Goal: Task Accomplishment & Management: Manage account settings

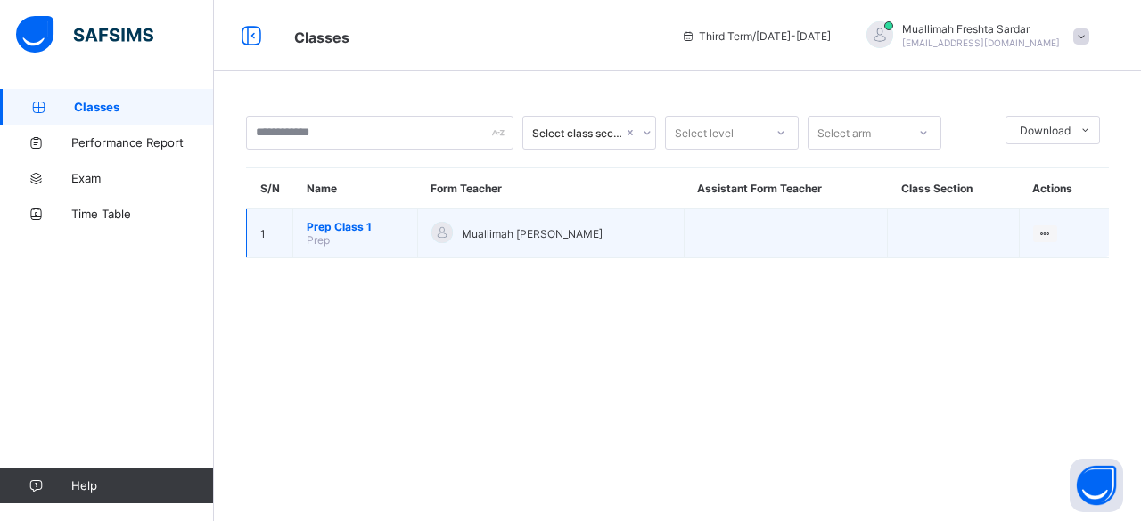
click at [315, 220] on span "Prep Class 1" at bounding box center [355, 226] width 97 height 13
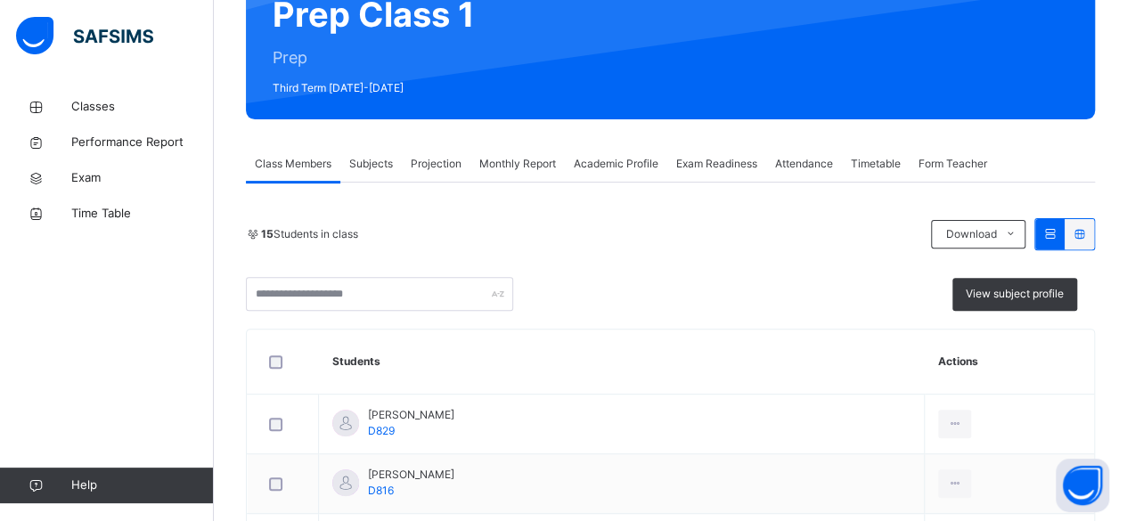
scroll to position [193, 0]
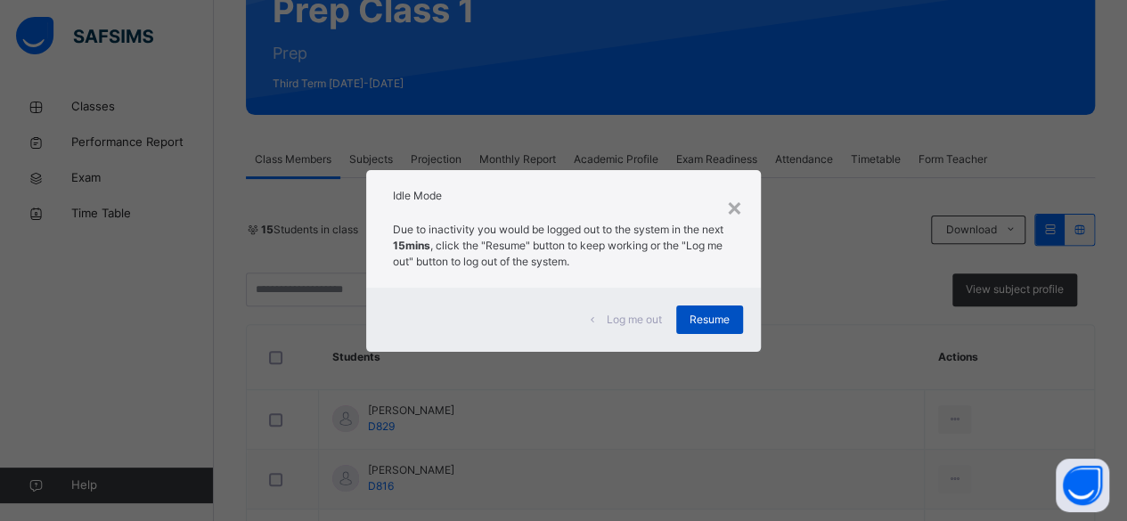
click at [713, 320] on span "Resume" at bounding box center [710, 320] width 40 height 16
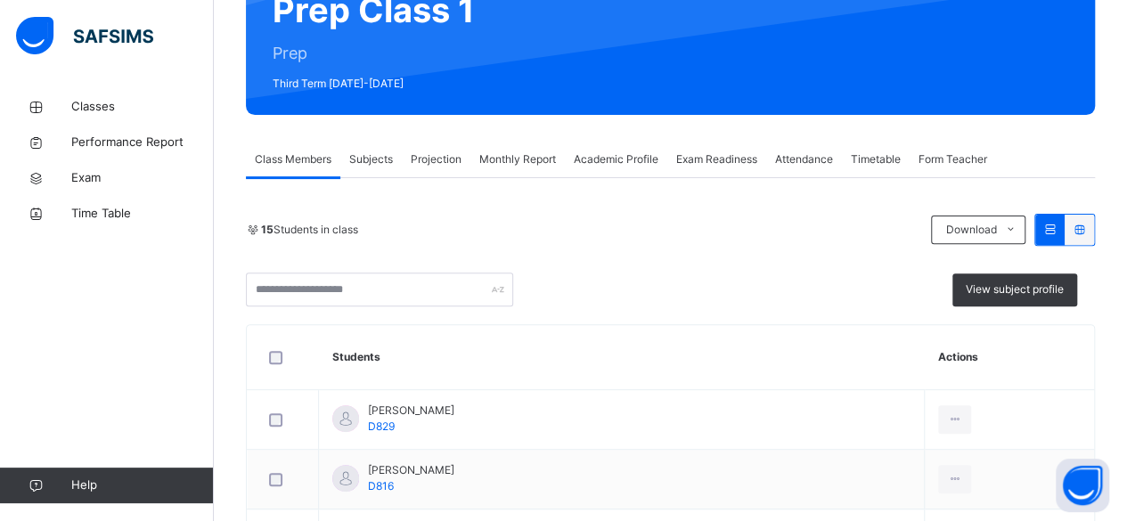
click at [804, 159] on span "Attendance" at bounding box center [804, 159] width 58 height 16
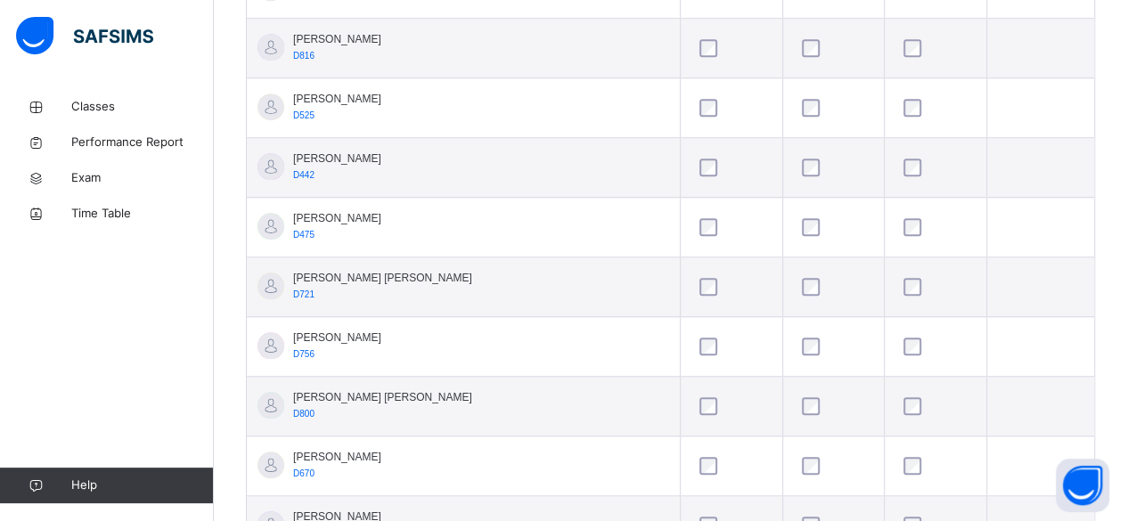
scroll to position [630, 0]
click at [900, 279] on div at bounding box center [935, 286] width 71 height 18
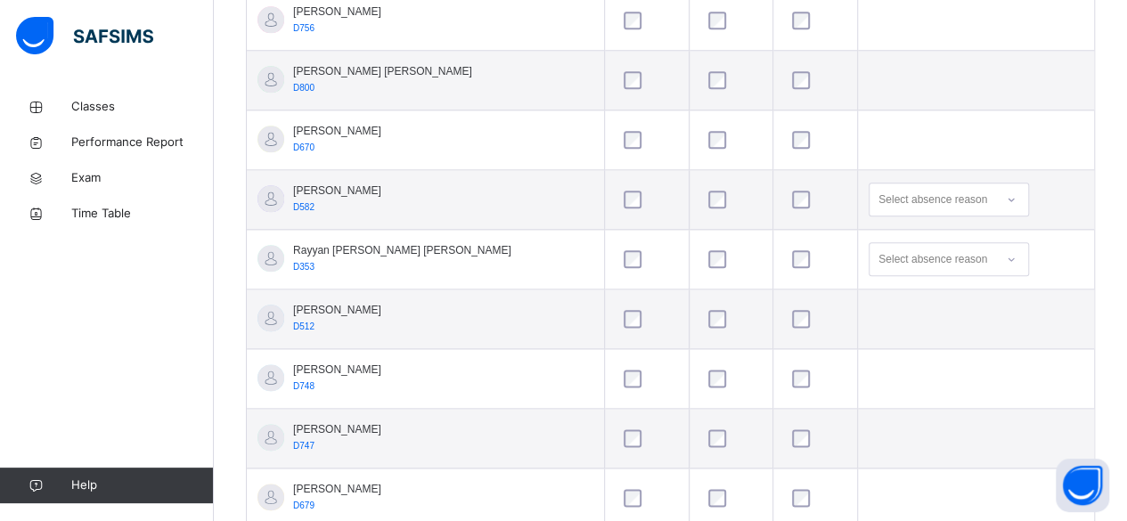
scroll to position [1005, 0]
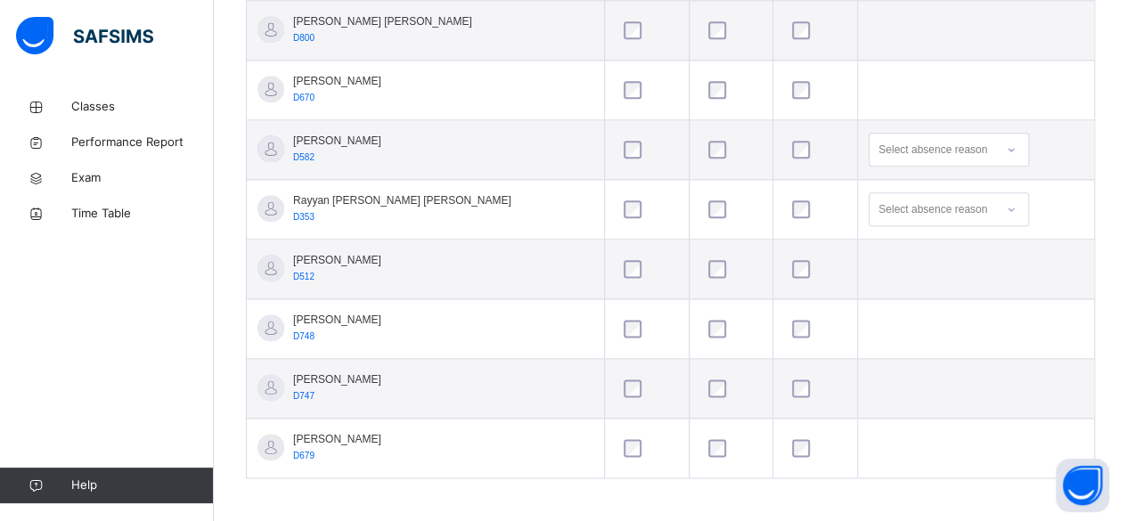
click at [791, 304] on td at bounding box center [815, 329] width 85 height 60
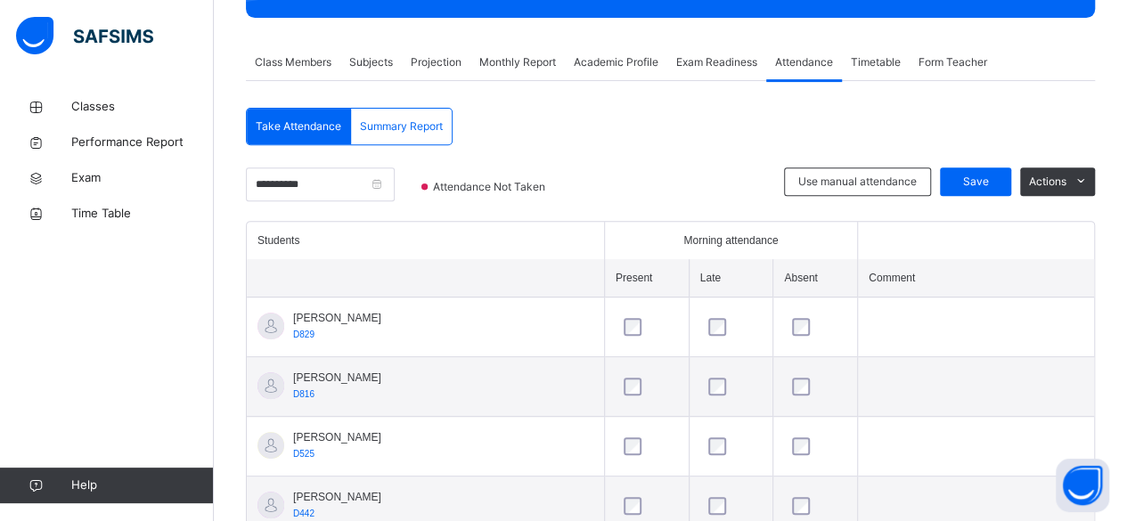
scroll to position [177, 0]
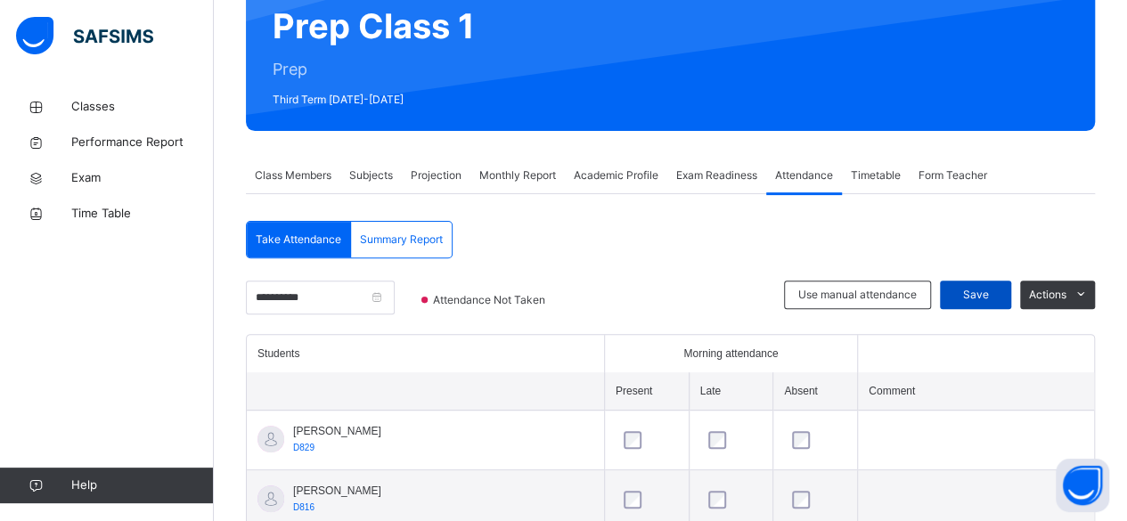
click at [998, 297] on span "Save" at bounding box center [975, 295] width 45 height 16
click at [418, 171] on span "Projection" at bounding box center [436, 176] width 51 height 16
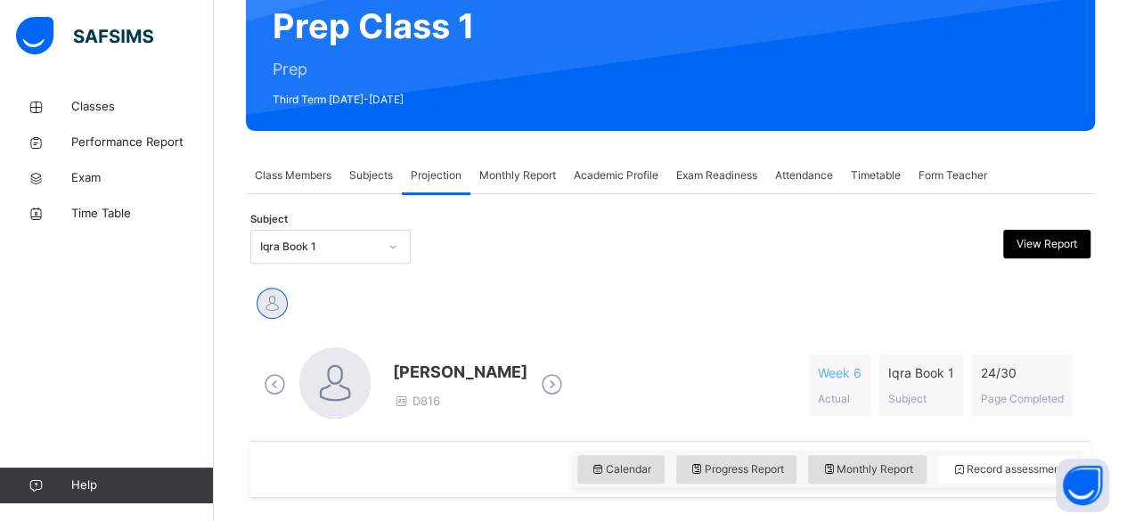
click at [814, 177] on span "Attendance" at bounding box center [804, 176] width 58 height 16
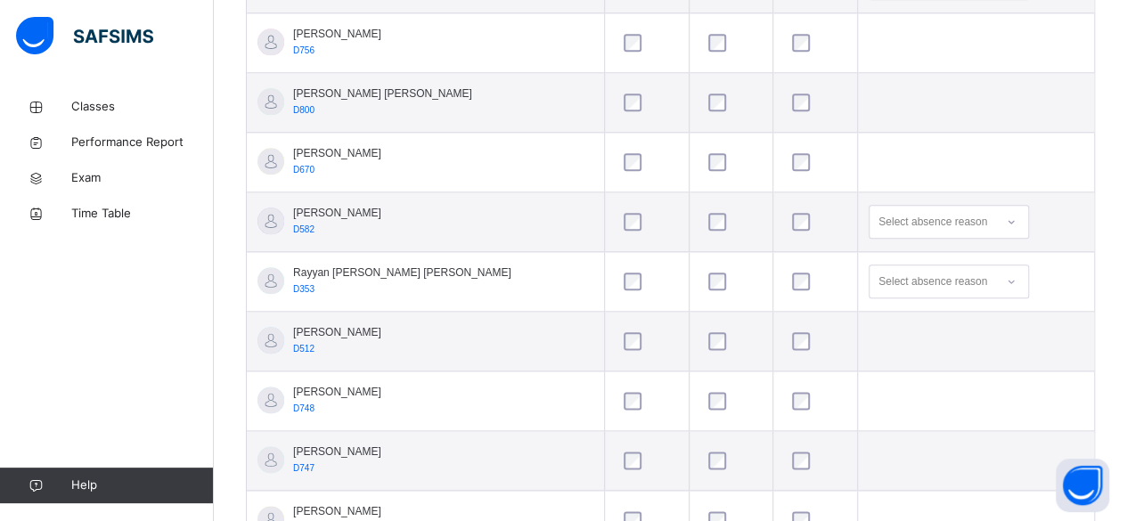
scroll to position [1005, 0]
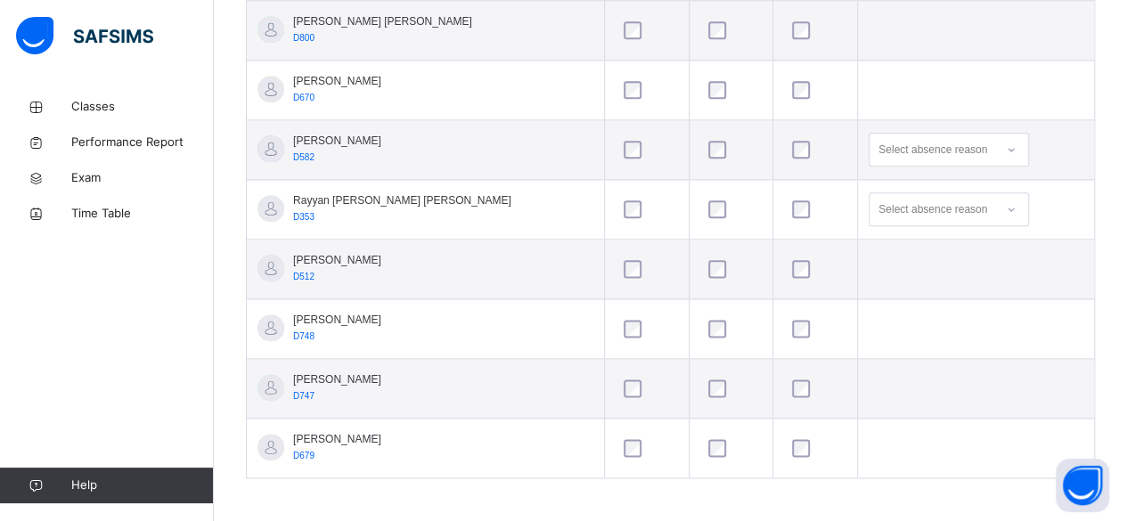
drag, startPoint x: 642, startPoint y: 325, endPoint x: 144, endPoint y: 334, distance: 498.2
click at [144, 334] on div "Classes Performance Report Exam Time Table Help" at bounding box center [107, 296] width 214 height 450
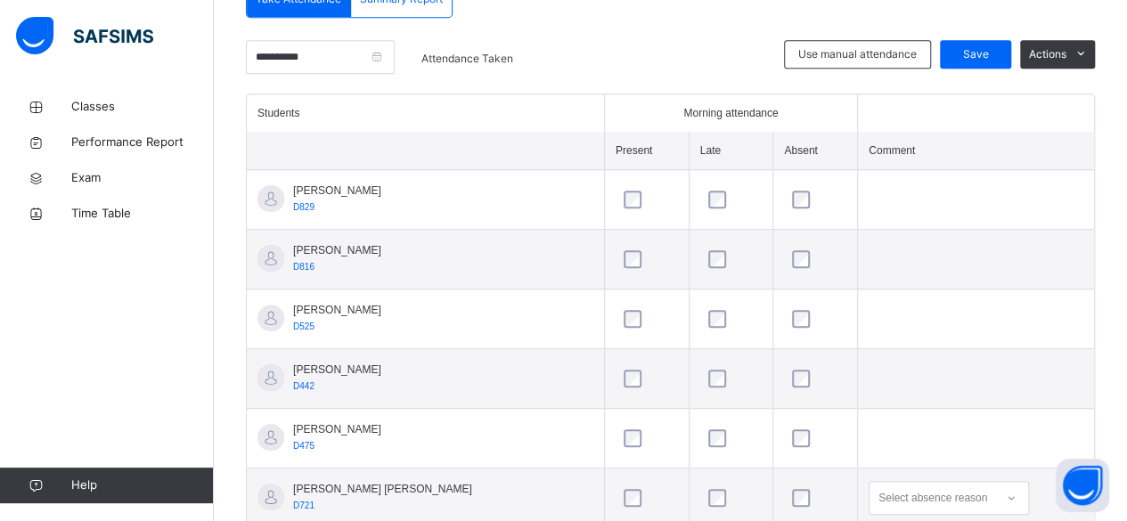
scroll to position [0, 0]
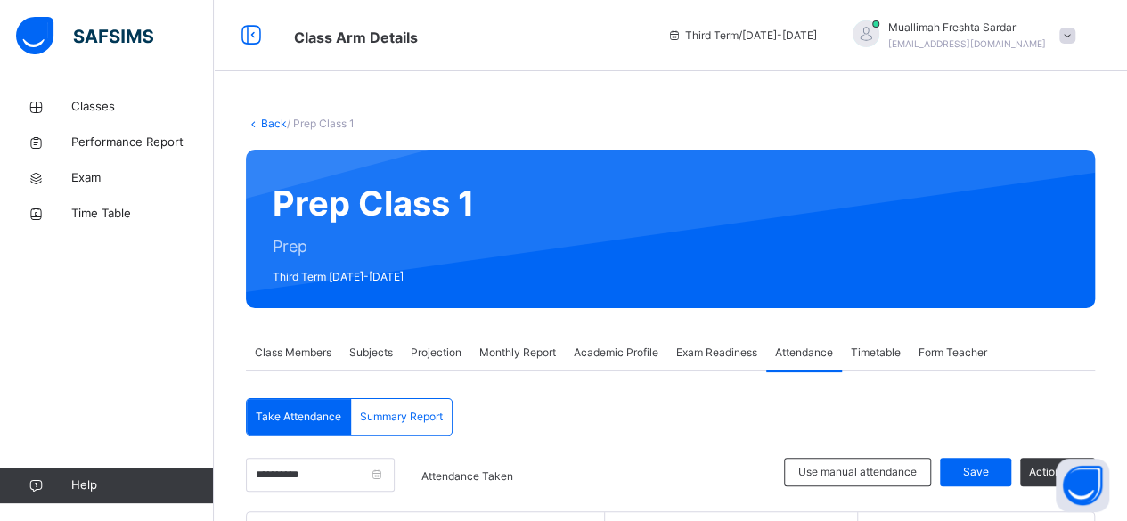
click at [425, 356] on span "Projection" at bounding box center [436, 353] width 51 height 16
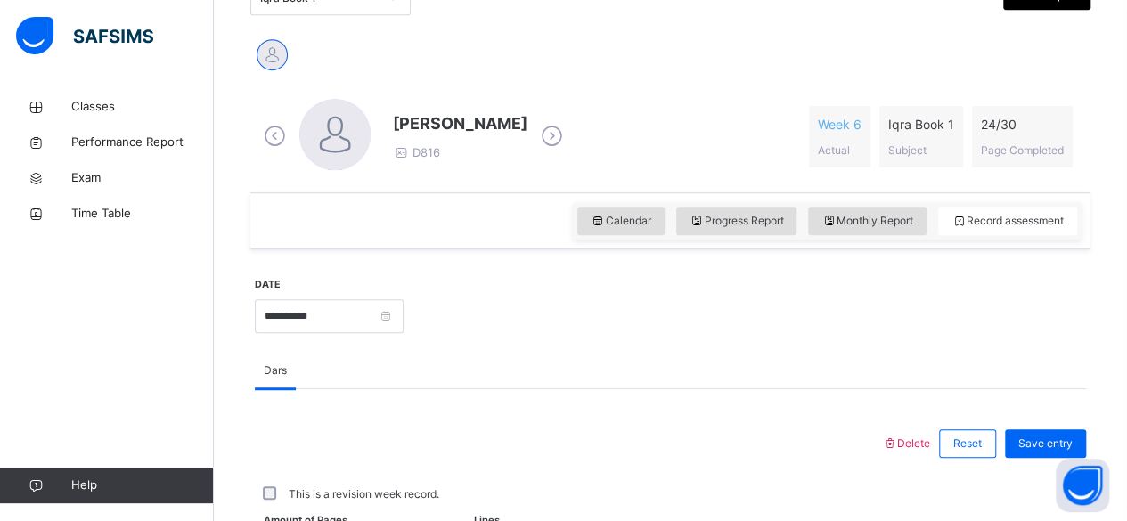
scroll to position [359, 0]
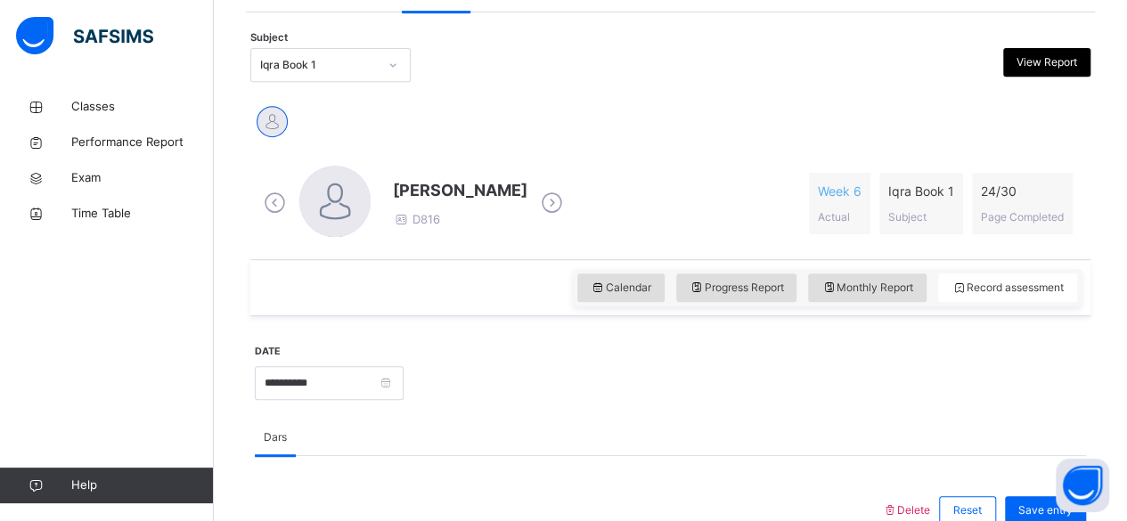
click at [351, 58] on div "Iqra Book 1" at bounding box center [319, 65] width 118 height 16
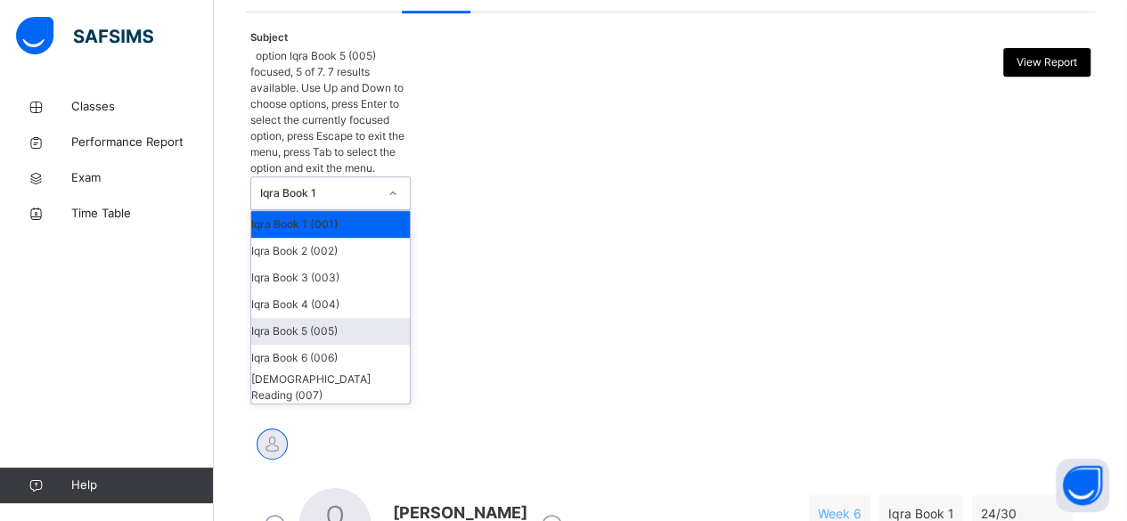
click at [333, 318] on div "Iqra Book 5 (005)" at bounding box center [330, 331] width 159 height 27
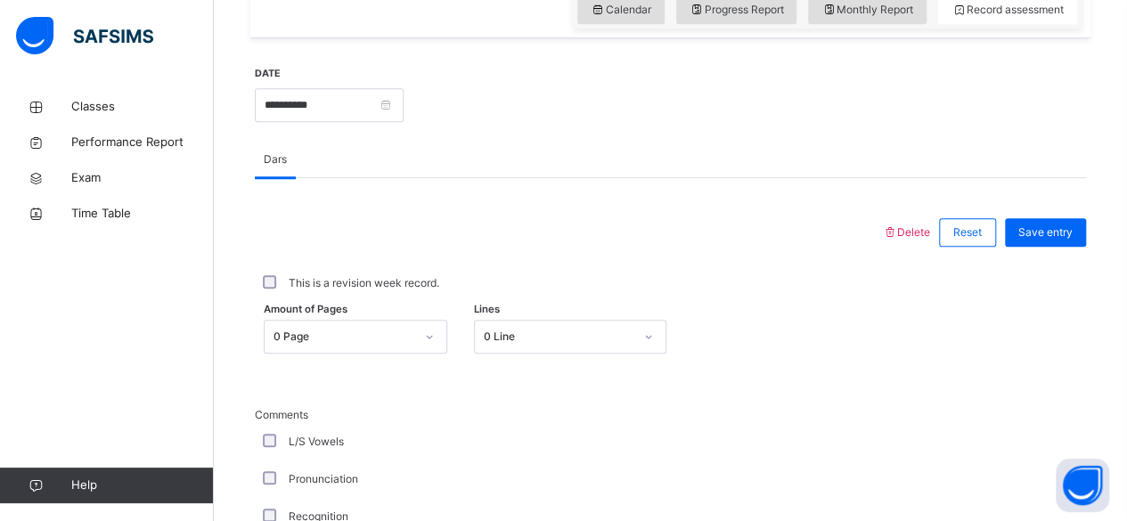
scroll to position [706, 0]
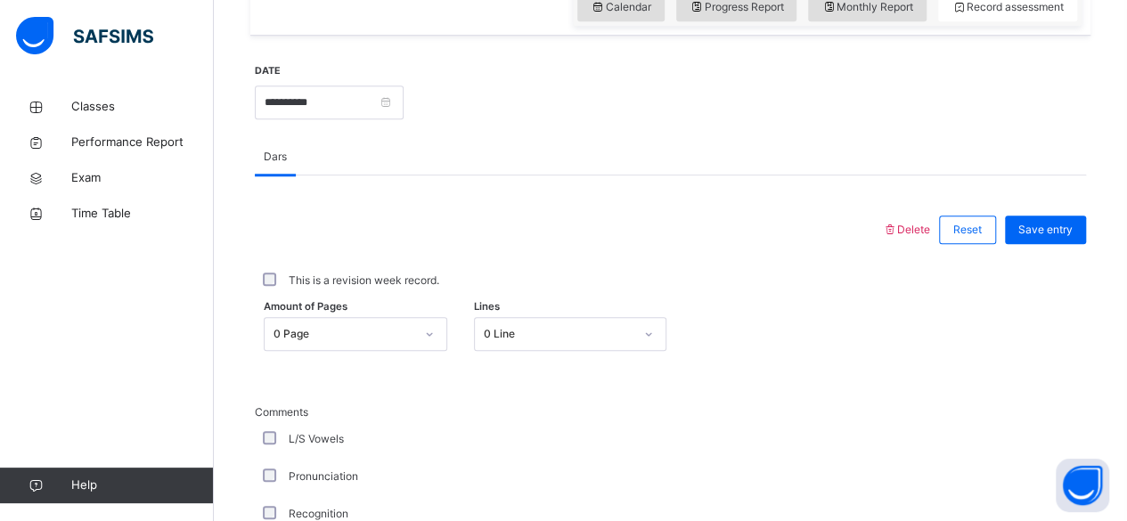
click at [360, 321] on div "0 Page" at bounding box center [339, 335] width 148 height 28
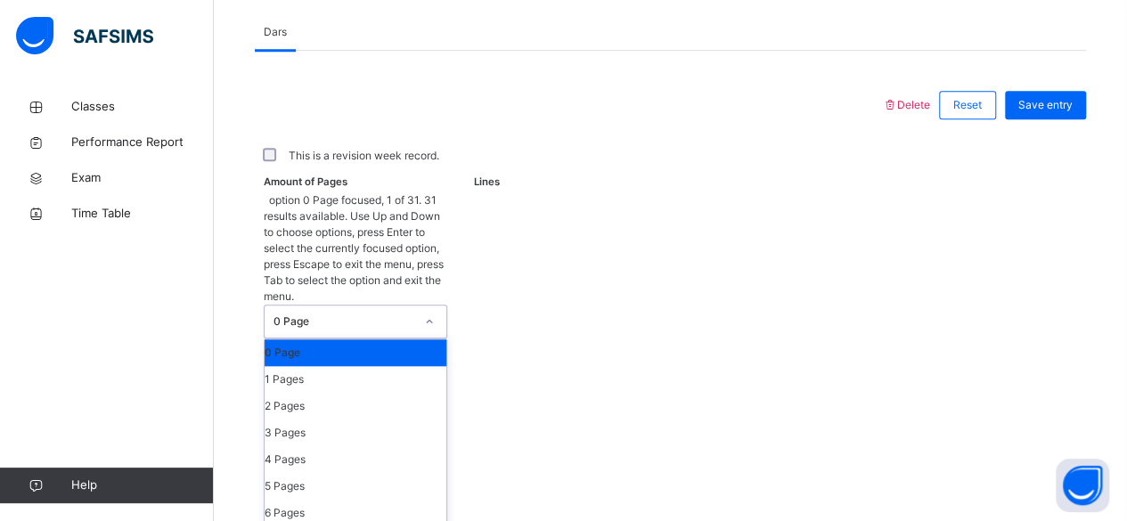
scroll to position [750, 0]
click at [348, 366] on div "1 Pages" at bounding box center [356, 379] width 182 height 27
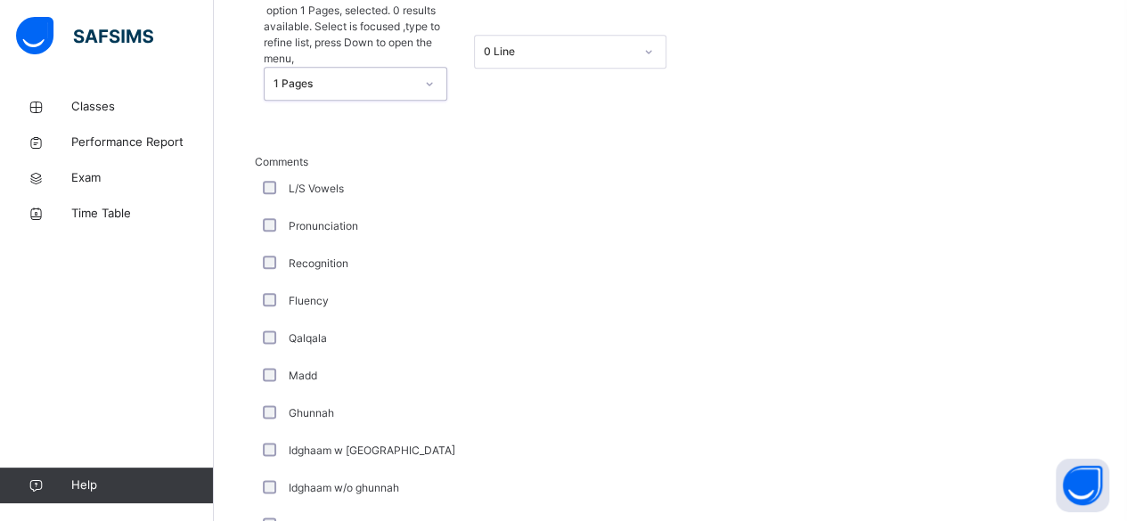
scroll to position [939, 0]
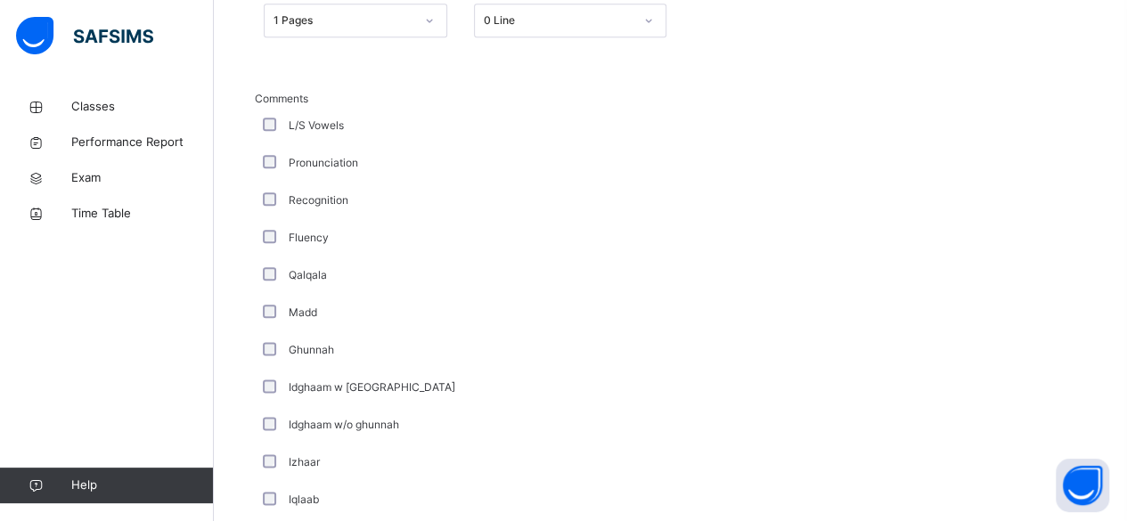
click at [269, 134] on div "L/S Vowels" at bounding box center [477, 126] width 437 height 16
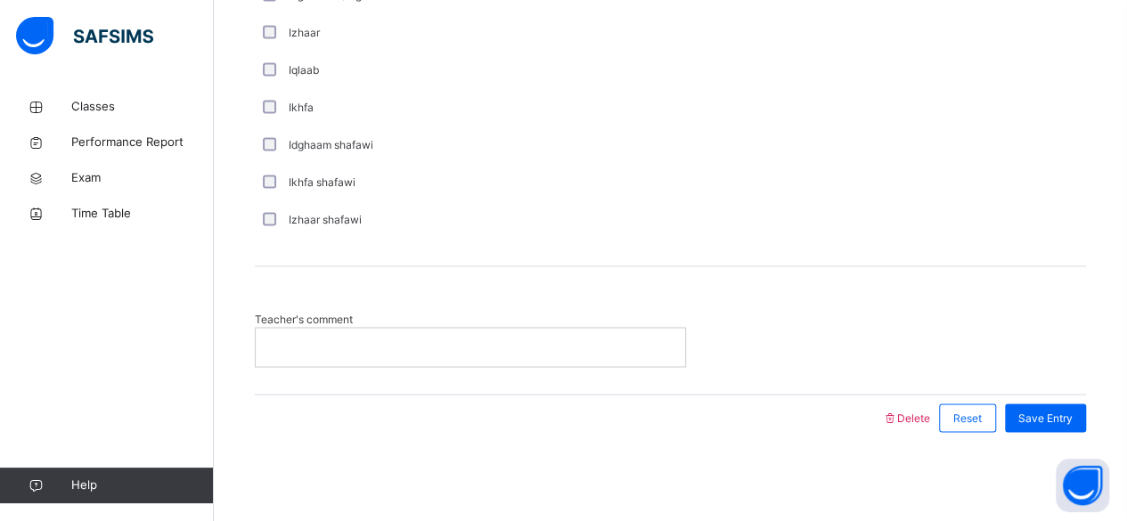
click at [375, 343] on p at bounding box center [470, 347] width 403 height 16
click at [1059, 416] on span "Save Entry" at bounding box center [1045, 418] width 54 height 16
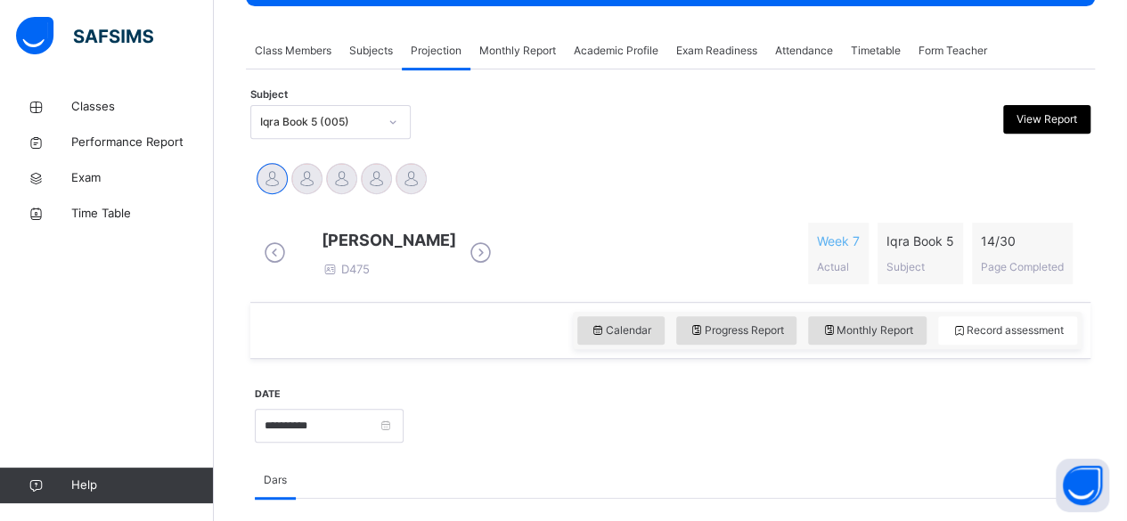
scroll to position [307, 0]
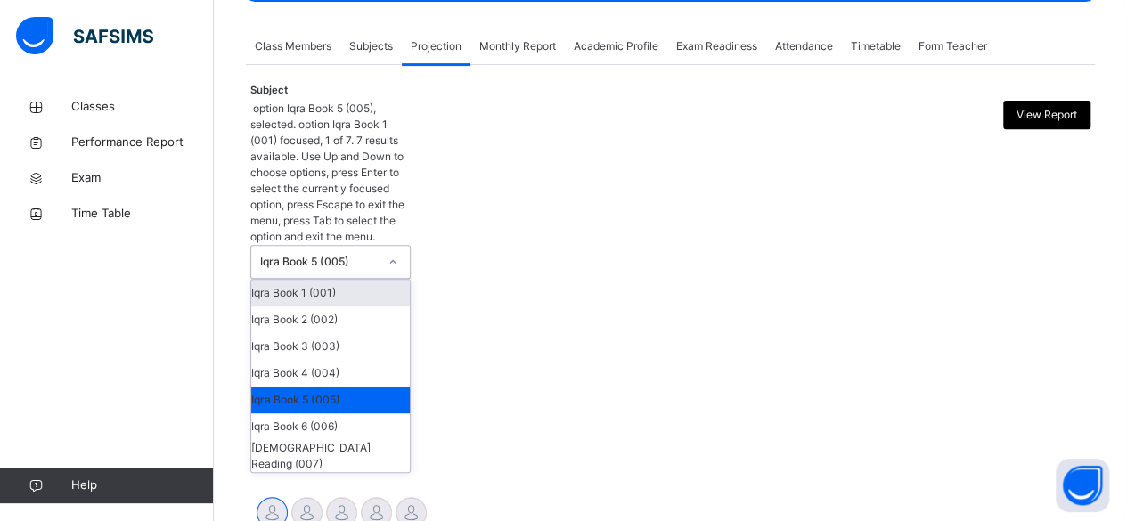
click at [286, 254] on div "Iqra Book 5 (005)" at bounding box center [319, 262] width 118 height 16
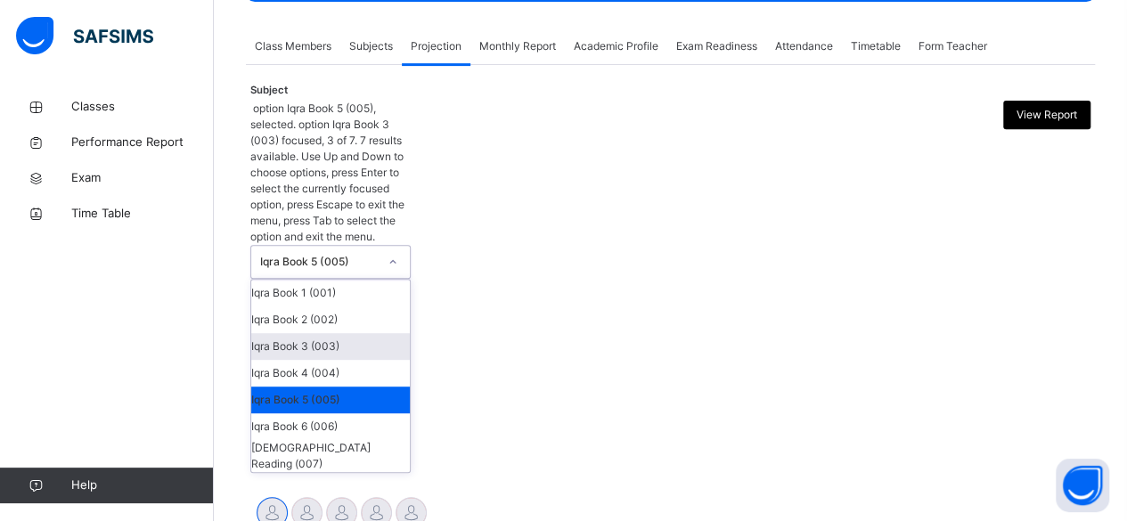
click at [304, 333] on div "Iqra Book 3 (003)" at bounding box center [330, 346] width 159 height 27
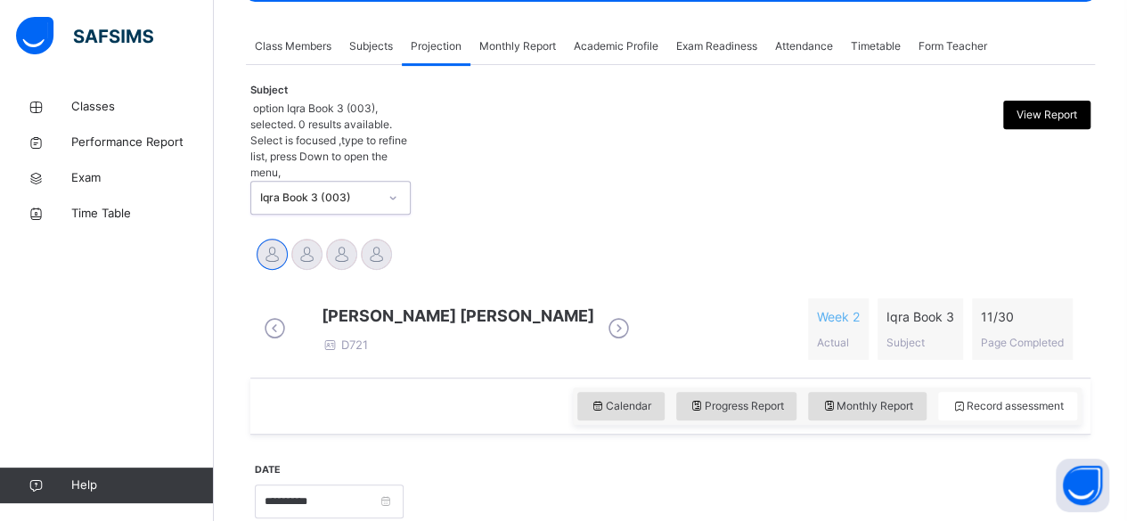
scroll to position [412, 0]
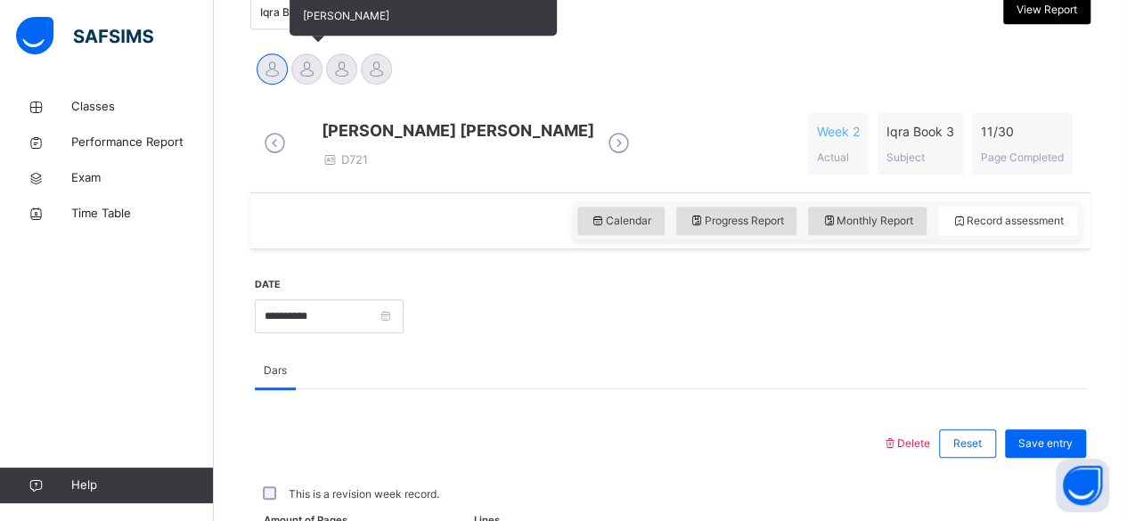
click at [310, 57] on div at bounding box center [306, 68] width 31 height 31
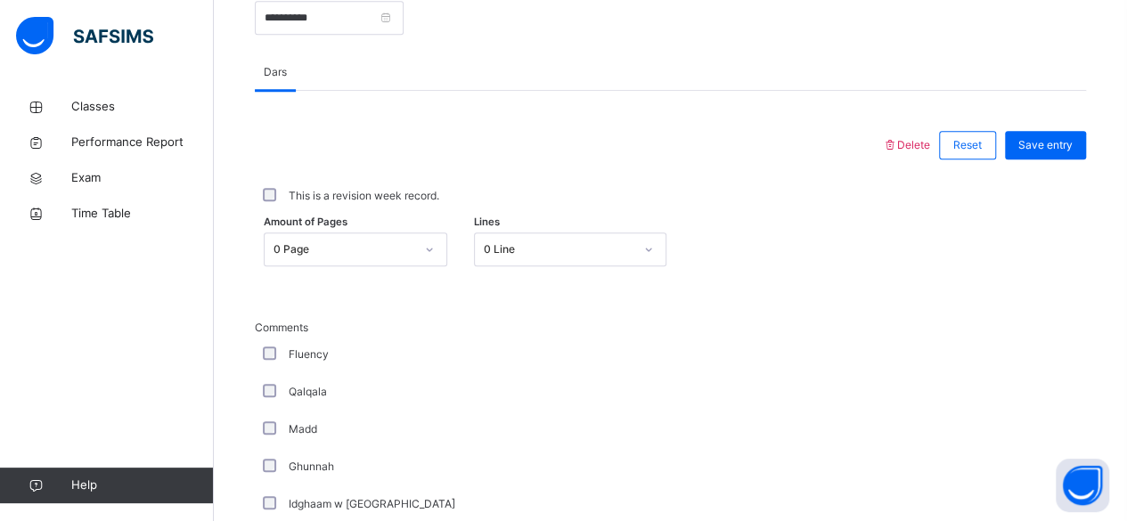
click at [431, 266] on div "0 Page" at bounding box center [356, 250] width 184 height 34
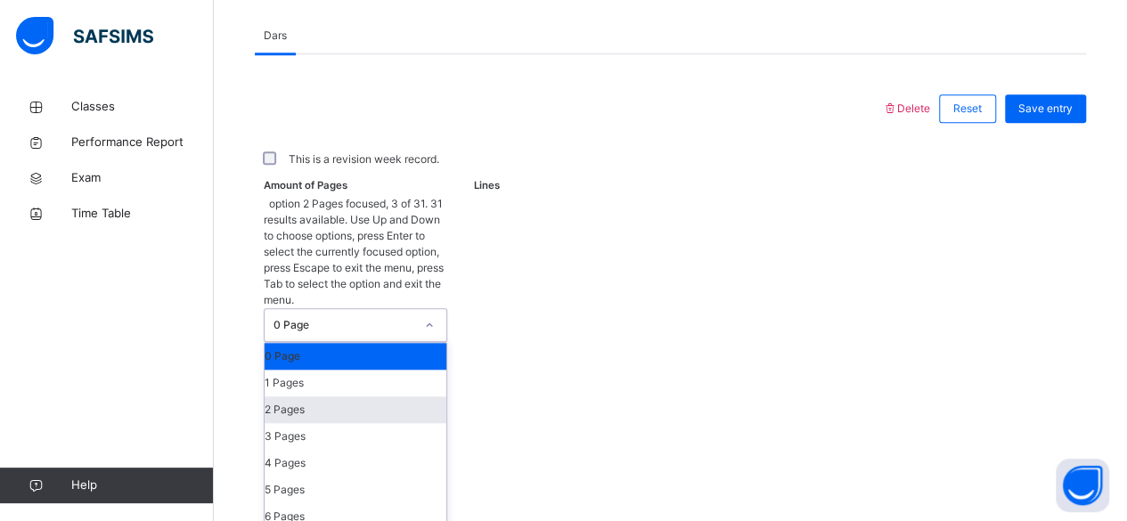
scroll to position [750, 0]
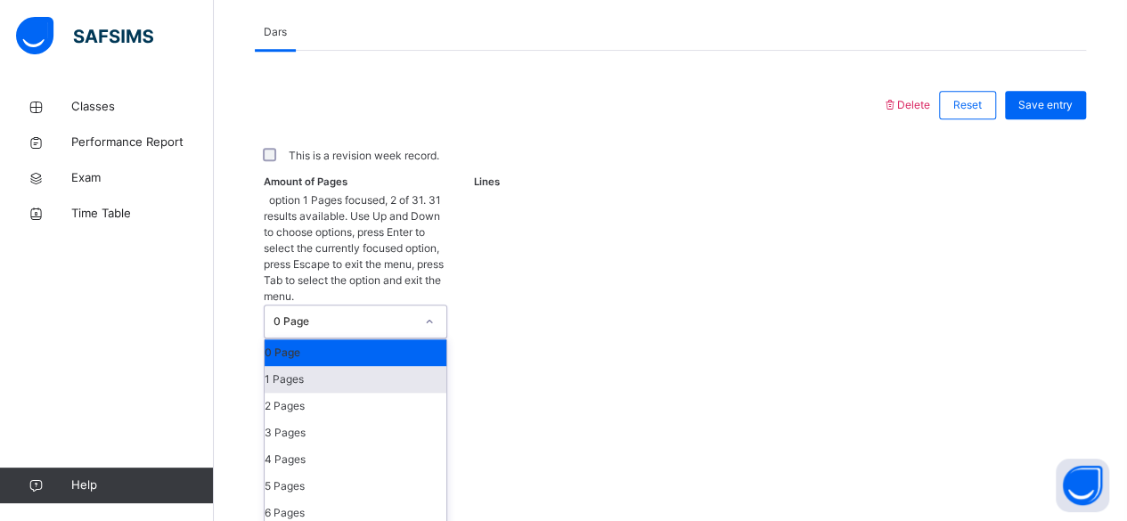
click at [349, 366] on div "1 Pages" at bounding box center [356, 379] width 182 height 27
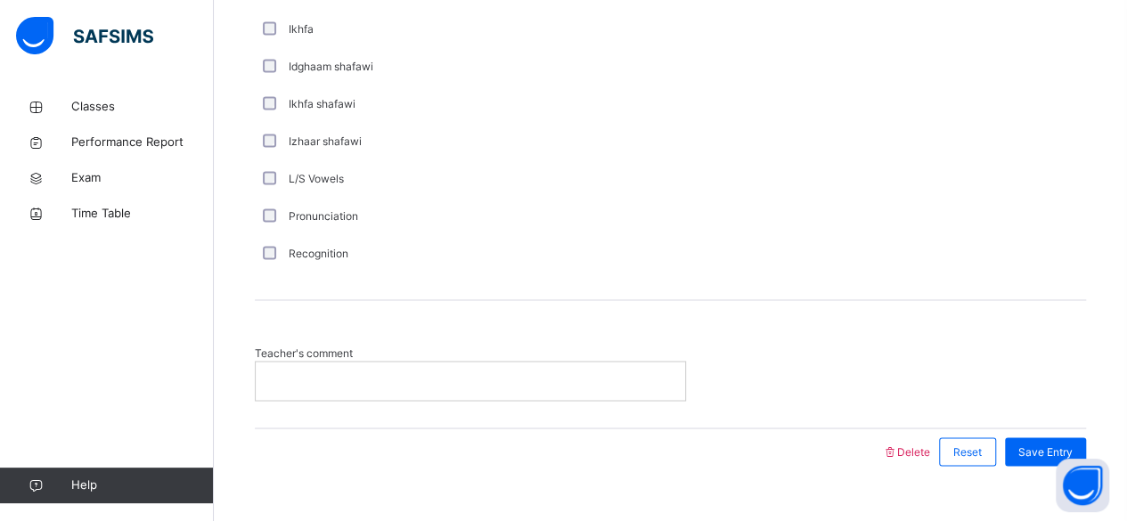
scroll to position [1379, 0]
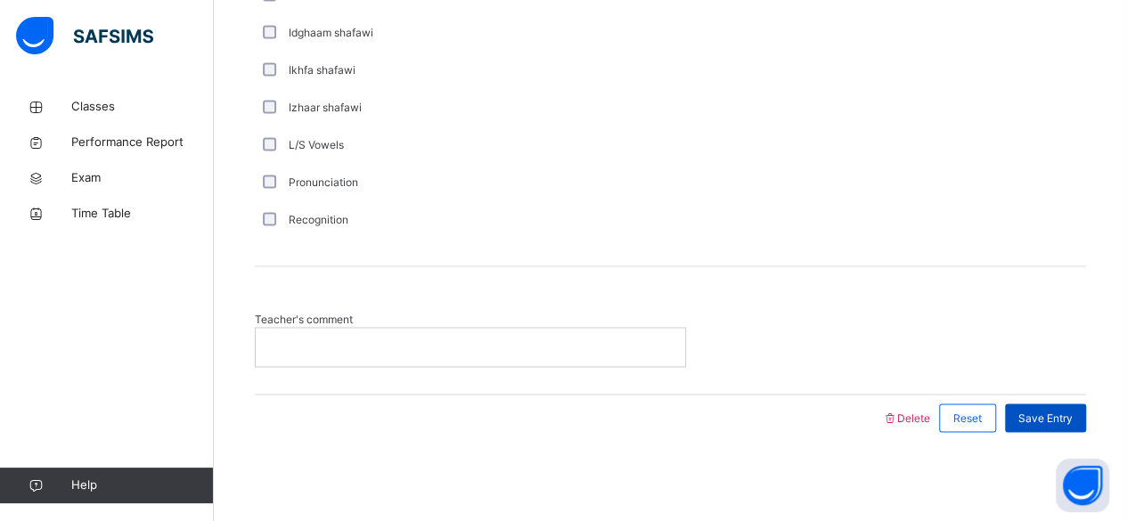
click at [1073, 421] on span "Save Entry" at bounding box center [1045, 418] width 54 height 16
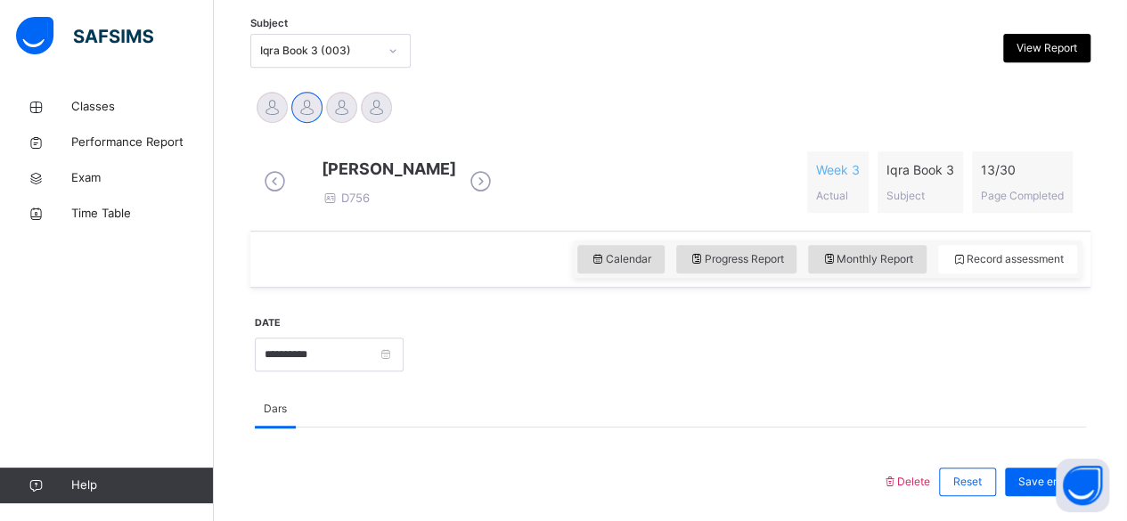
scroll to position [364, 0]
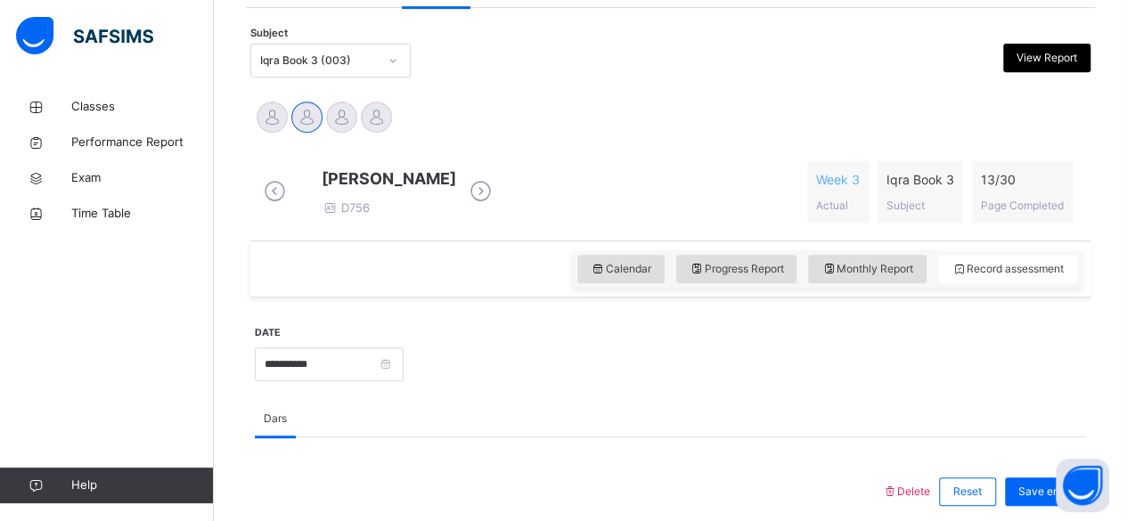
click at [275, 64] on div "Iqra Book 3 (003)" at bounding box center [319, 61] width 118 height 16
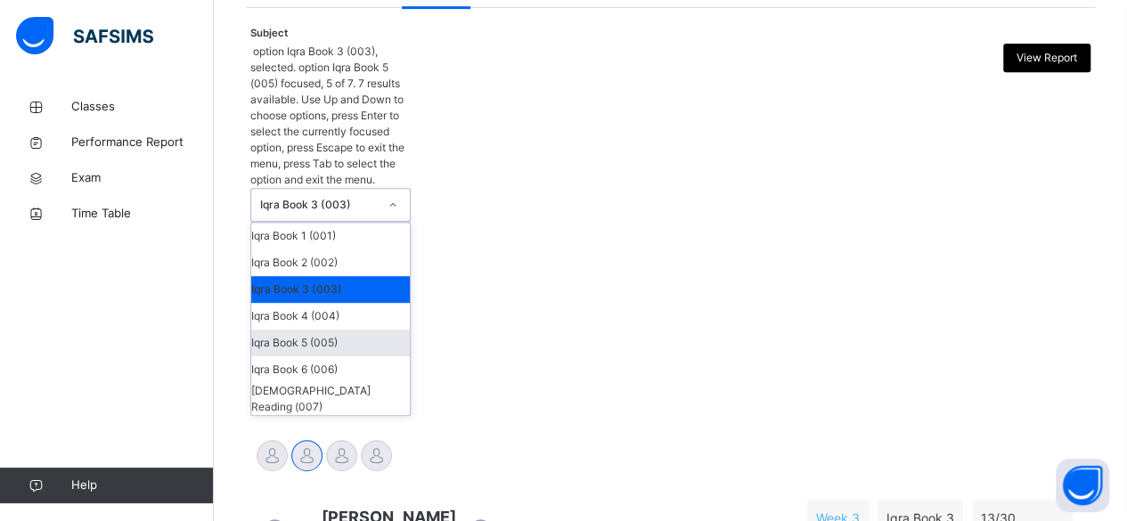
click at [333, 330] on div "Iqra Book 5 (005)" at bounding box center [330, 343] width 159 height 27
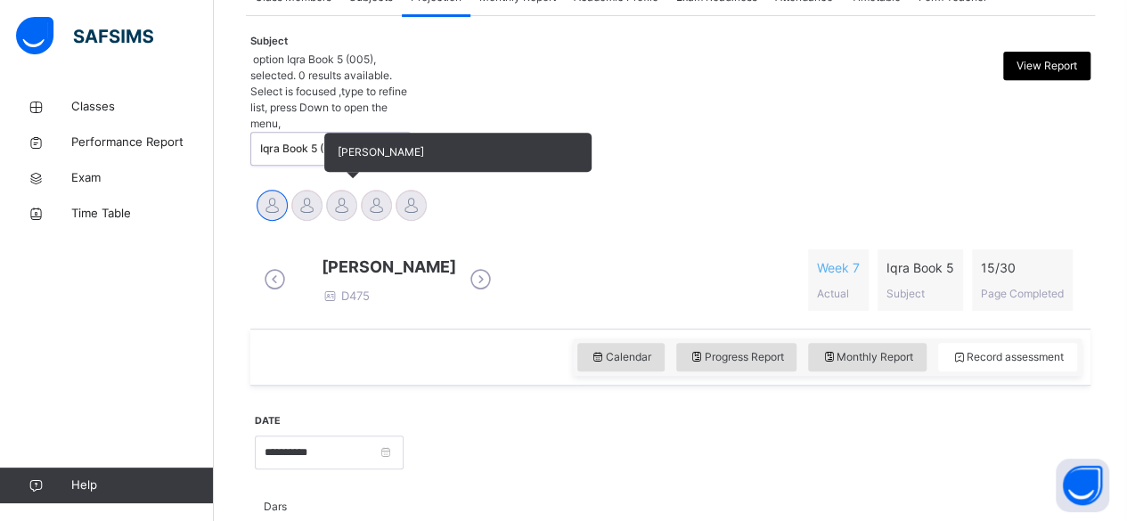
scroll to position [355, 0]
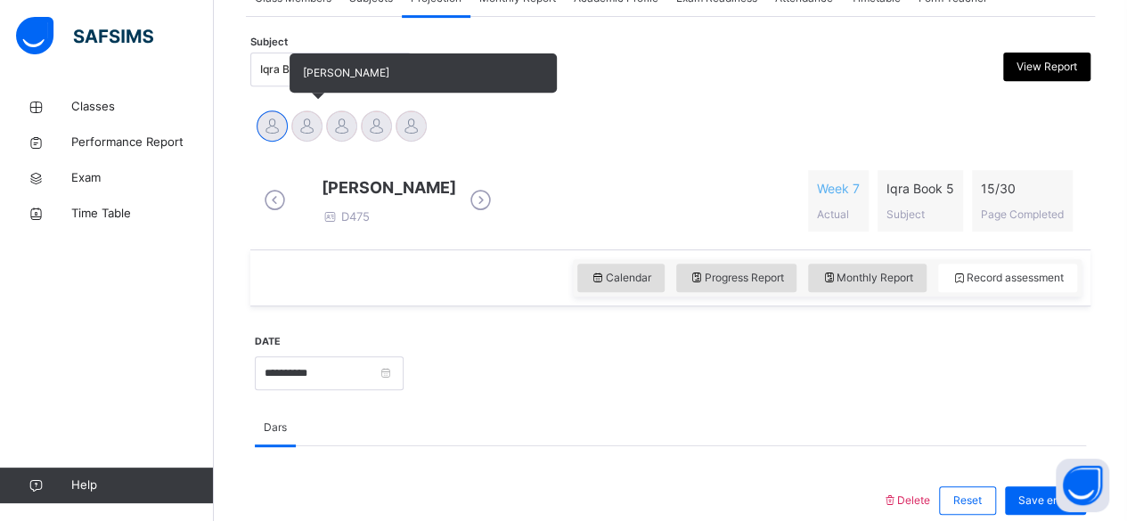
click at [307, 126] on div at bounding box center [306, 125] width 31 height 31
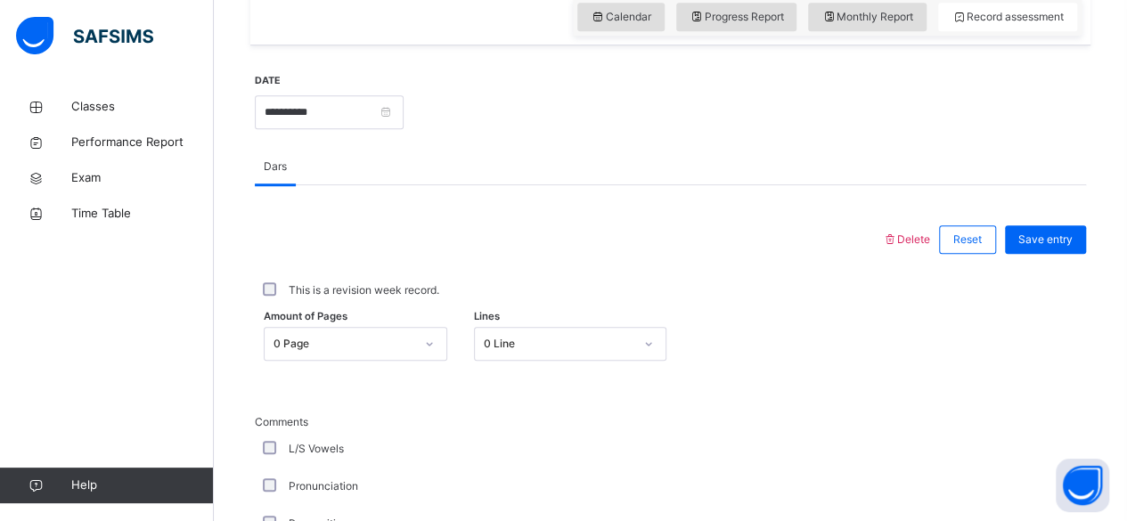
scroll to position [617, 0]
click at [365, 345] on div "0 Page" at bounding box center [356, 343] width 184 height 34
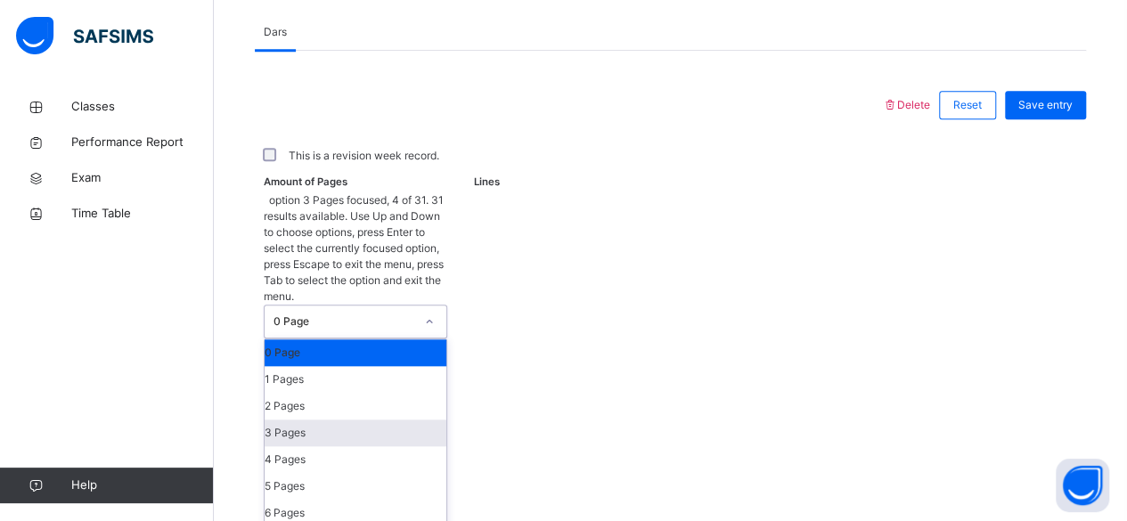
scroll to position [750, 0]
click at [339, 393] on div "2 Pages" at bounding box center [356, 406] width 182 height 27
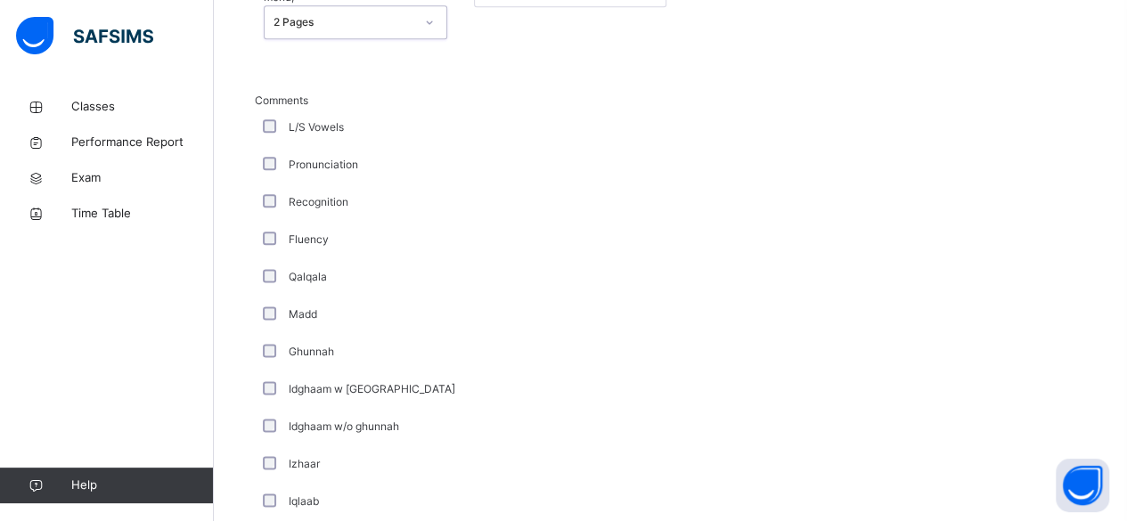
scroll to position [1379, 0]
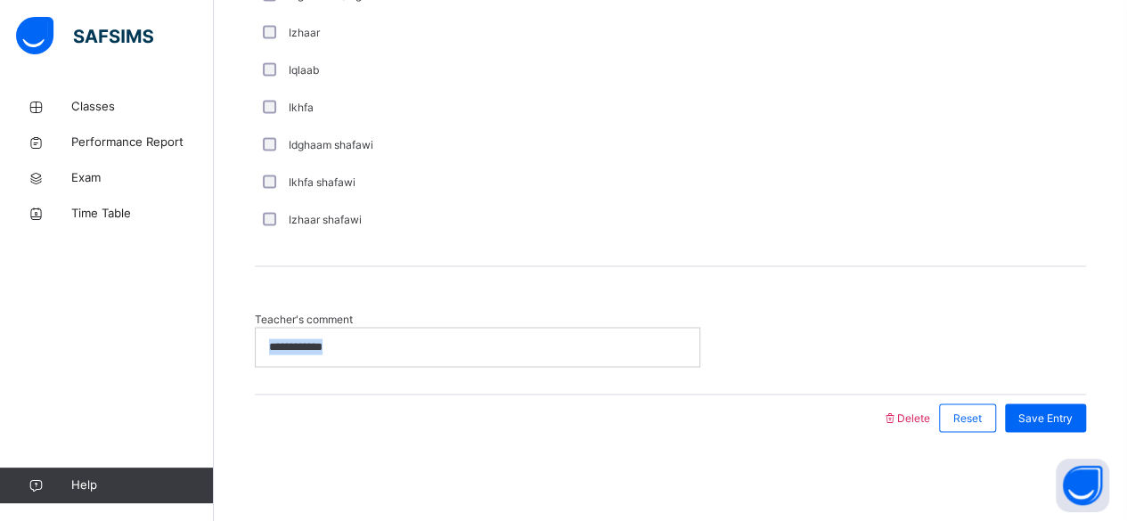
drag, startPoint x: 344, startPoint y: 347, endPoint x: 36, endPoint y: 338, distance: 308.4
click at [1036, 424] on span "Save Entry" at bounding box center [1045, 418] width 54 height 16
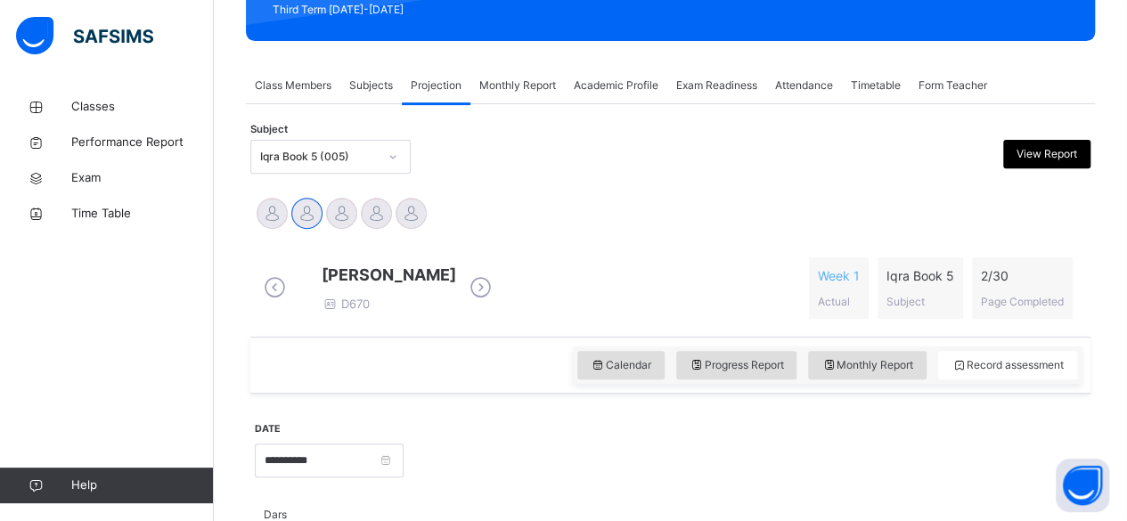
scroll to position [265, 0]
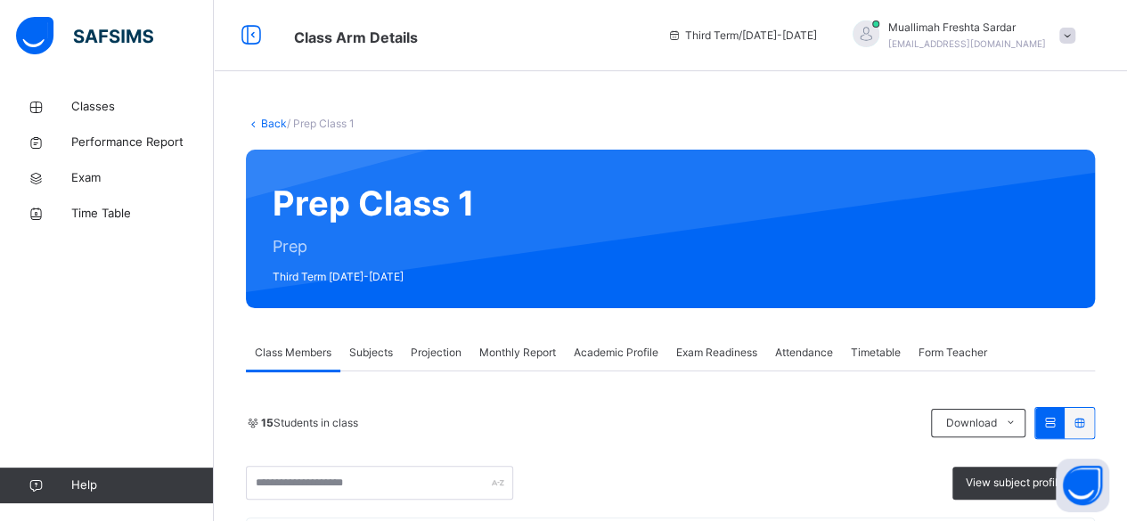
scroll to position [198, 0]
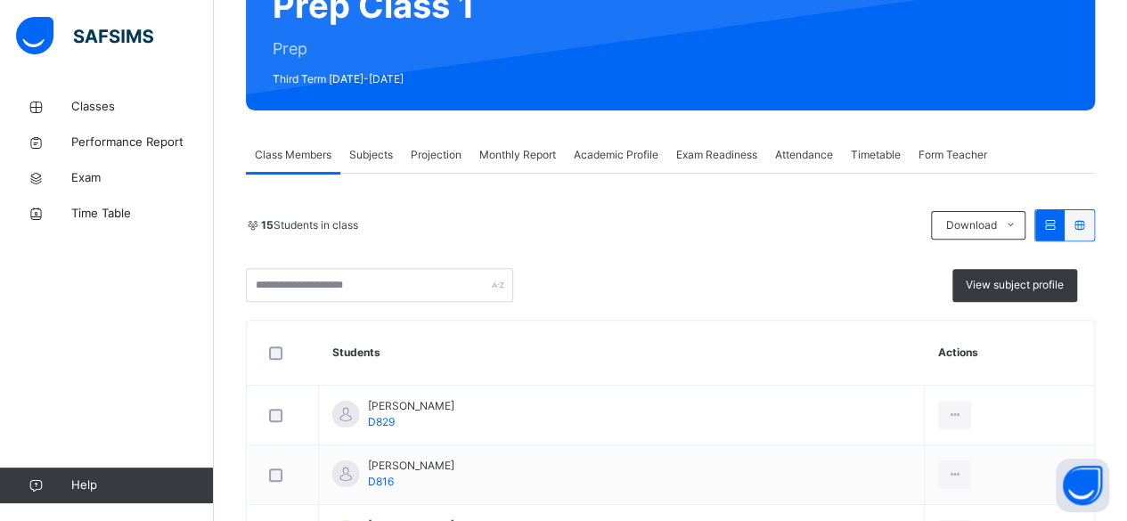
click at [433, 150] on span "Projection" at bounding box center [436, 155] width 51 height 16
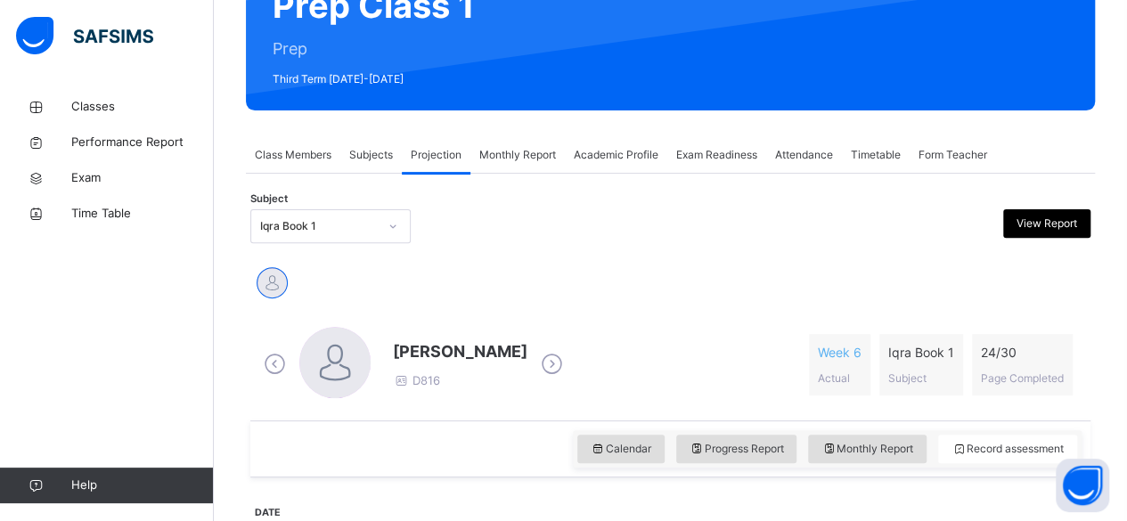
scroll to position [282, 0]
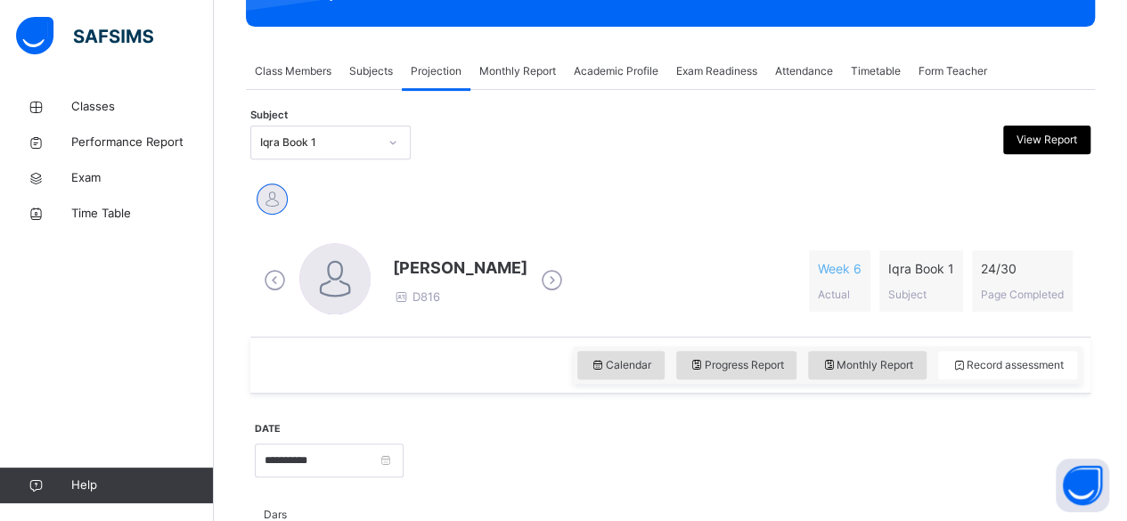
click at [380, 159] on div "Iqra Book 1" at bounding box center [330, 143] width 160 height 34
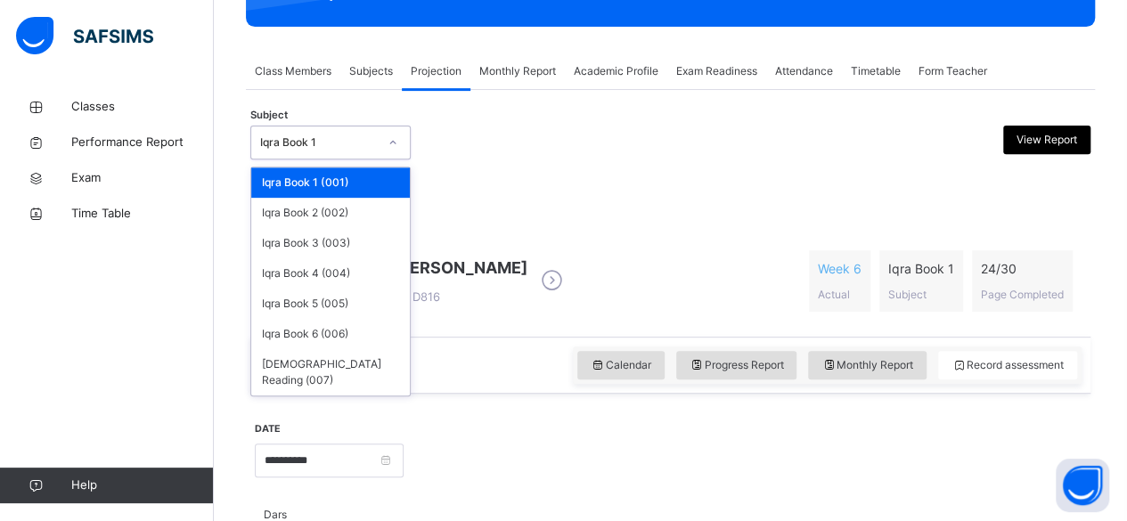
click at [379, 158] on div at bounding box center [393, 143] width 34 height 32
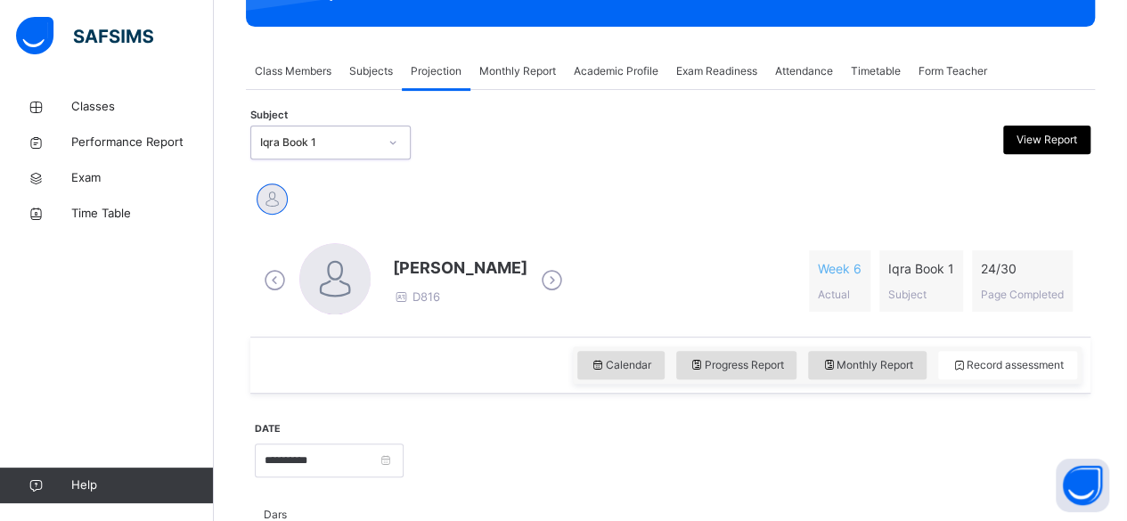
click at [379, 158] on div at bounding box center [393, 143] width 34 height 32
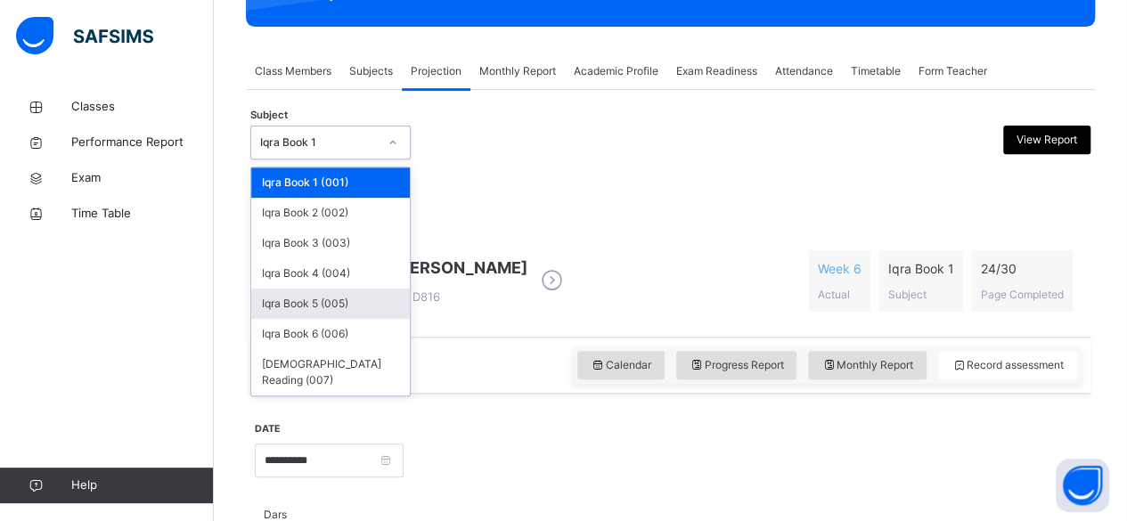
click at [348, 300] on div "Iqra Book 5 (005)" at bounding box center [330, 304] width 159 height 30
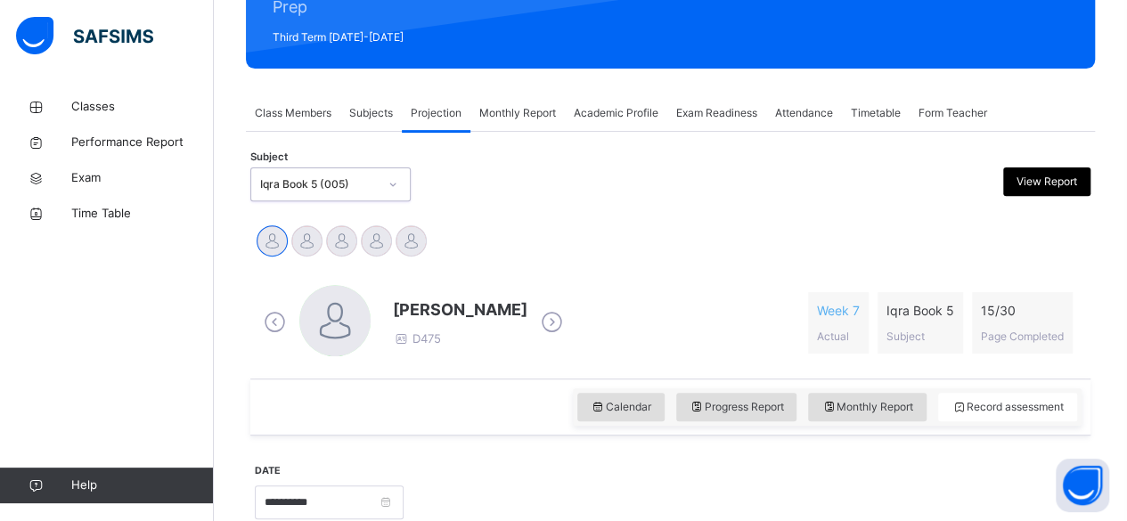
scroll to position [184, 0]
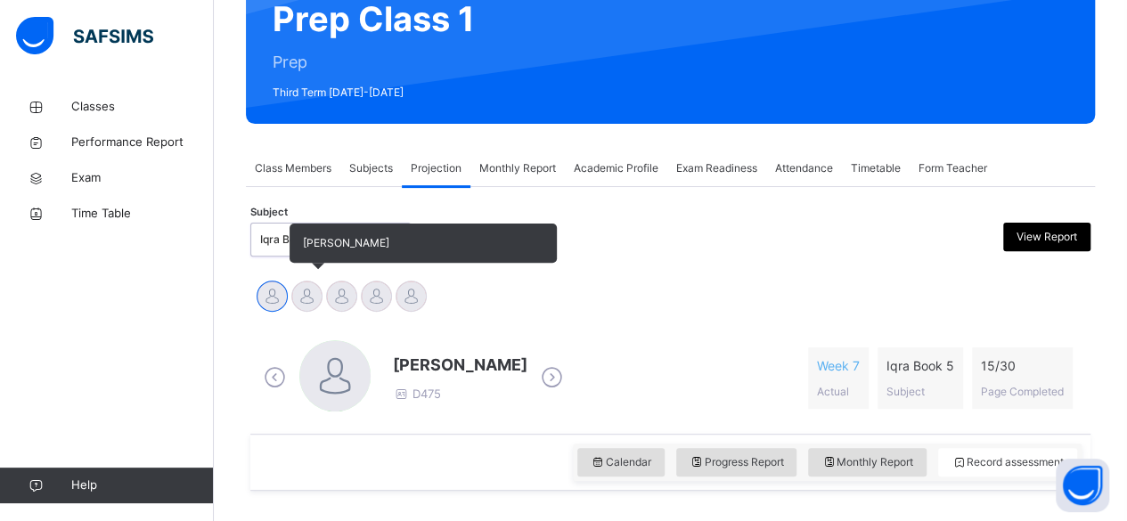
click at [313, 295] on div at bounding box center [306, 296] width 31 height 31
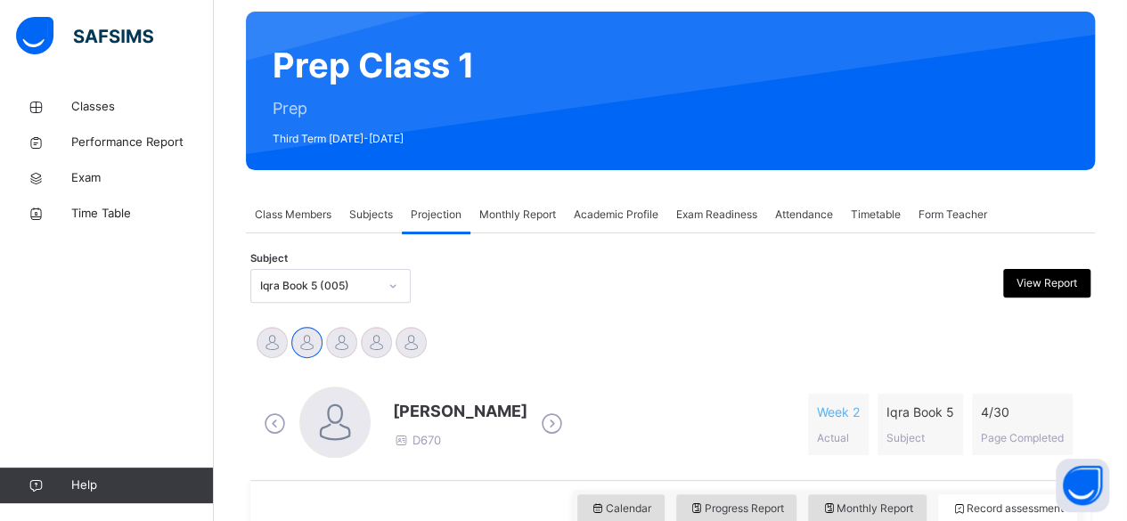
scroll to position [137, 0]
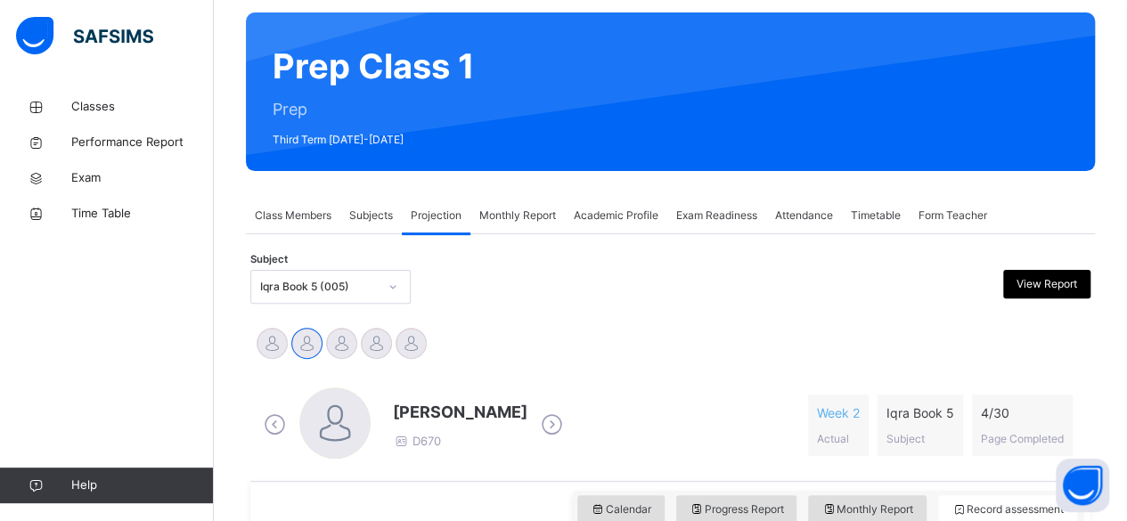
click at [342, 290] on div "Iqra Book 5 (005)" at bounding box center [319, 287] width 118 height 16
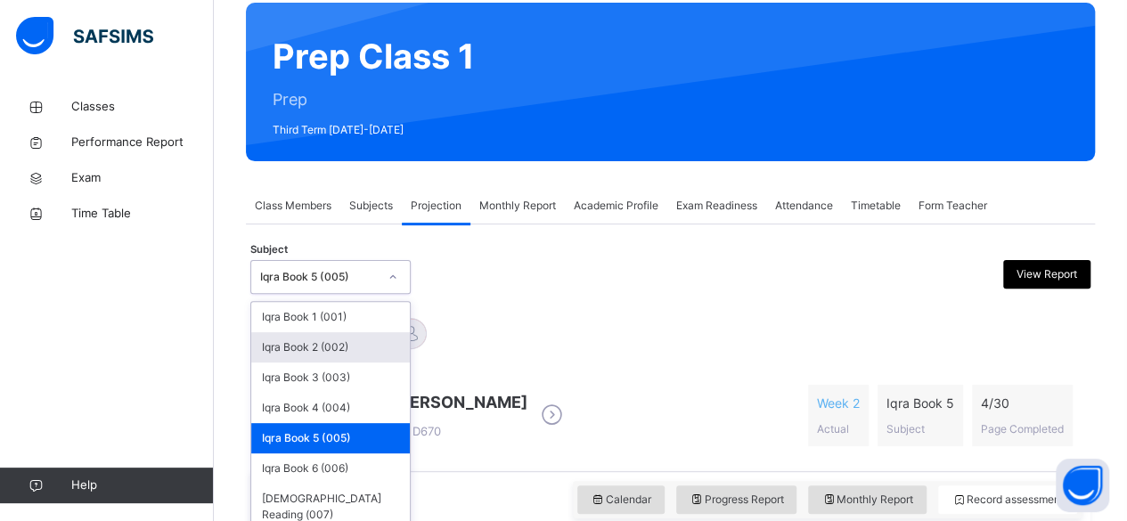
click at [319, 354] on div "Iqra Book 2 (002)" at bounding box center [330, 347] width 159 height 30
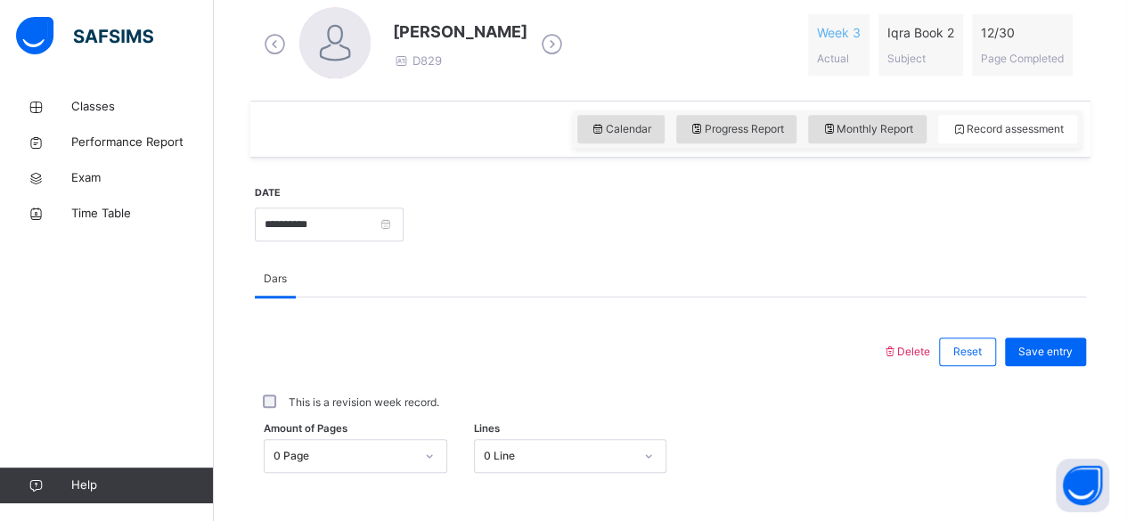
scroll to position [543, 0]
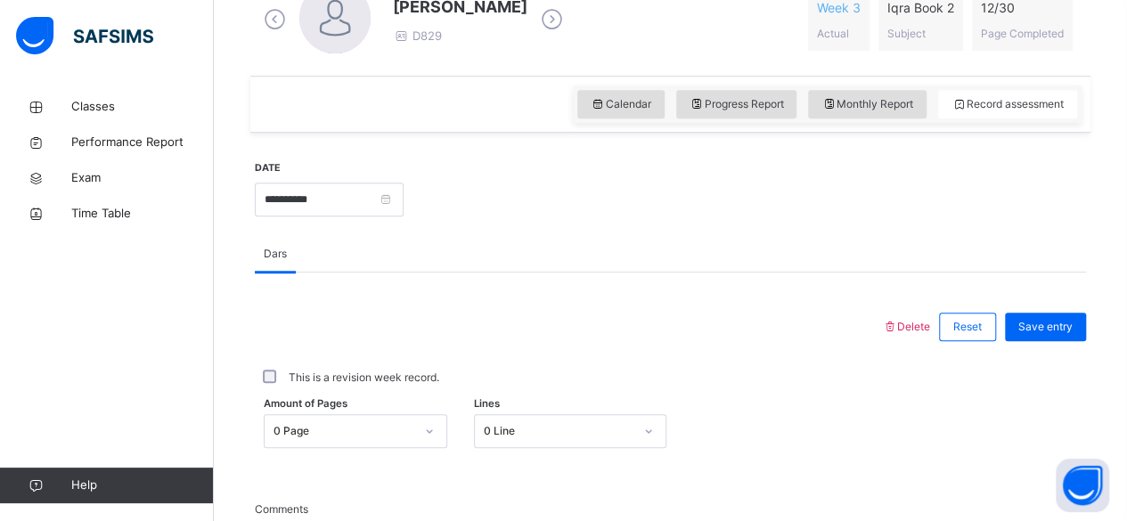
click at [413, 414] on div "0 Page" at bounding box center [356, 431] width 184 height 34
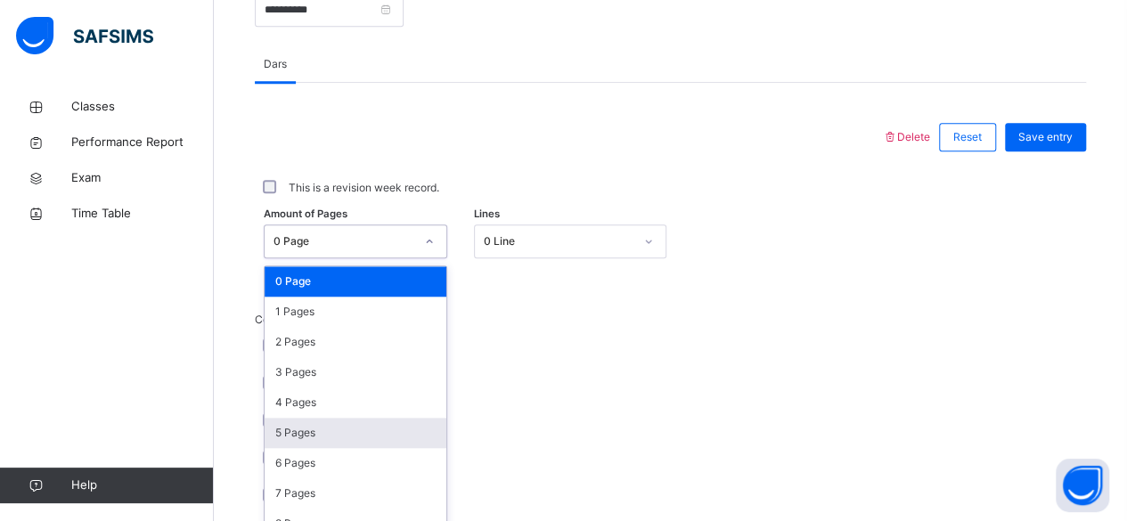
scroll to position [750, 0]
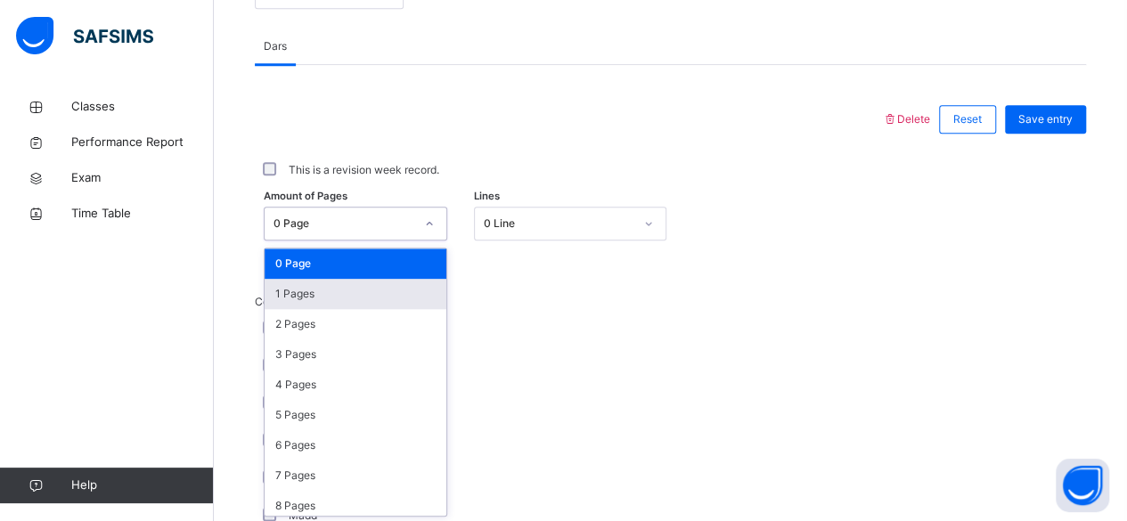
click at [359, 286] on div "1 Pages" at bounding box center [356, 294] width 182 height 30
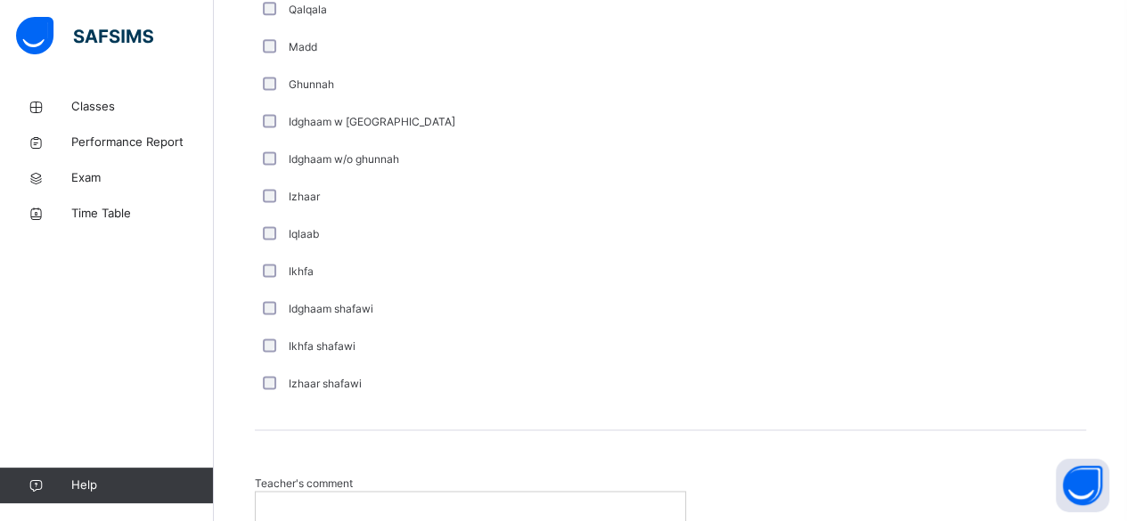
scroll to position [1224, 0]
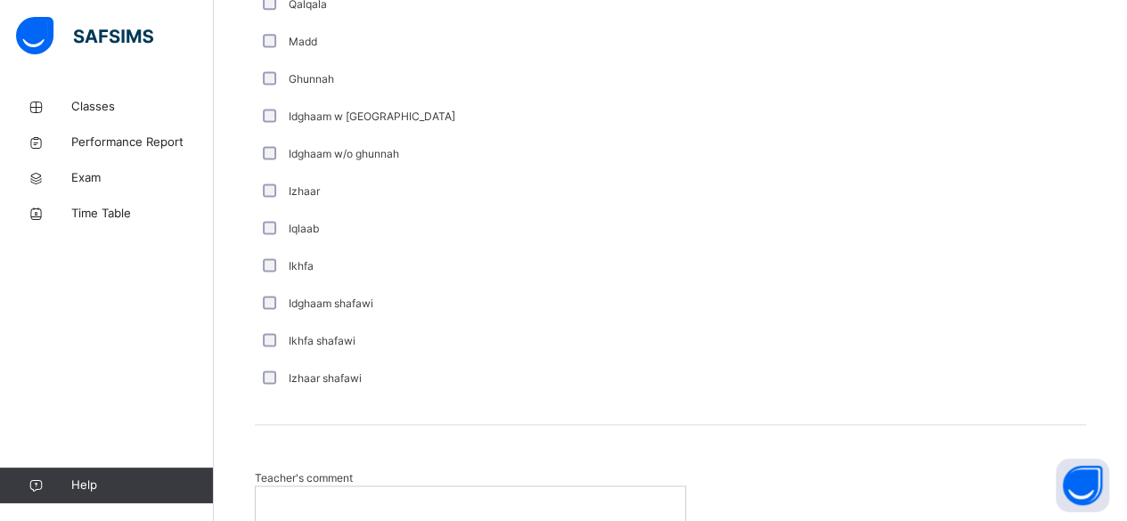
click at [389, 488] on div at bounding box center [470, 505] width 429 height 37
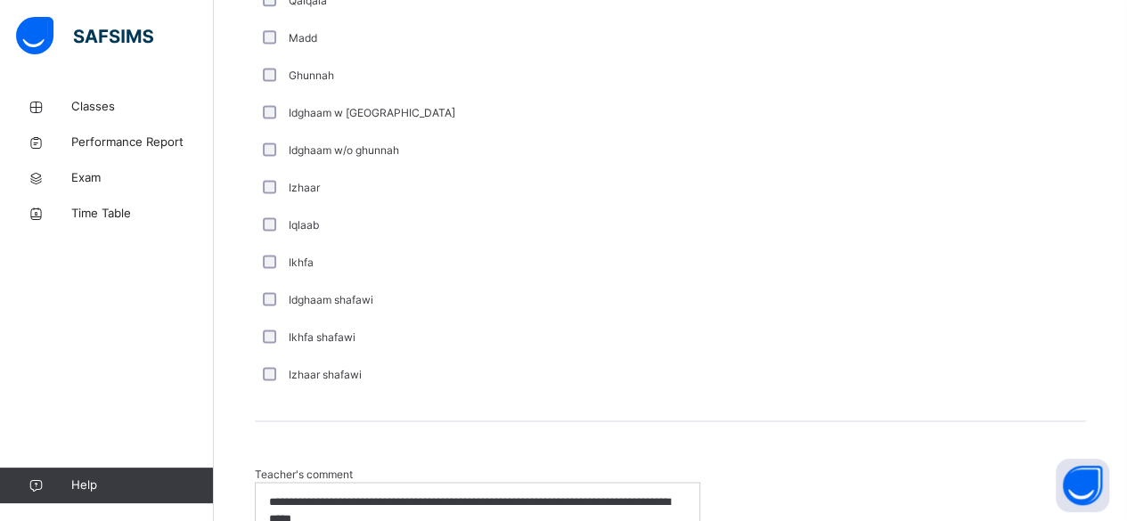
scroll to position [1395, 0]
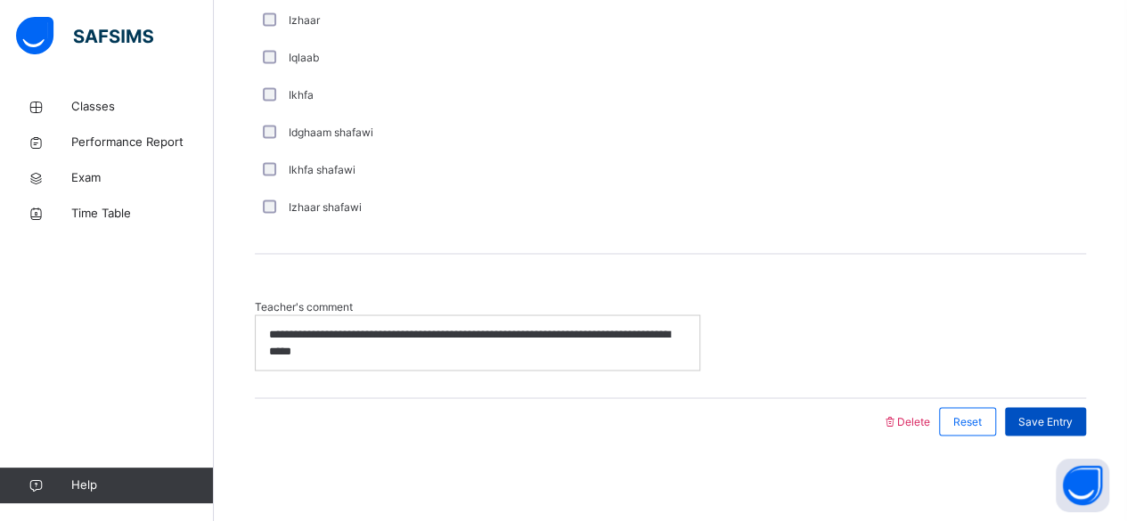
click at [1045, 418] on span "Save Entry" at bounding box center [1045, 421] width 54 height 16
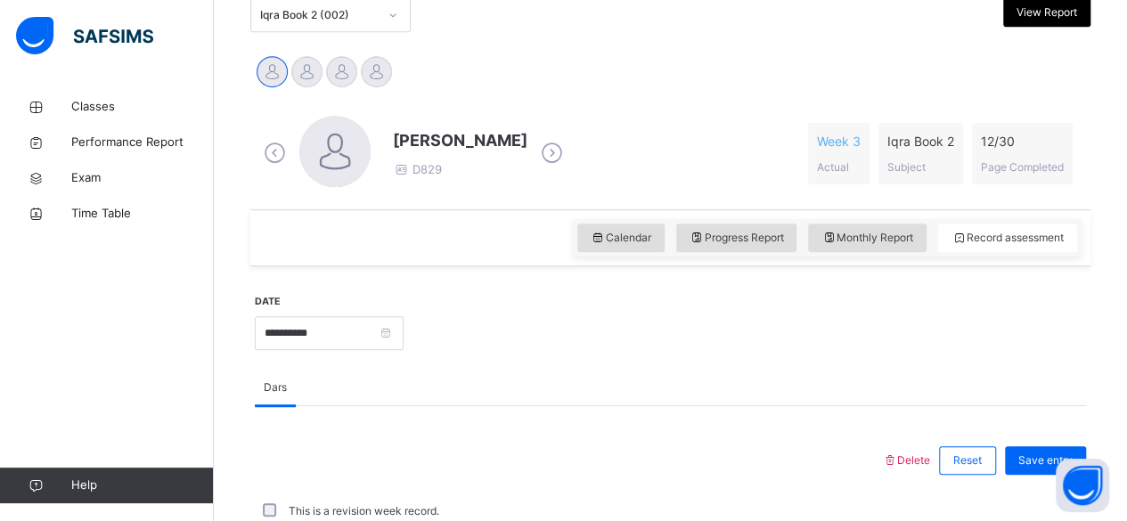
scroll to position [406, 0]
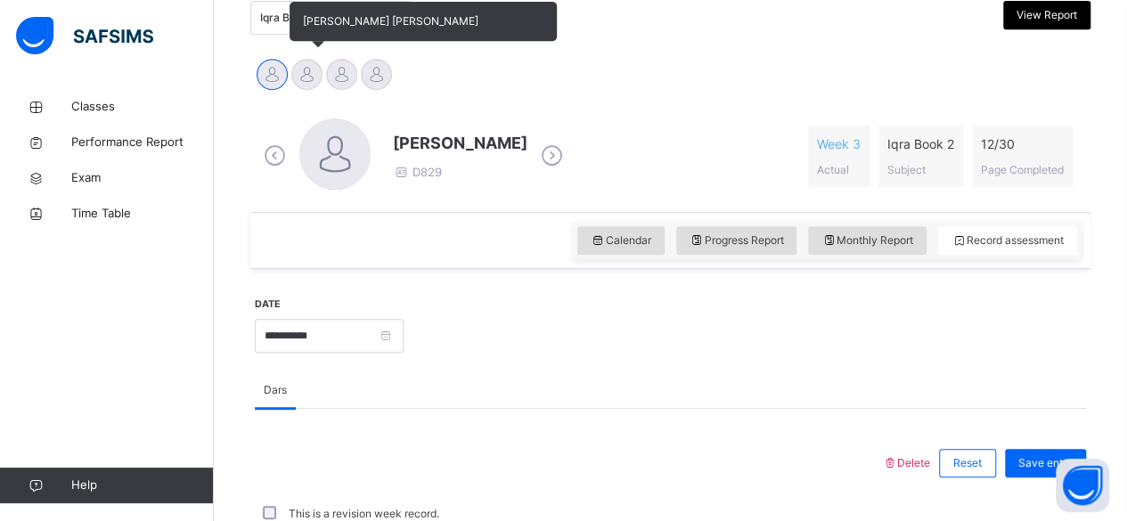
click at [305, 69] on div at bounding box center [306, 74] width 31 height 31
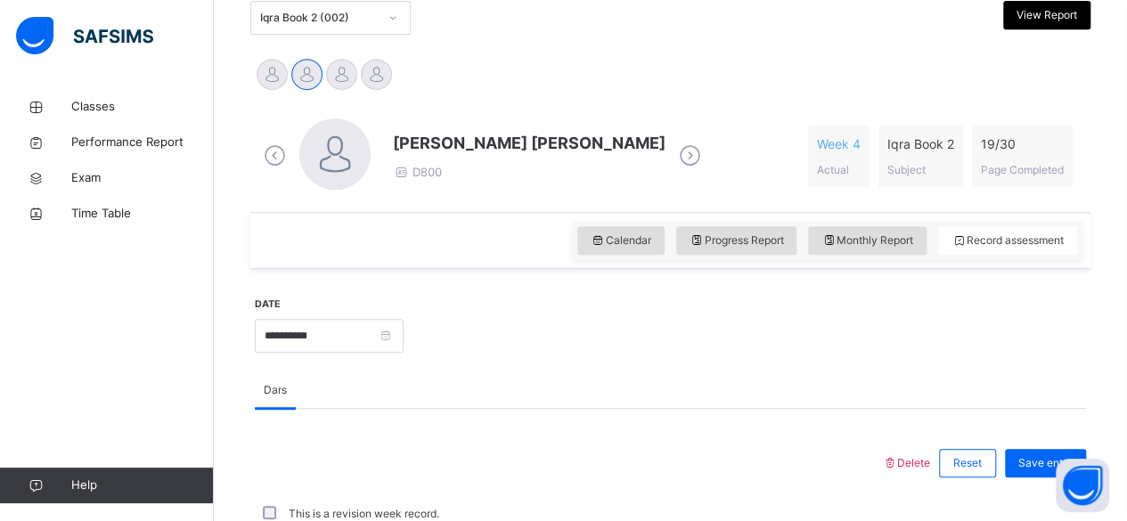
scroll to position [1395, 0]
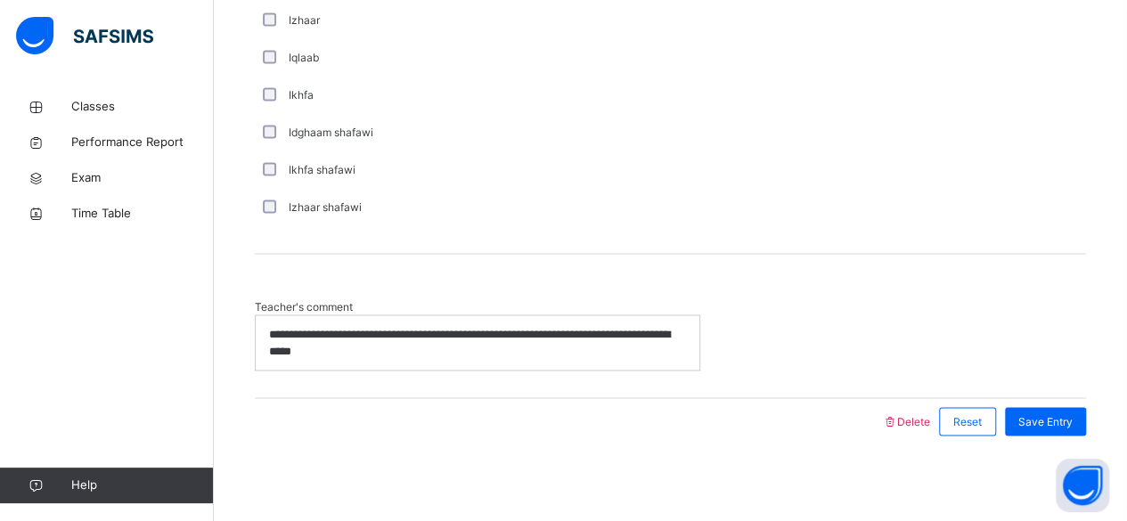
click at [468, 366] on div "**********" at bounding box center [478, 342] width 444 height 54
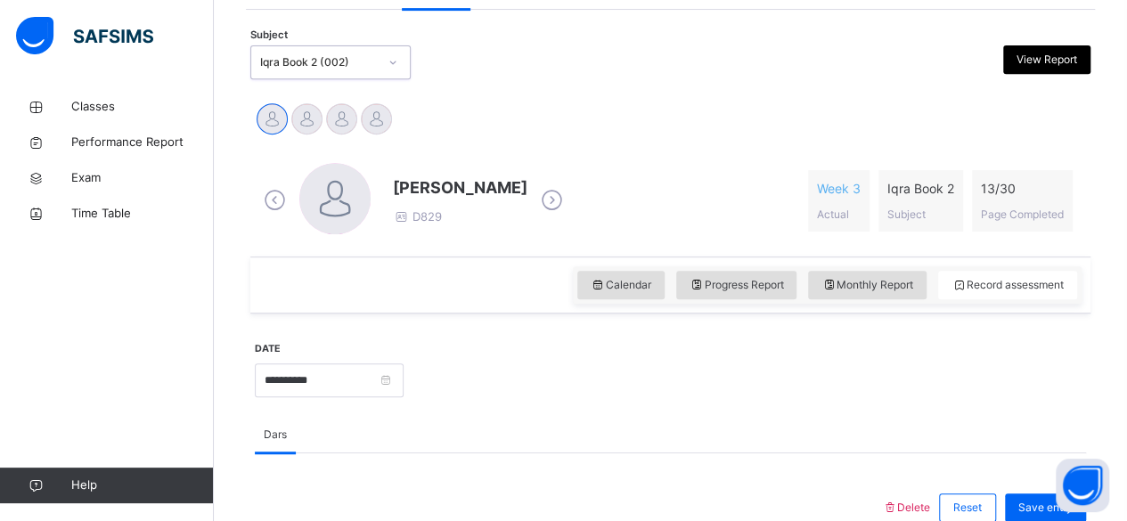
scroll to position [158, 0]
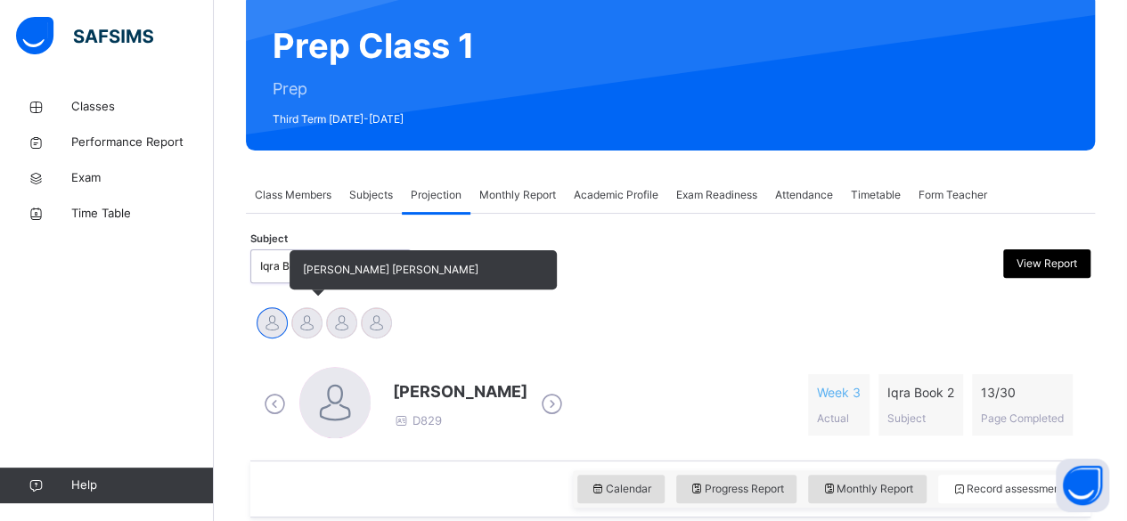
click at [312, 316] on div at bounding box center [306, 322] width 31 height 31
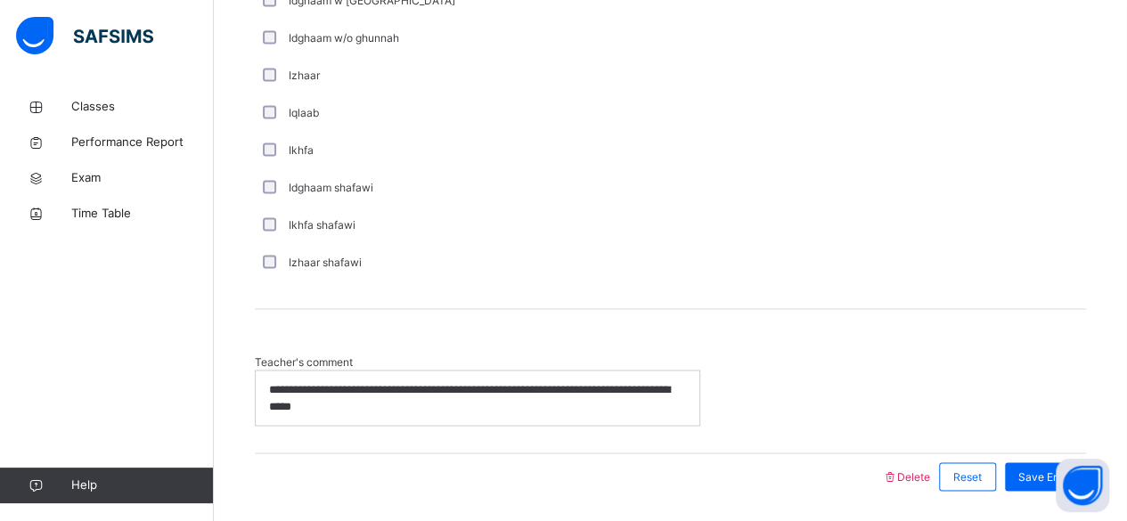
scroll to position [1395, 0]
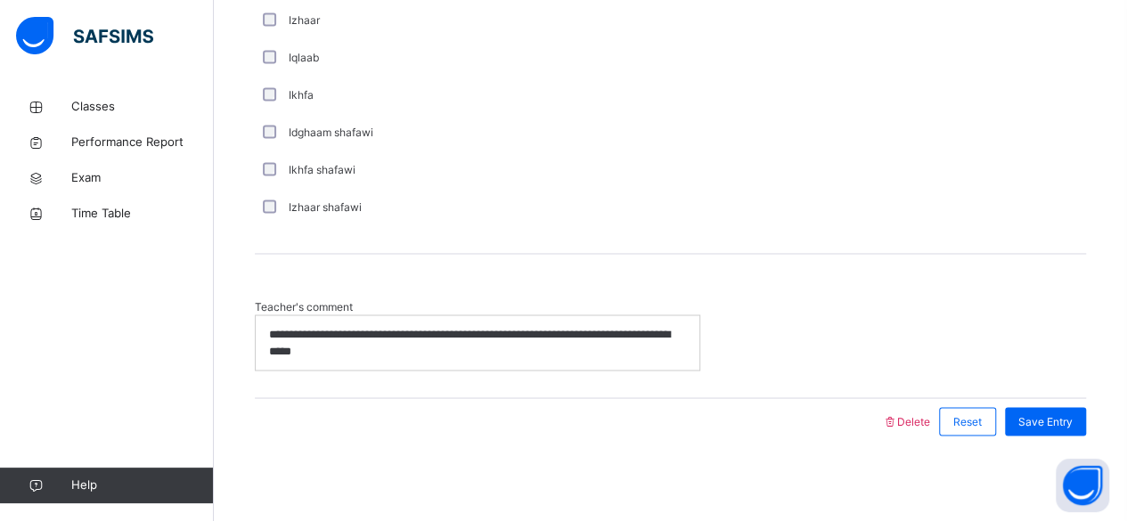
click at [478, 357] on div "**********" at bounding box center [478, 342] width 444 height 54
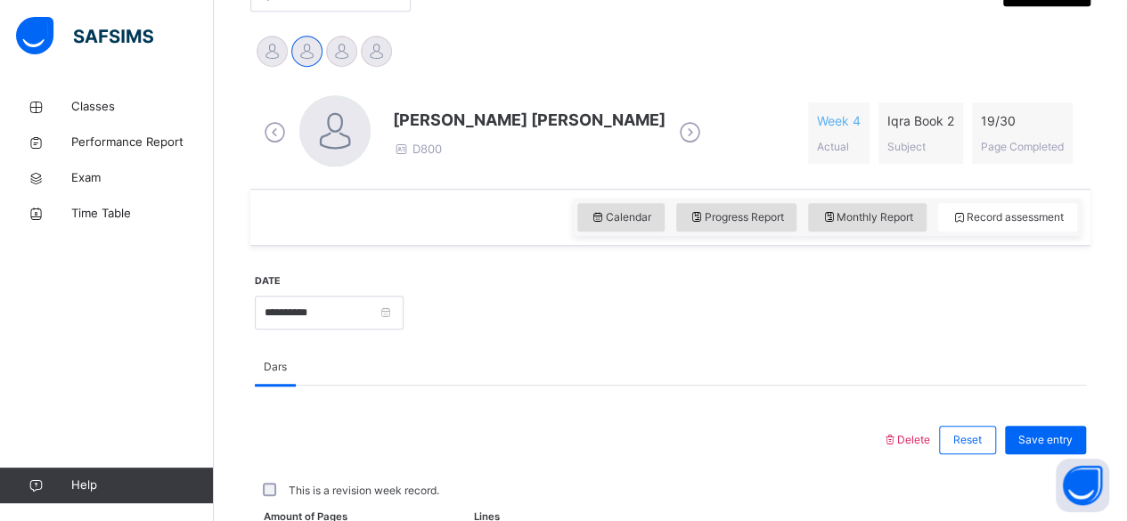
scroll to position [423, 0]
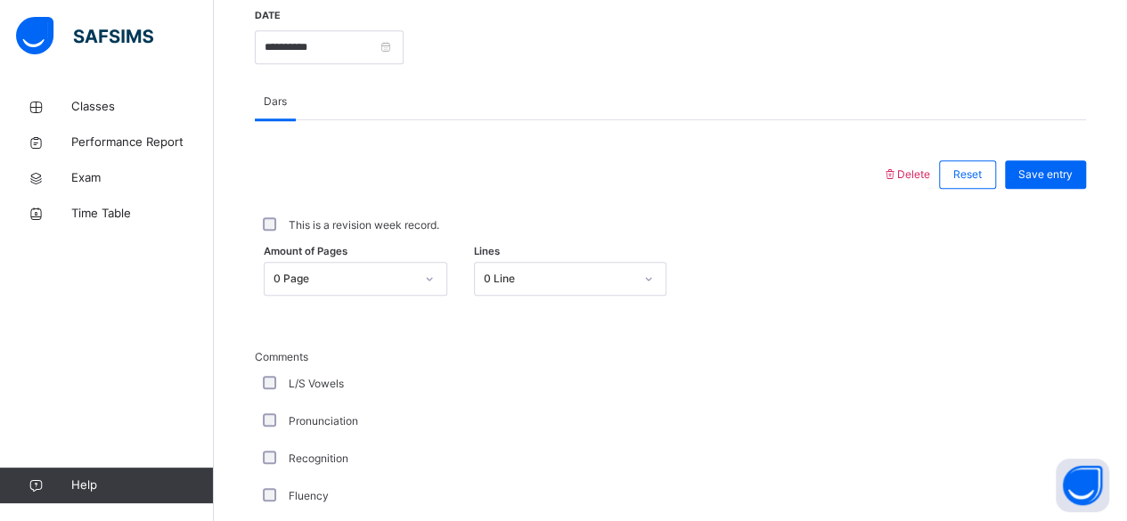
click at [415, 277] on div "0 Page" at bounding box center [356, 279] width 184 height 34
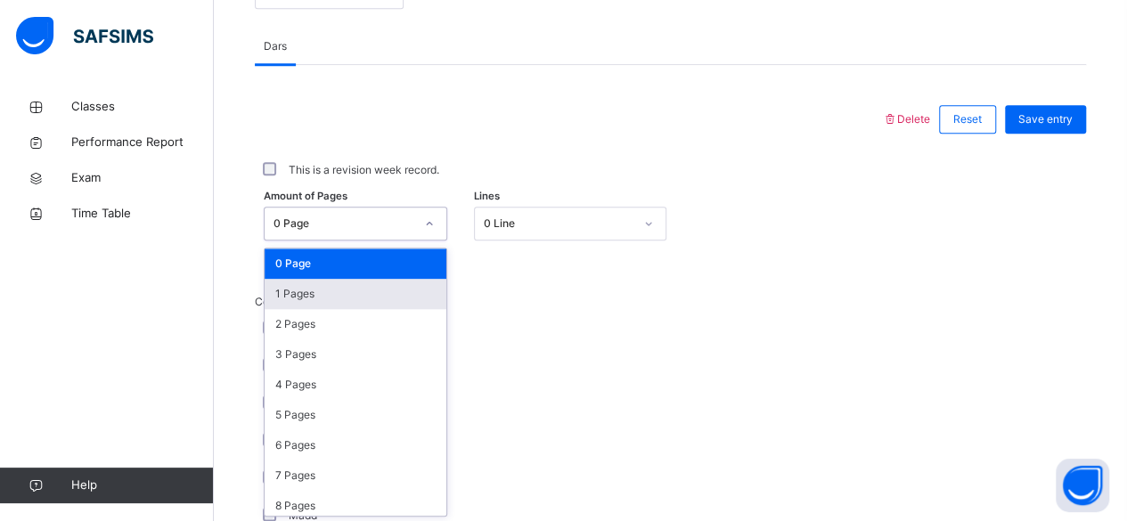
scroll to position [750, 0]
click at [306, 290] on div "1 Pages" at bounding box center [356, 294] width 182 height 30
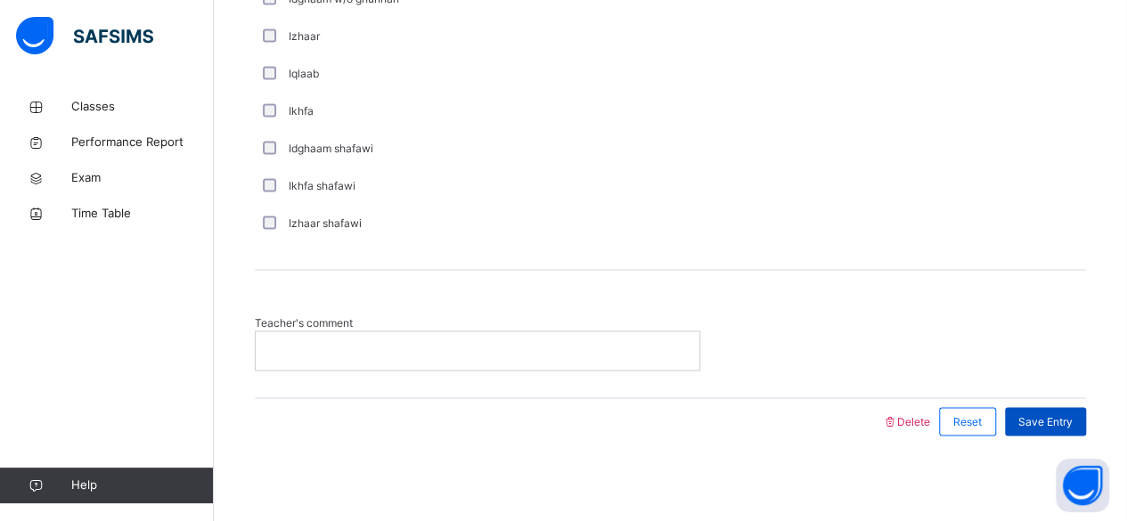
click at [1059, 413] on span "Save Entry" at bounding box center [1045, 421] width 54 height 16
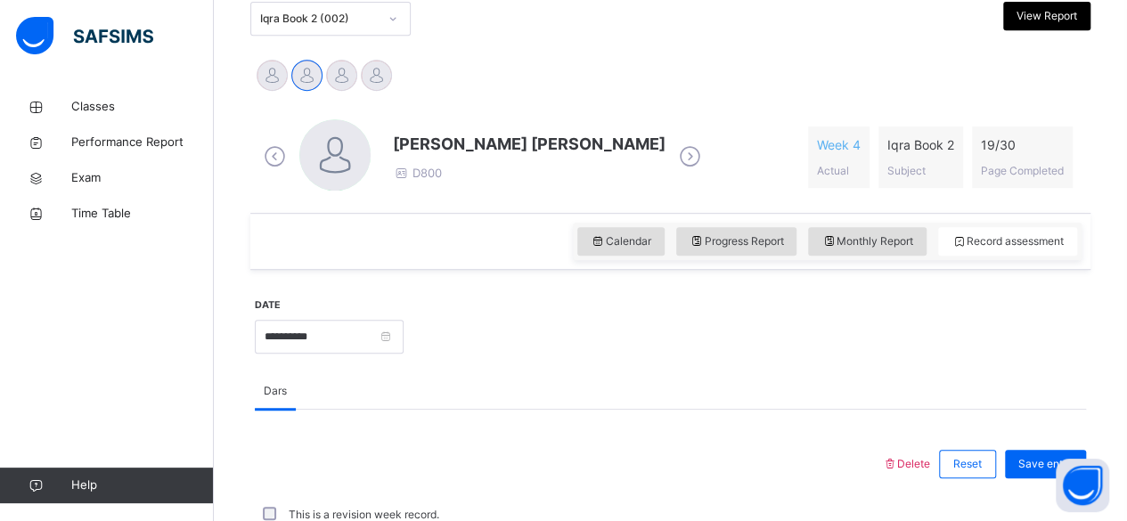
scroll to position [384, 0]
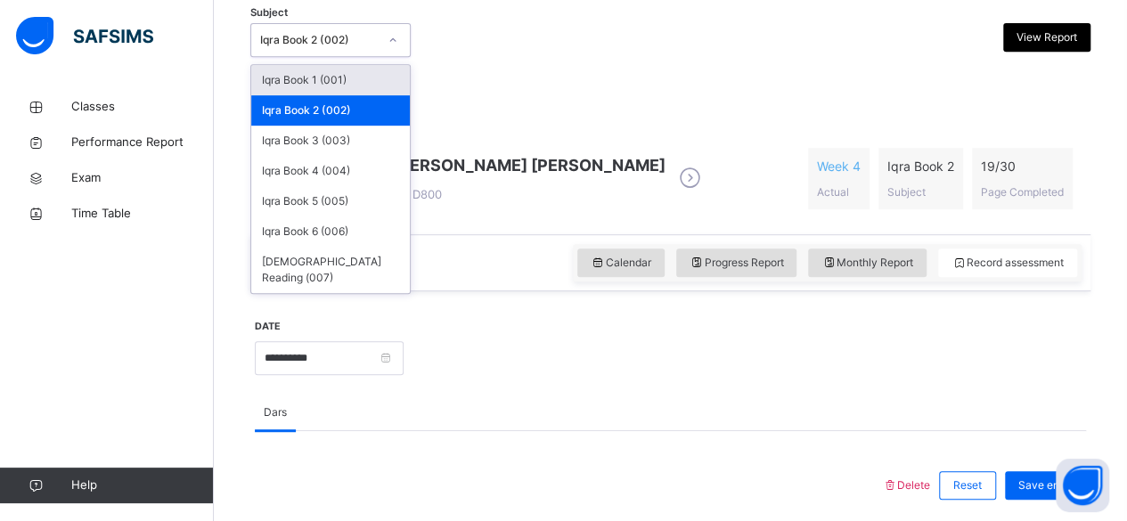
click at [300, 45] on div "Iqra Book 2 (002)" at bounding box center [319, 40] width 118 height 16
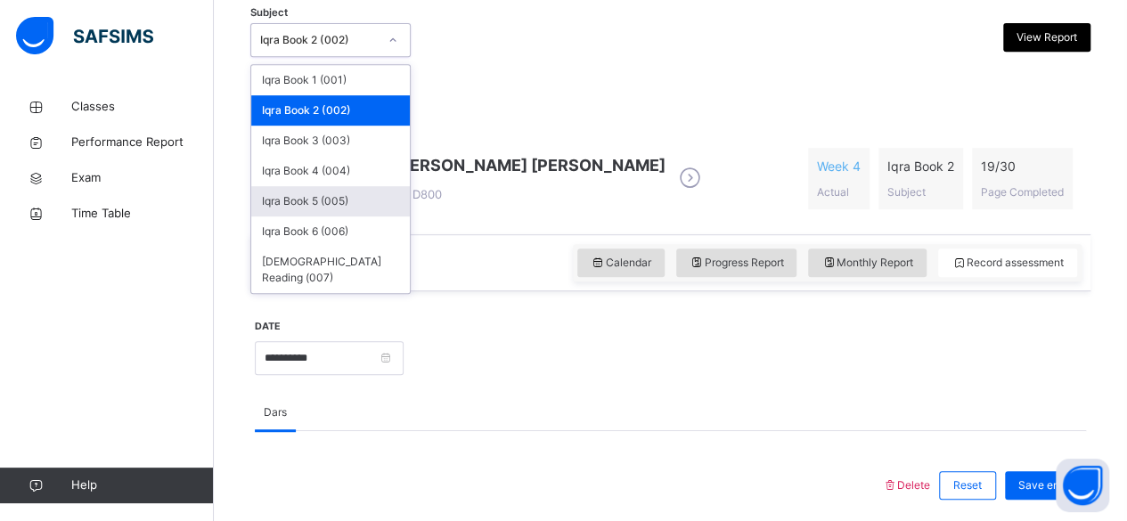
click at [330, 193] on div "Iqra Book 5 (005)" at bounding box center [330, 201] width 159 height 30
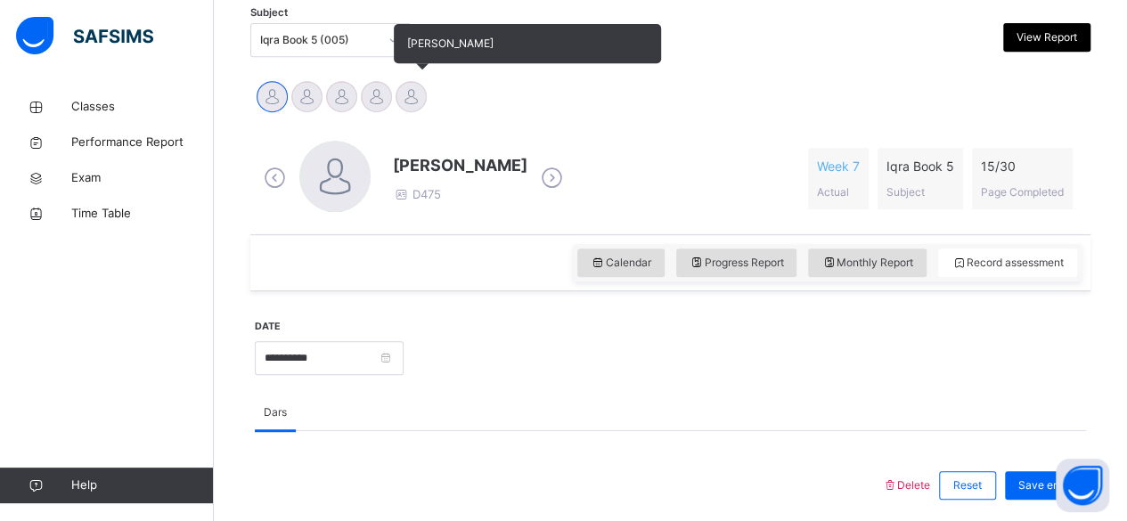
click at [419, 94] on div at bounding box center [411, 96] width 31 height 31
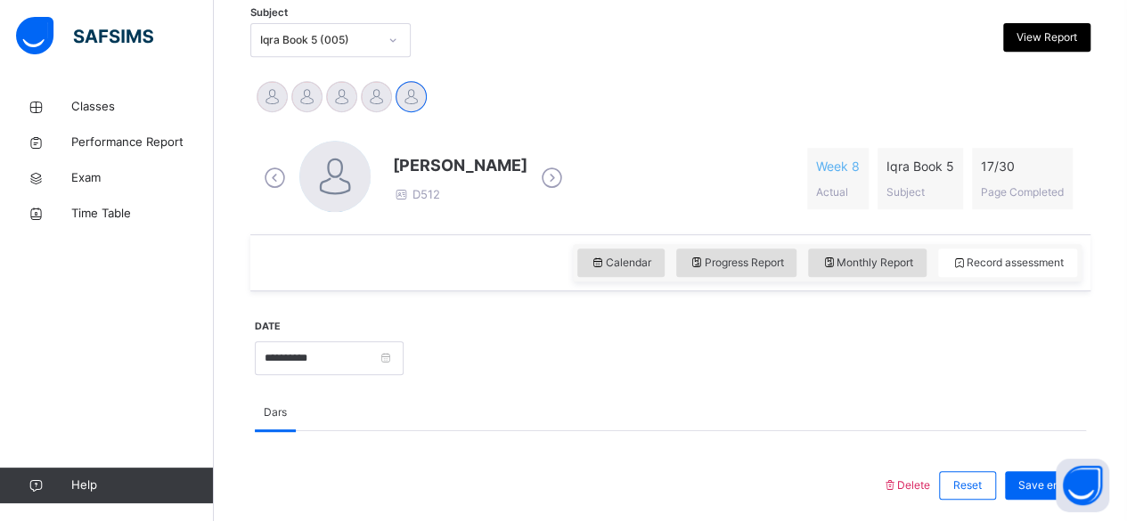
click at [646, 163] on div "Samer Kazimi D512 Week 8 Actual Iqra Book 5 Subject 17 / 30 Page Completed" at bounding box center [670, 179] width 822 height 76
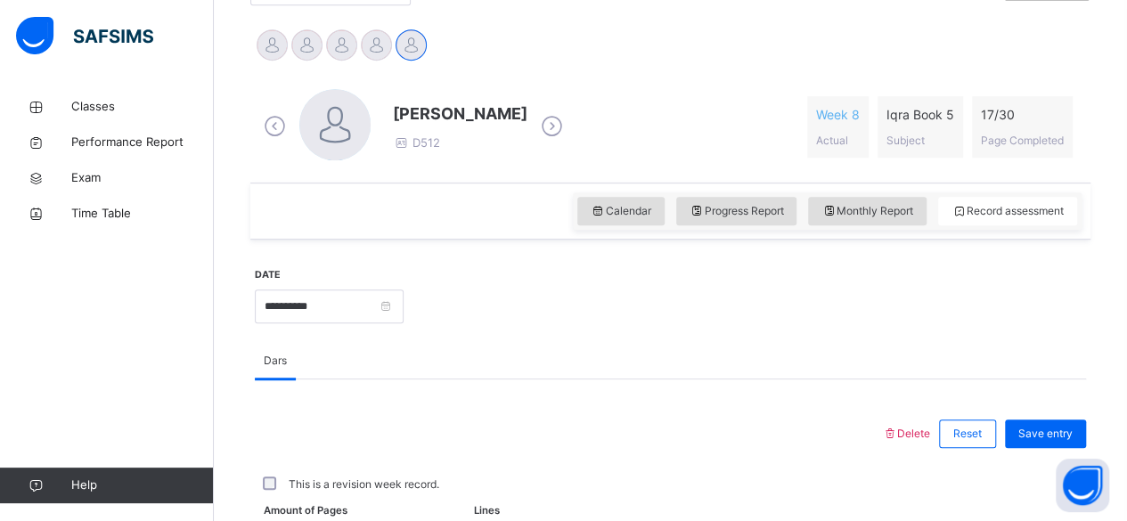
scroll to position [796, 0]
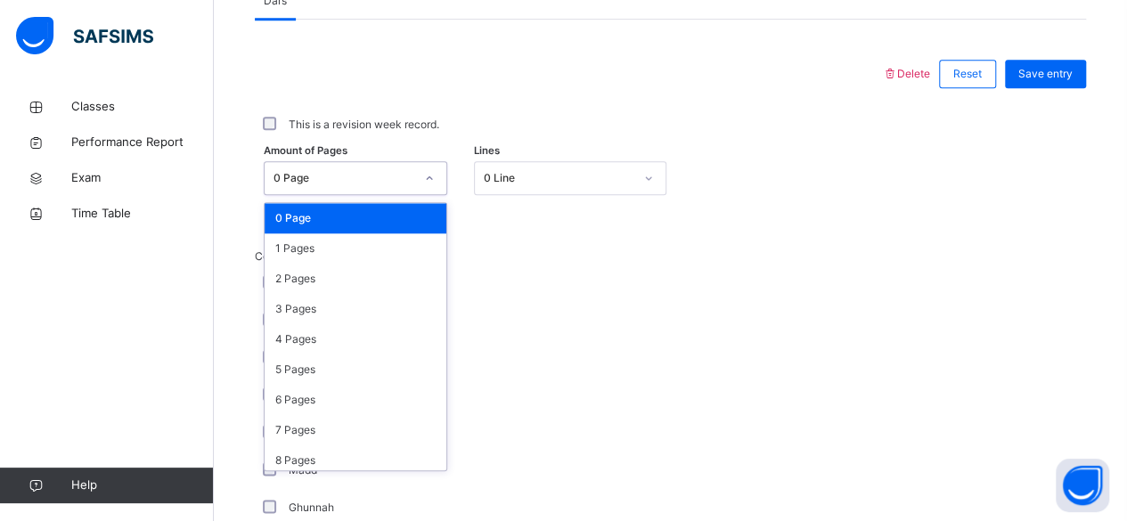
click at [345, 181] on div "0 Page" at bounding box center [344, 178] width 141 height 16
click at [327, 272] on div "2 Pages" at bounding box center [356, 279] width 182 height 30
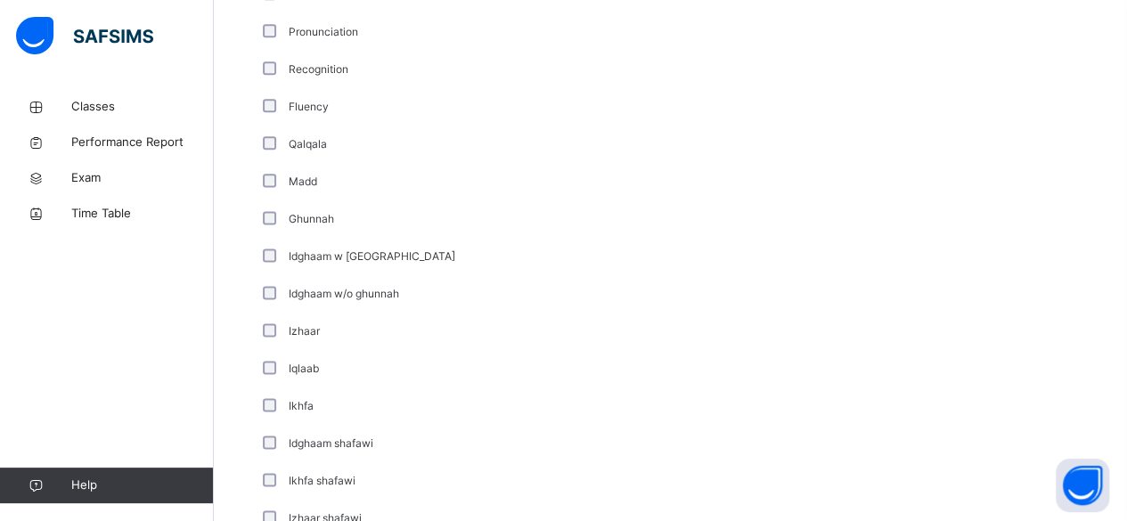
scroll to position [1379, 0]
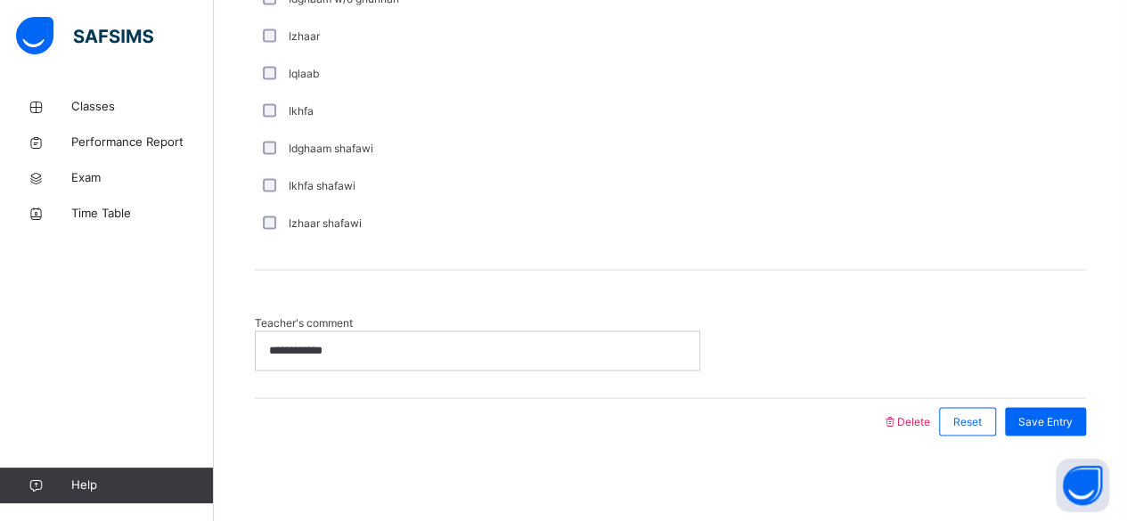
click at [416, 338] on div "**********" at bounding box center [478, 349] width 444 height 37
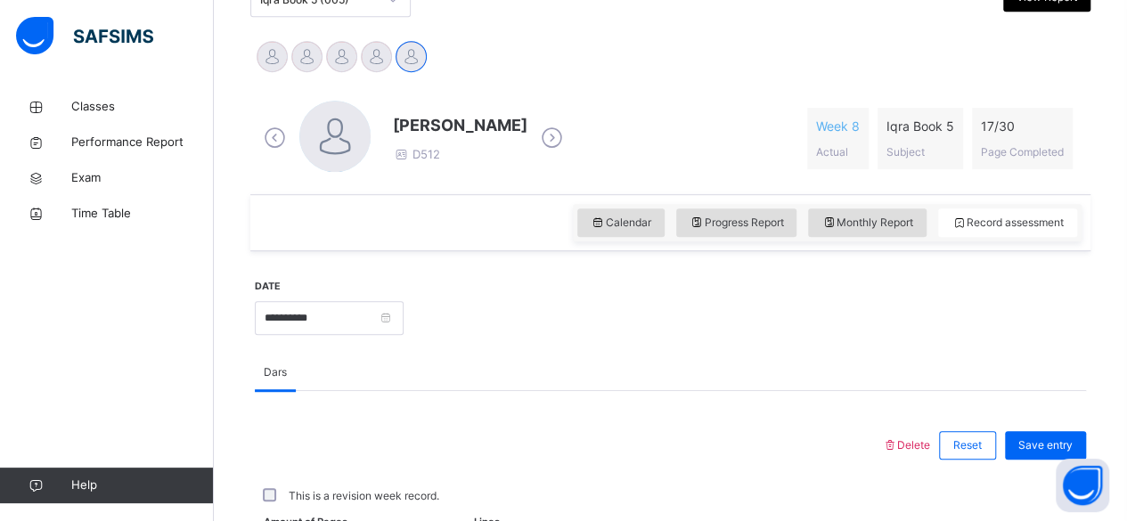
scroll to position [423, 0]
click at [1044, 438] on span "Save entry" at bounding box center [1045, 446] width 54 height 16
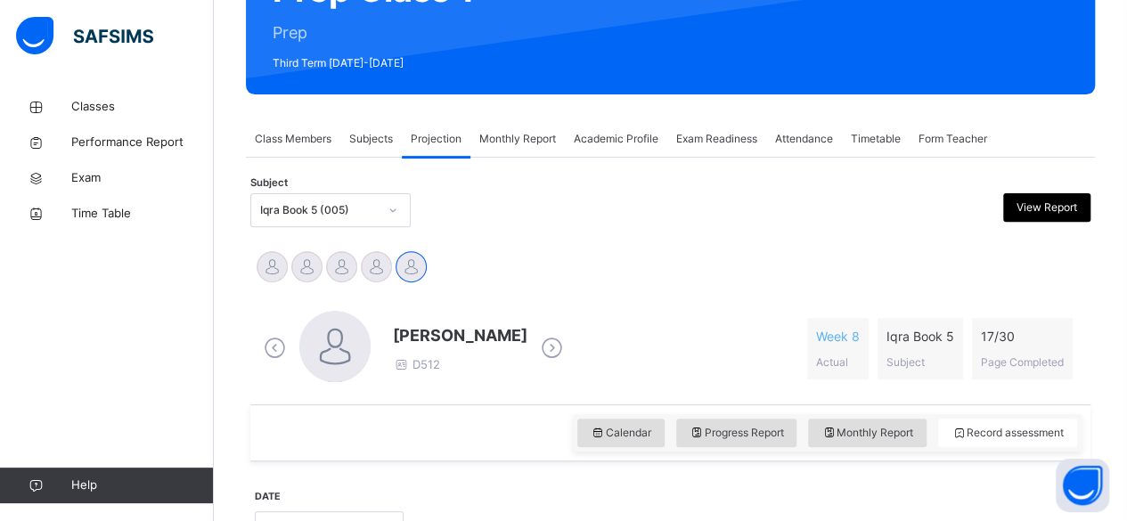
scroll to position [215, 0]
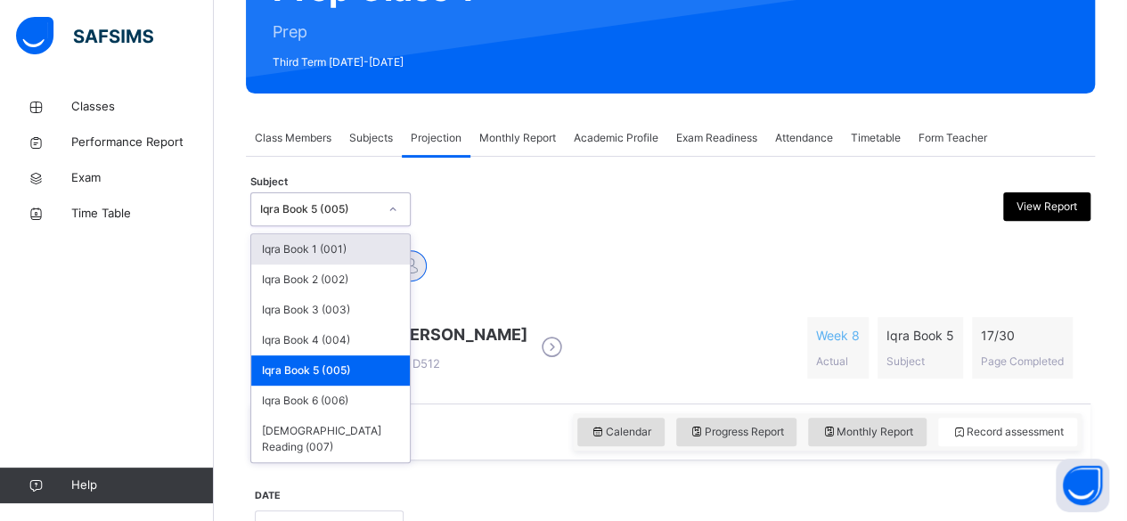
click at [394, 212] on icon at bounding box center [393, 209] width 11 height 18
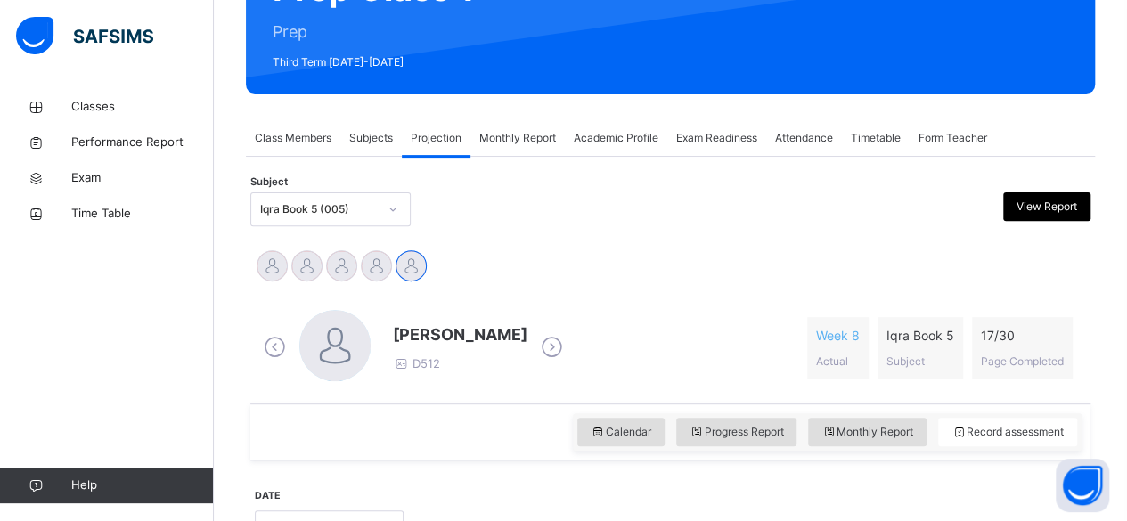
click at [558, 255] on div "HASSAN KHAN Omari Fernandez Raheem Syed Abdul Rayyan Muhaimin Muhammad shafran …" at bounding box center [670, 268] width 831 height 39
click at [355, 209] on div "Iqra Book 5 (005)" at bounding box center [319, 209] width 118 height 16
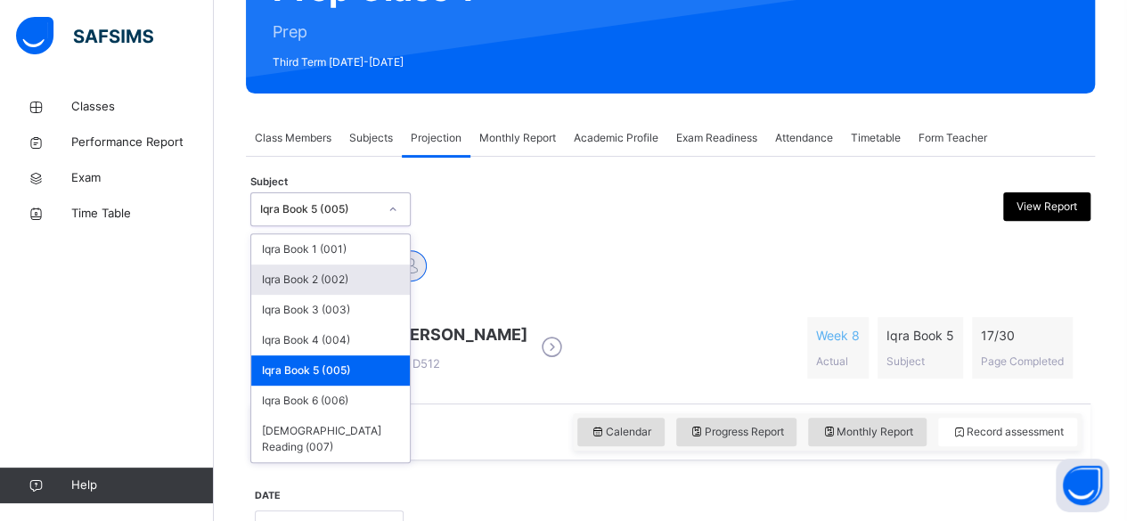
click at [348, 275] on div "Iqra Book 2 (002)" at bounding box center [330, 280] width 159 height 30
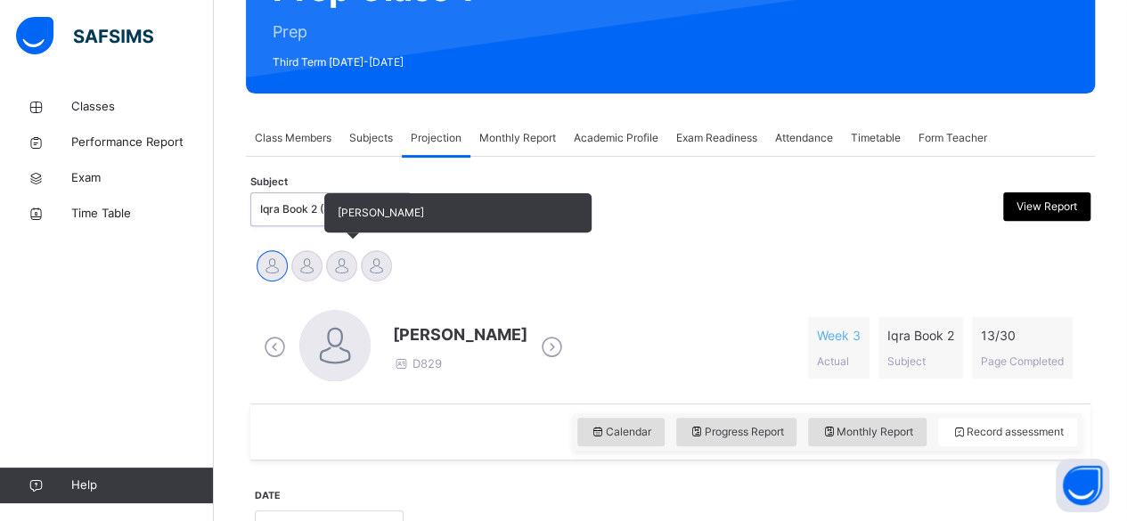
click at [340, 255] on div at bounding box center [341, 265] width 31 height 31
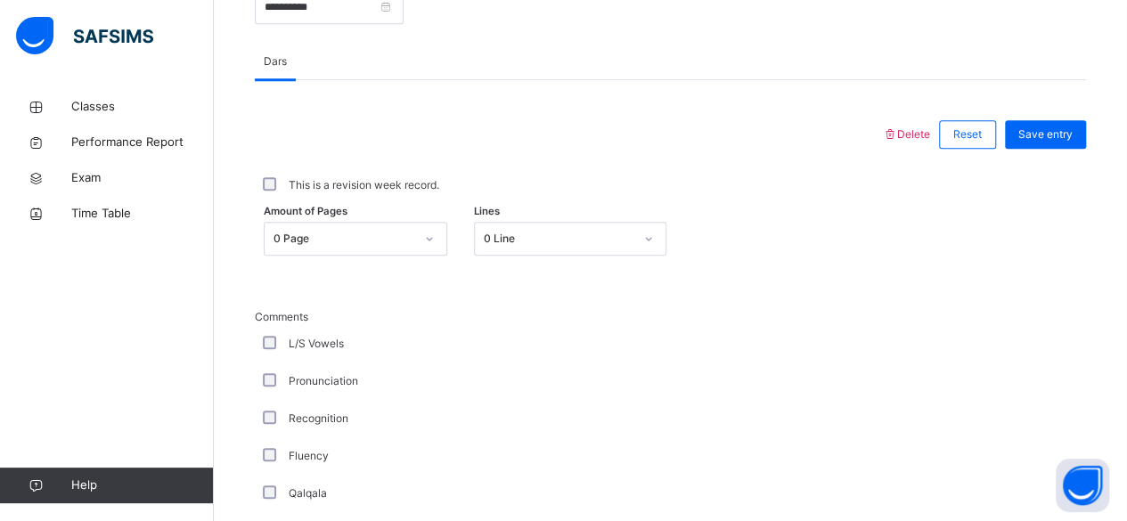
scroll to position [773, 0]
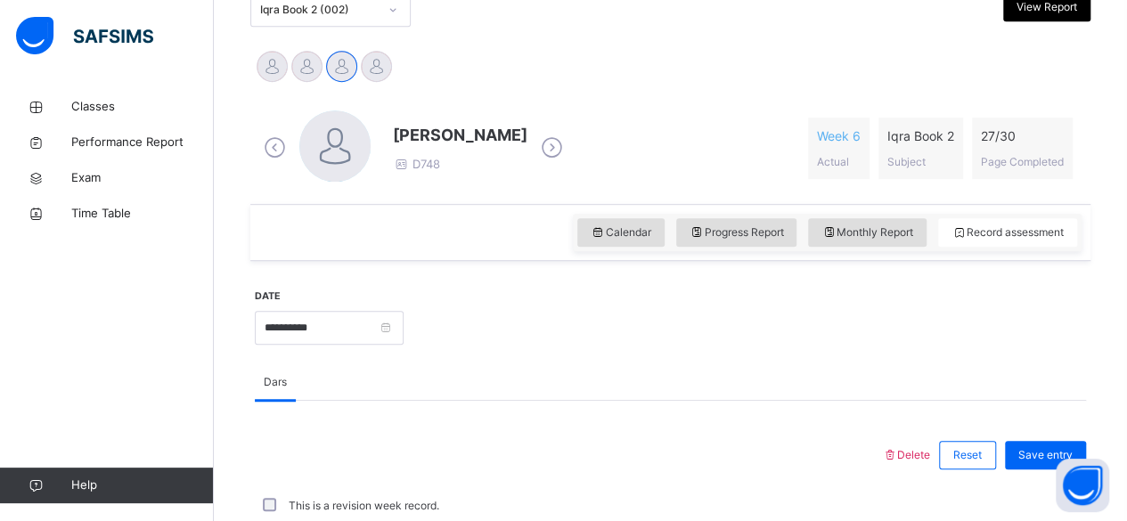
scroll to position [413, 0]
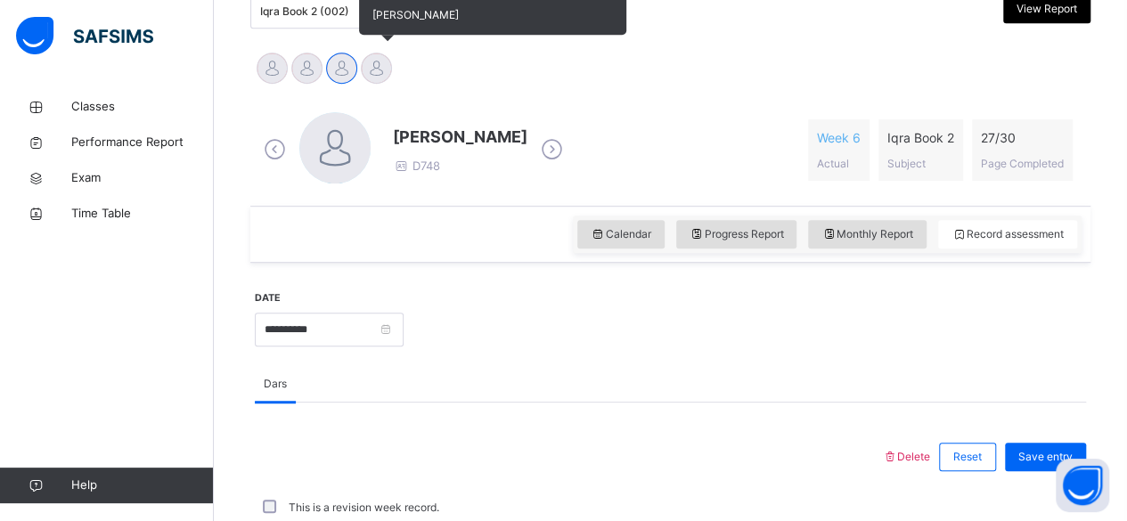
click at [372, 66] on div at bounding box center [376, 68] width 31 height 31
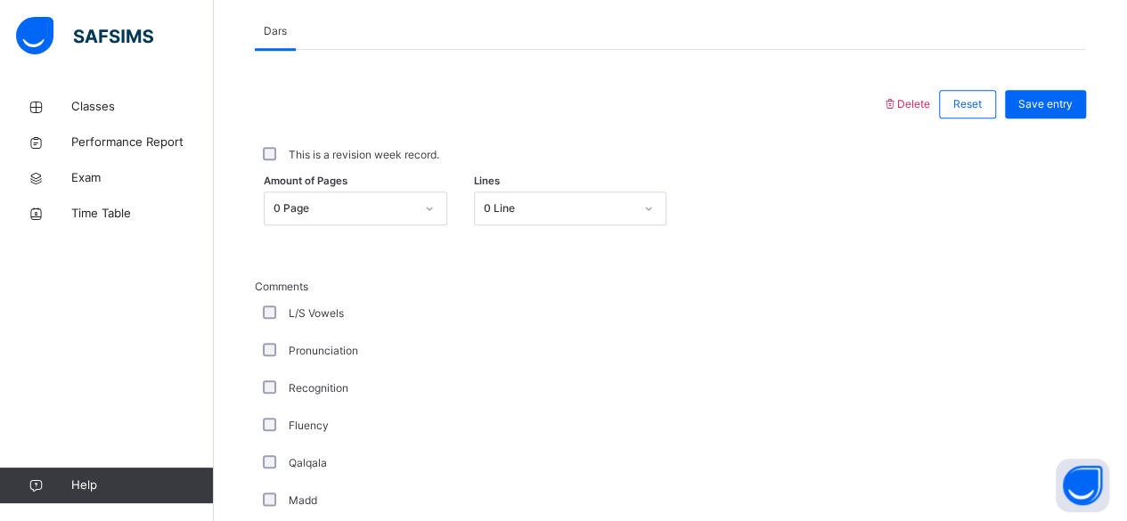
scroll to position [766, 0]
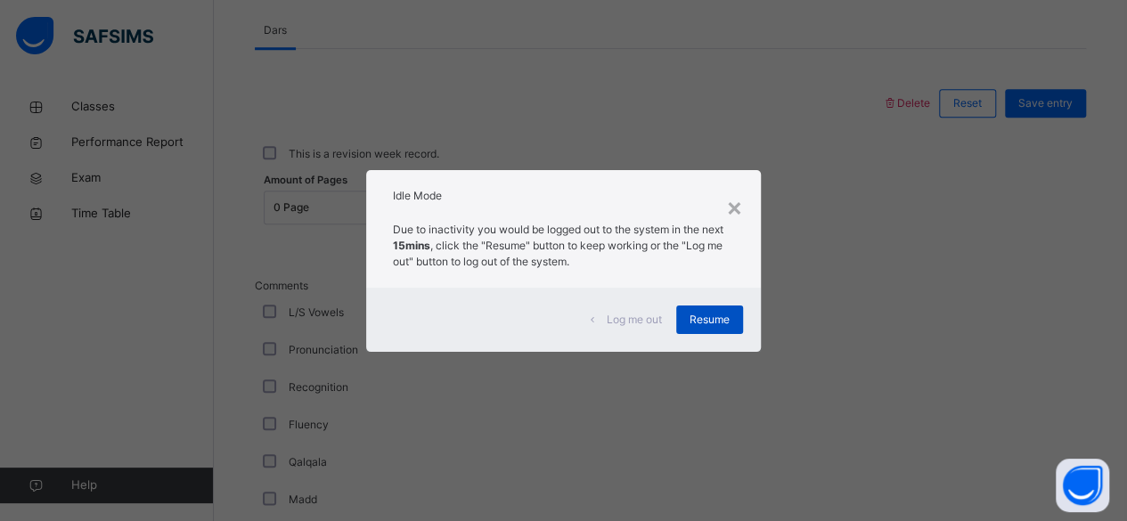
click at [715, 320] on span "Resume" at bounding box center [710, 320] width 40 height 16
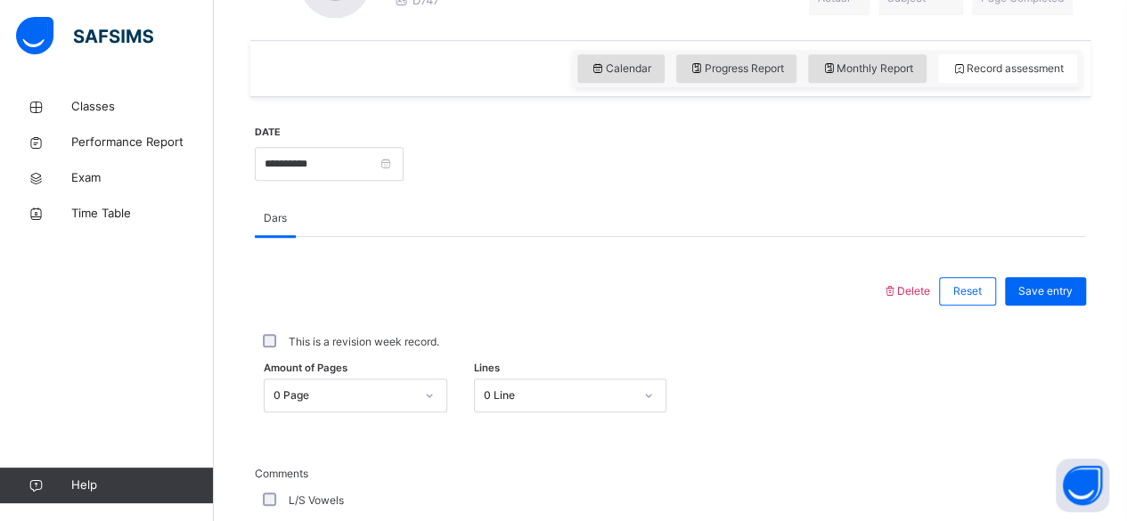
scroll to position [295, 0]
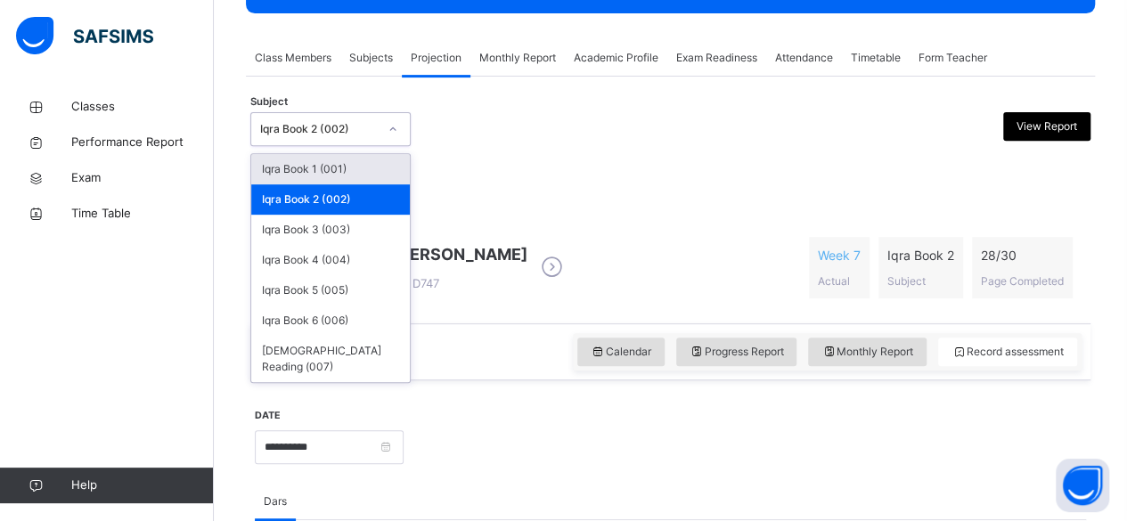
click at [397, 135] on icon at bounding box center [393, 129] width 11 height 18
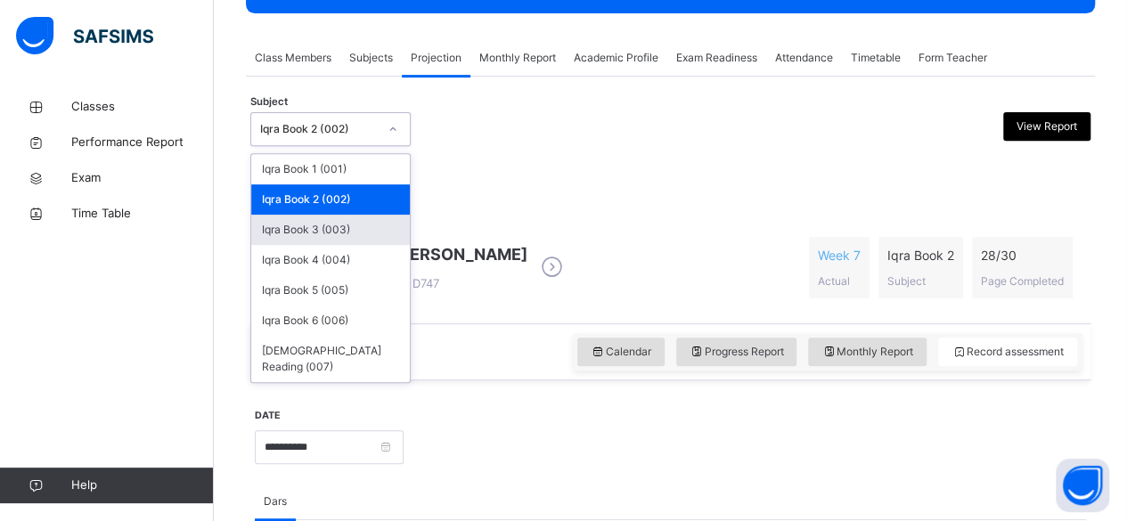
click at [319, 231] on div "Iqra Book 3 (003)" at bounding box center [330, 230] width 159 height 30
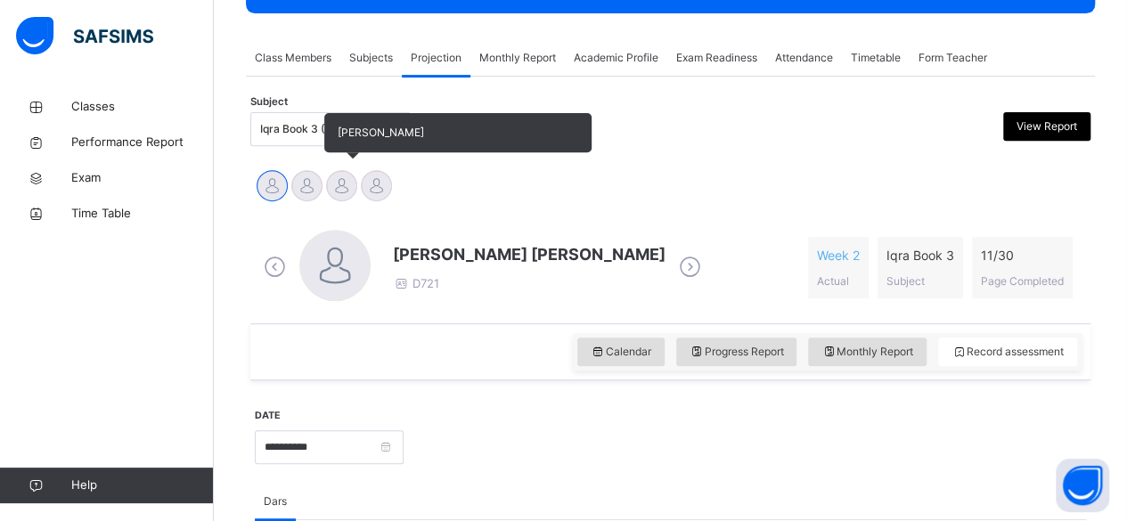
click at [349, 184] on div at bounding box center [341, 185] width 31 height 31
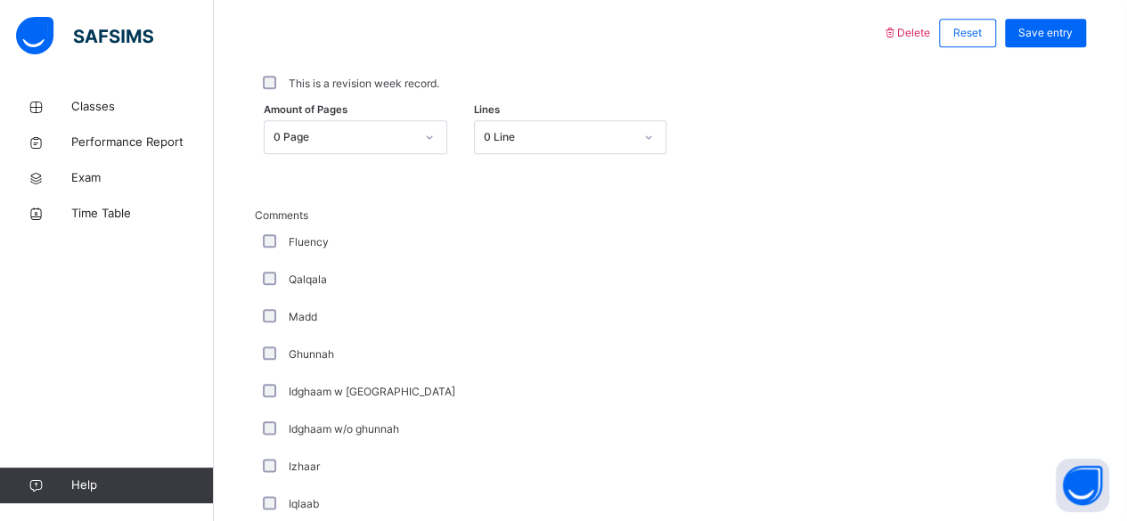
scroll to position [838, 0]
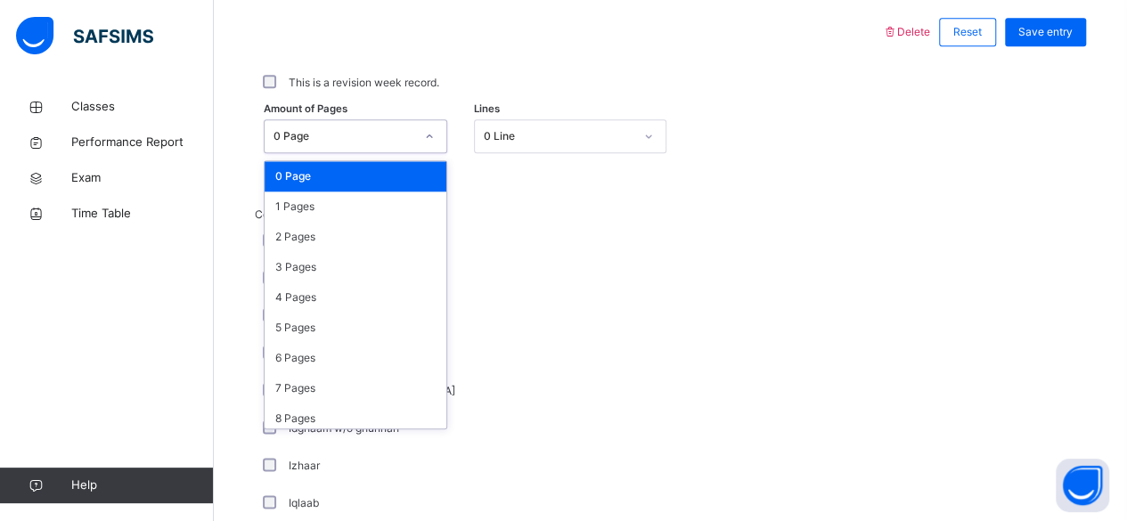
click at [380, 137] on div "0 Page" at bounding box center [344, 136] width 141 height 16
click at [343, 234] on div "2 Pages" at bounding box center [356, 237] width 182 height 30
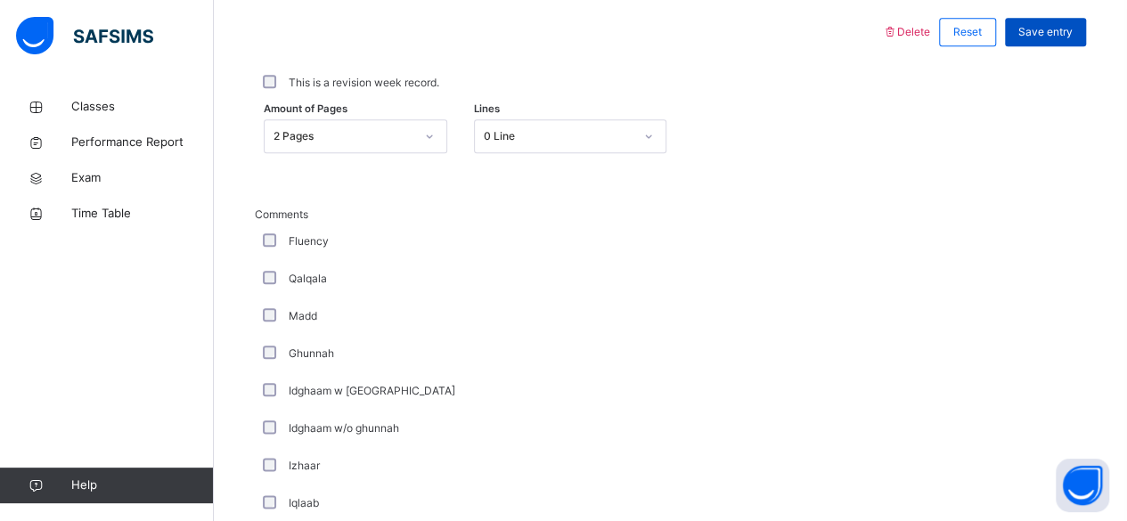
click at [1066, 37] on span "Save entry" at bounding box center [1045, 32] width 54 height 16
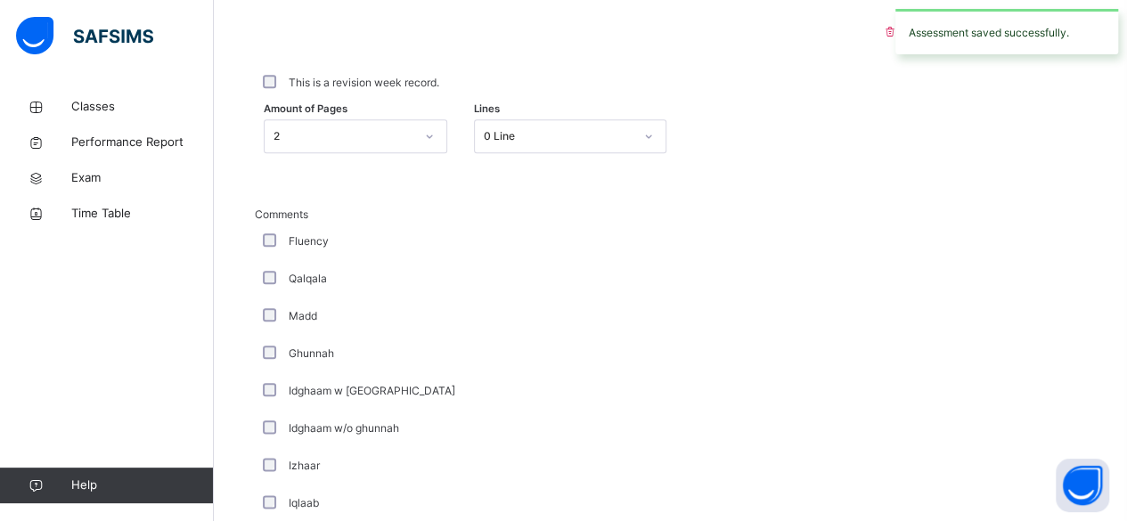
scroll to position [0, 0]
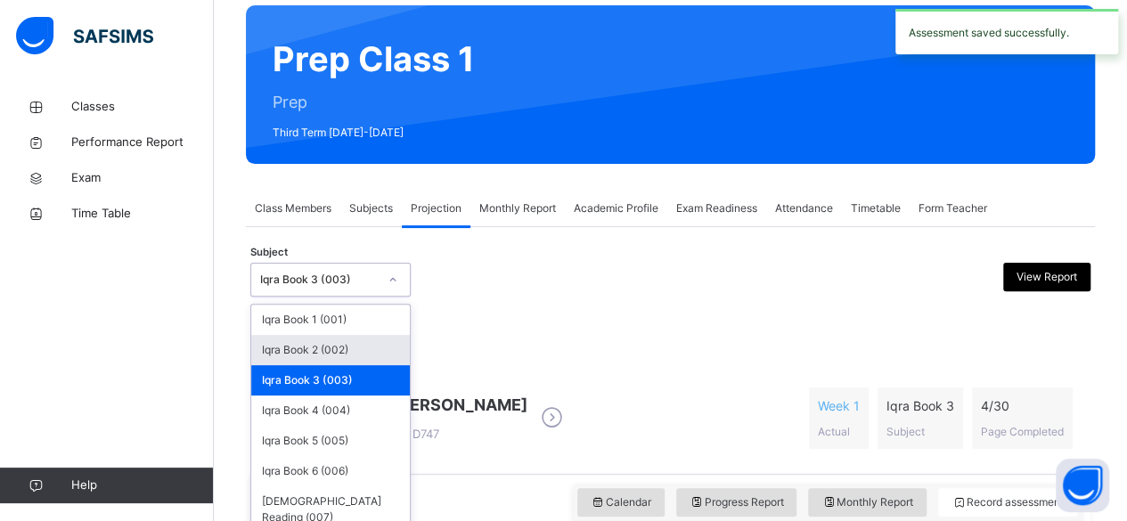
click at [367, 297] on div "option Iqra Book 3 (003), selected. option Iqra Book 2 (002) focused, 2 of 7. 7…" at bounding box center [330, 280] width 160 height 34
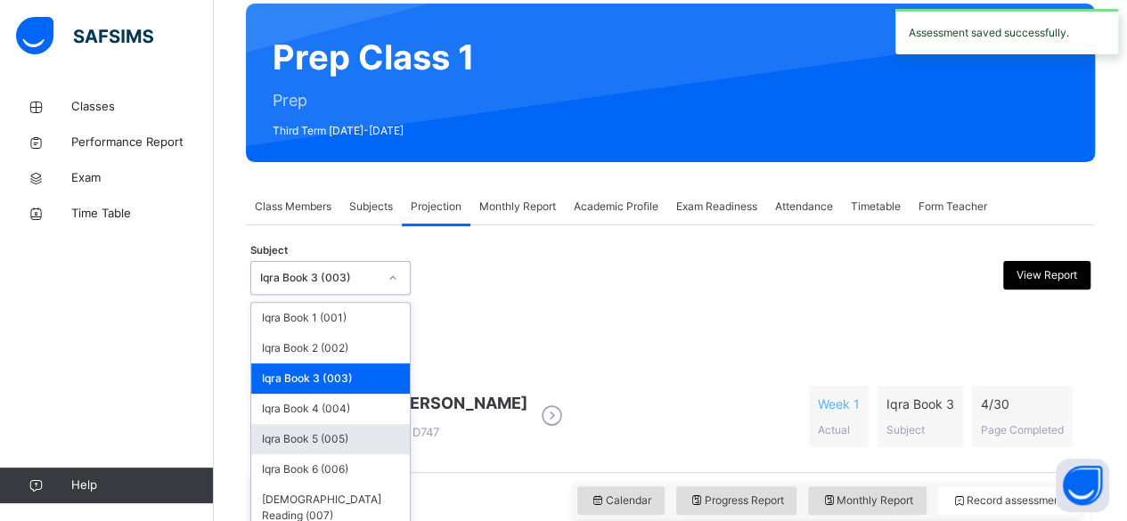
scroll to position [147, 0]
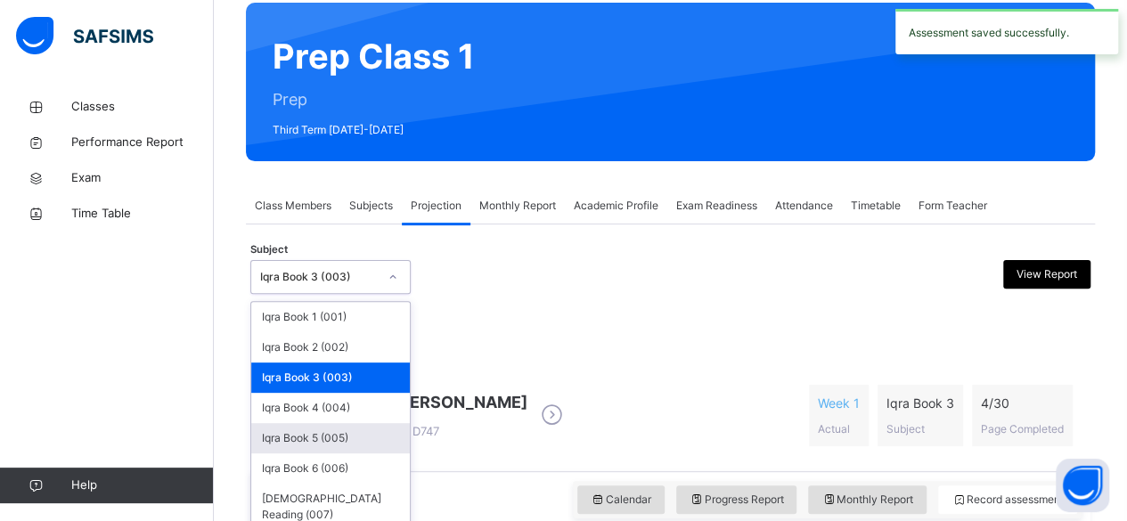
click at [349, 432] on div "Iqra Book 5 (005)" at bounding box center [330, 438] width 159 height 30
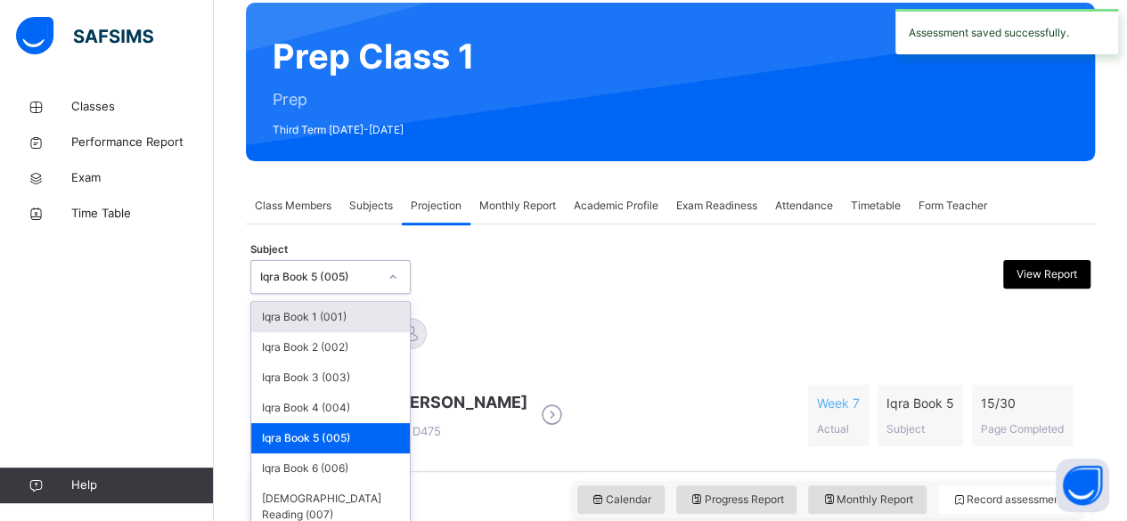
click at [311, 266] on div "Iqra Book 5 (005)" at bounding box center [313, 278] width 125 height 28
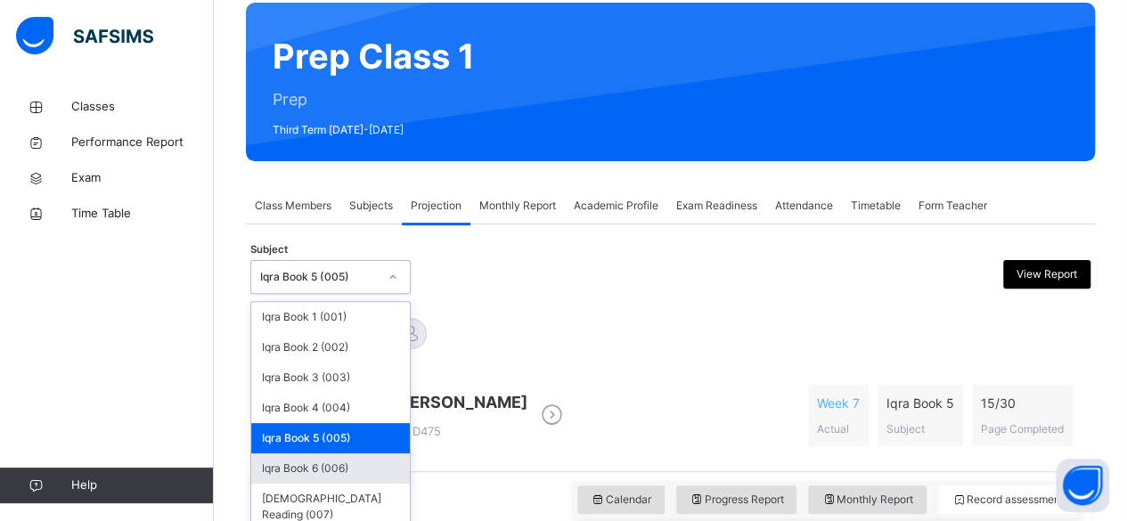
click at [299, 466] on div "Iqra Book 6 (006)" at bounding box center [330, 469] width 159 height 30
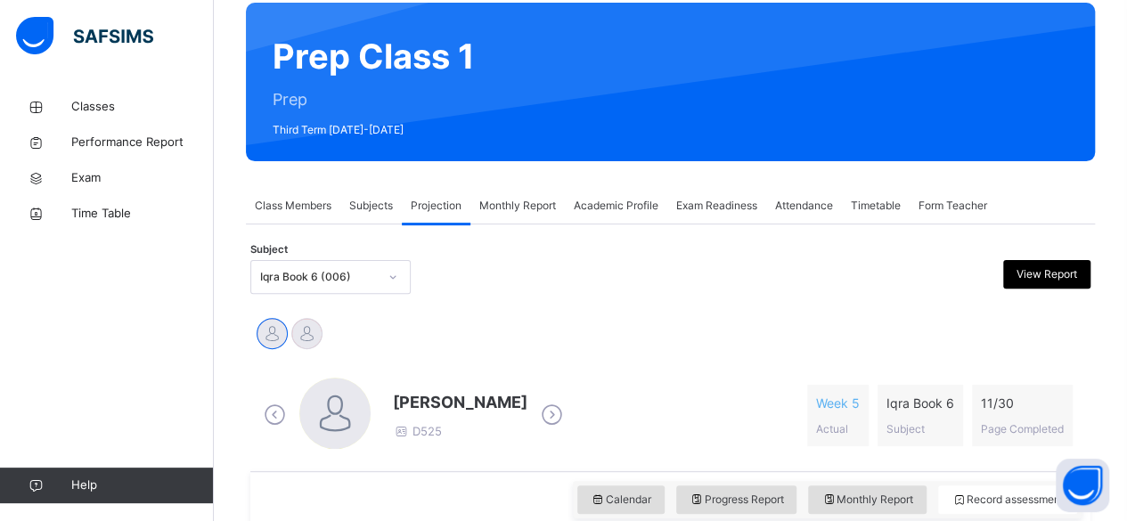
drag, startPoint x: 299, startPoint y: 466, endPoint x: 634, endPoint y: 363, distance: 350.6
click at [634, 363] on div "Azam Ali Khan Mir D525 Week 5 Actual Iqra Book 6 Subject 11 / 30 Page Completed" at bounding box center [670, 415] width 840 height 111
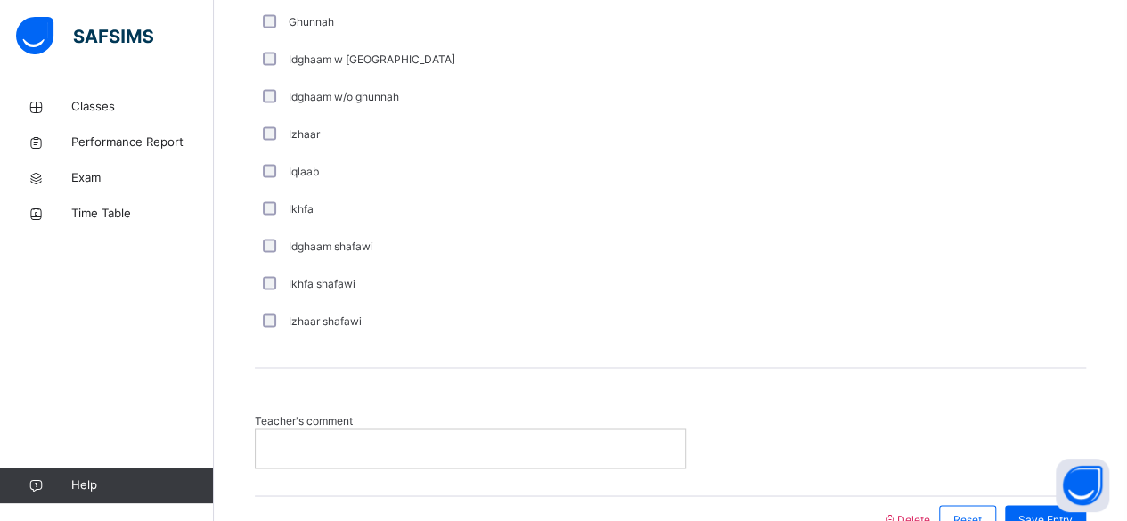
scroll to position [1282, 0]
click at [358, 443] on p at bounding box center [470, 447] width 403 height 16
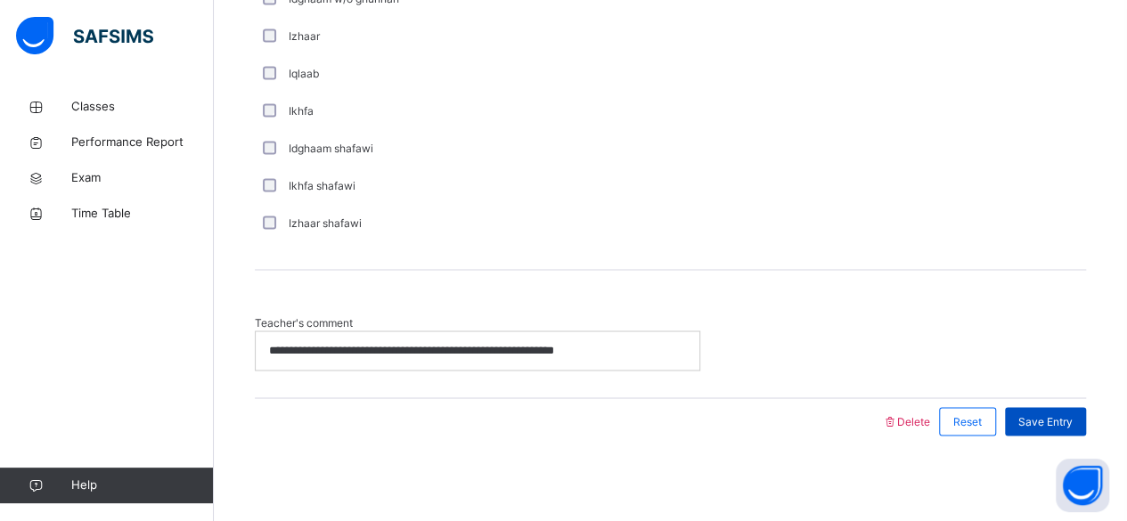
click at [1060, 415] on span "Save Entry" at bounding box center [1045, 421] width 54 height 16
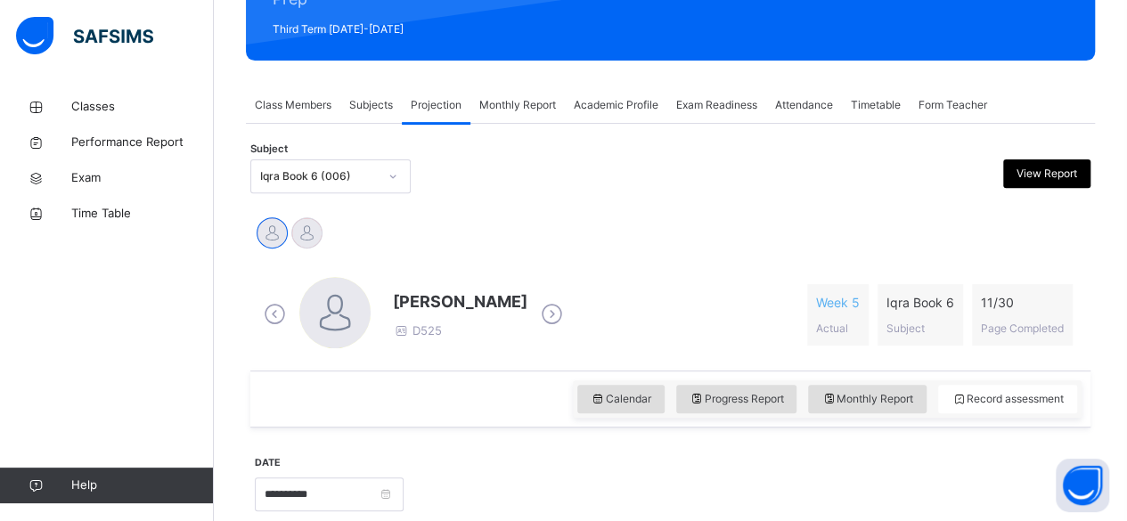
scroll to position [246, 0]
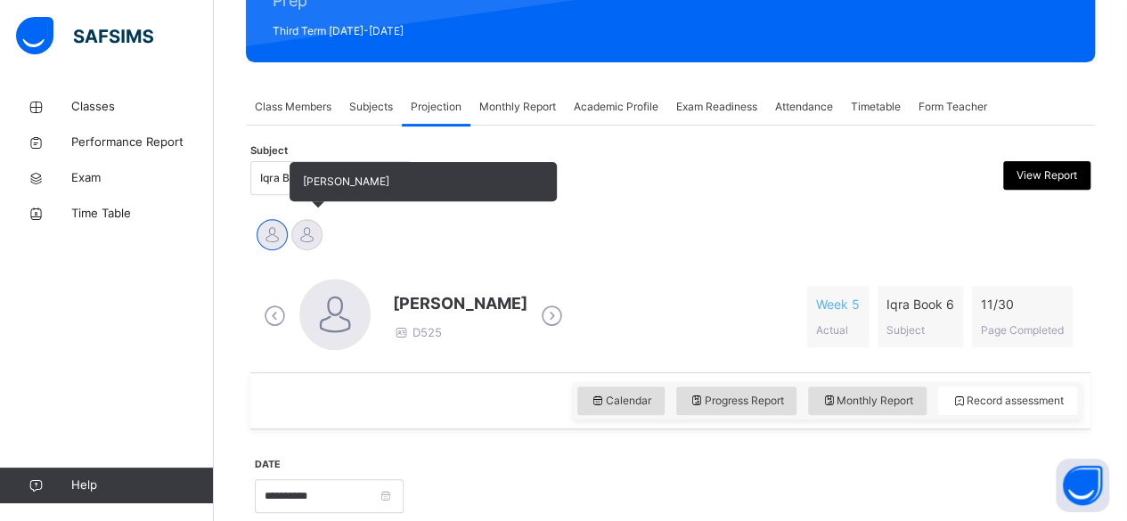
drag, startPoint x: 321, startPoint y: 241, endPoint x: 310, endPoint y: 240, distance: 10.7
click at [310, 240] on div at bounding box center [306, 234] width 31 height 31
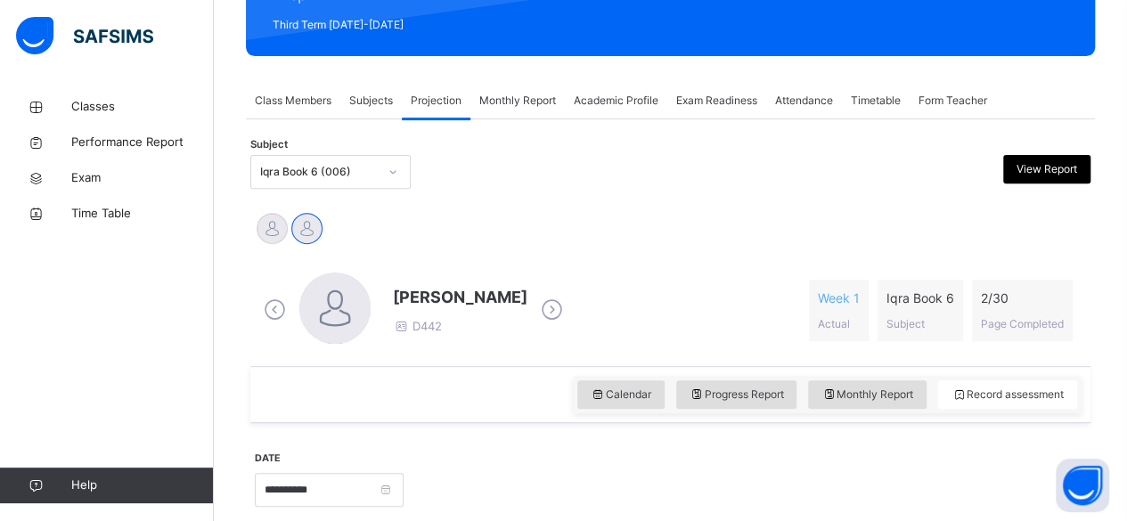
scroll to position [0, 0]
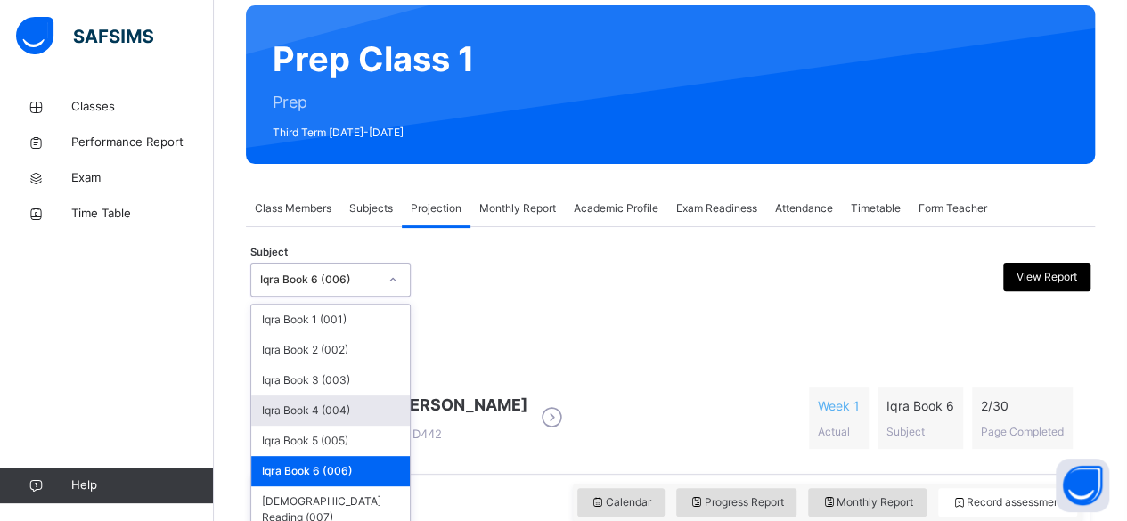
click at [371, 297] on div "option Iqra Book 6 (006), selected. option Iqra Book 4 (004) focused, 4 of 7. 7…" at bounding box center [330, 280] width 160 height 34
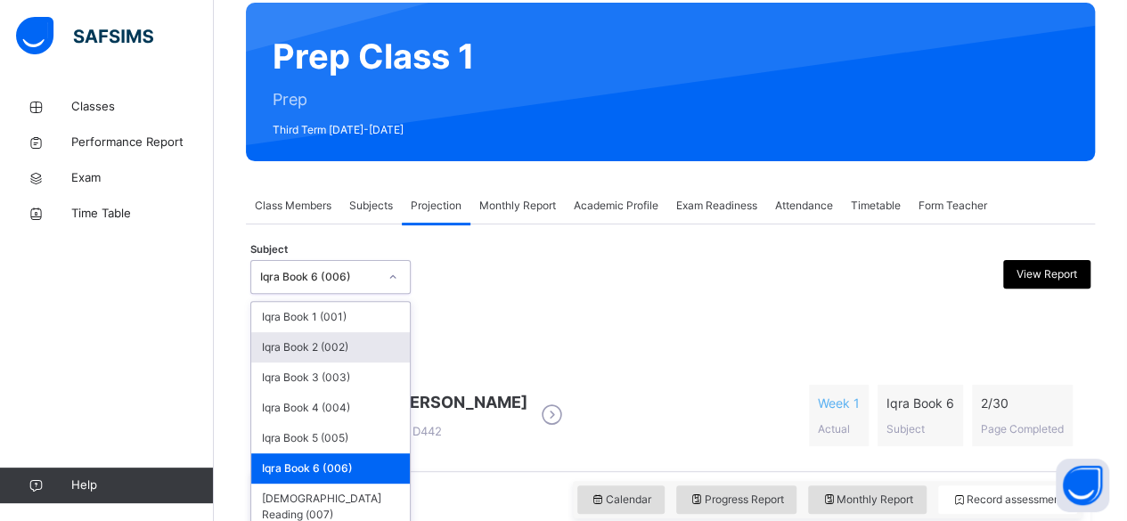
click at [345, 339] on div "Iqra Book 2 (002)" at bounding box center [330, 347] width 159 height 30
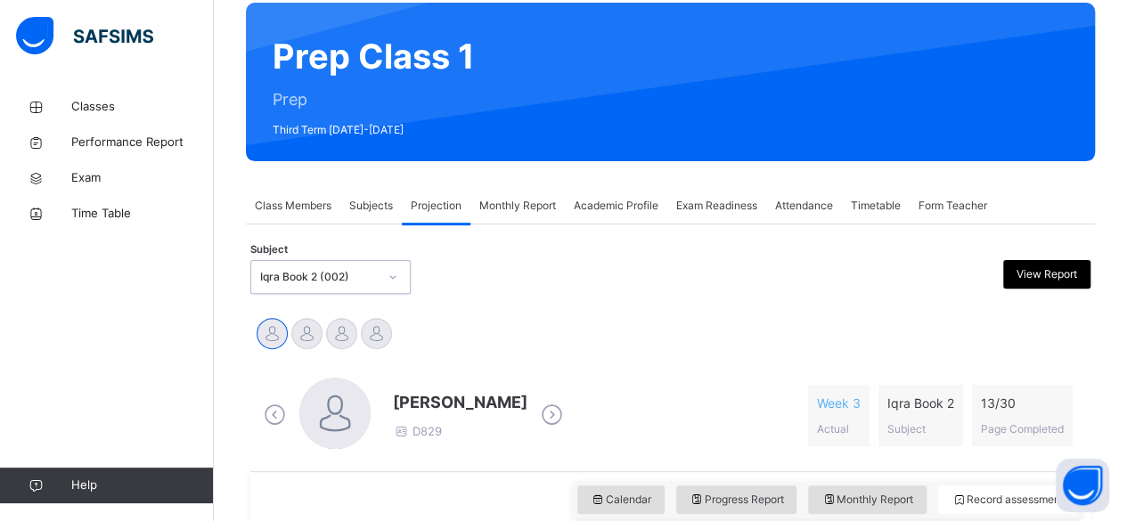
scroll to position [192, 0]
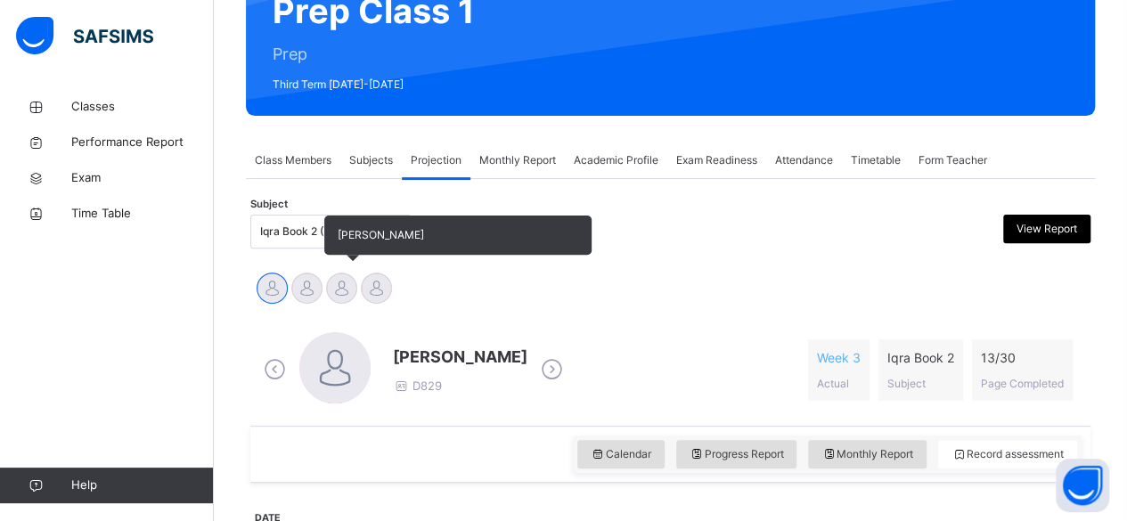
click at [338, 282] on div at bounding box center [341, 288] width 31 height 31
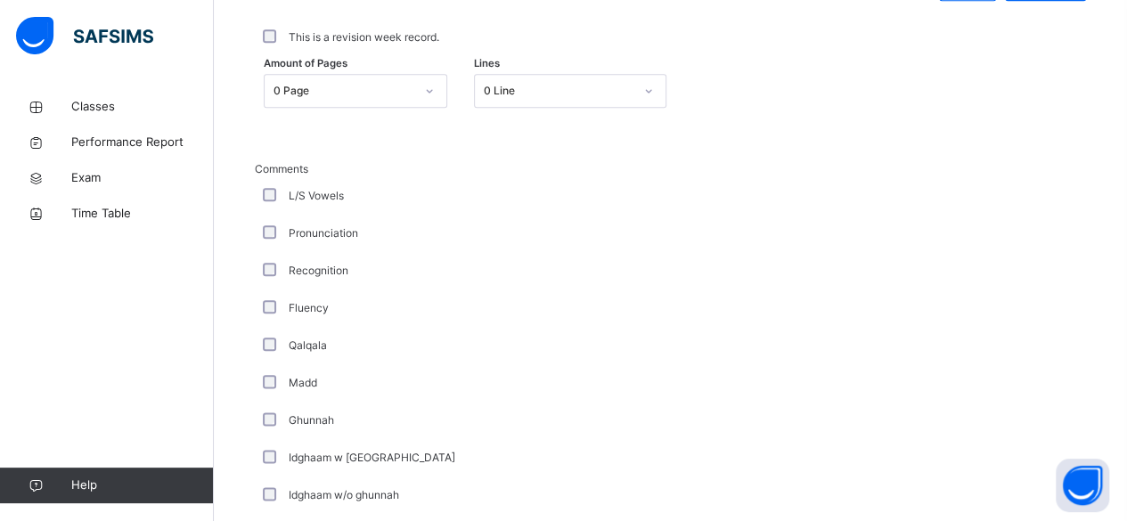
scroll to position [886, 0]
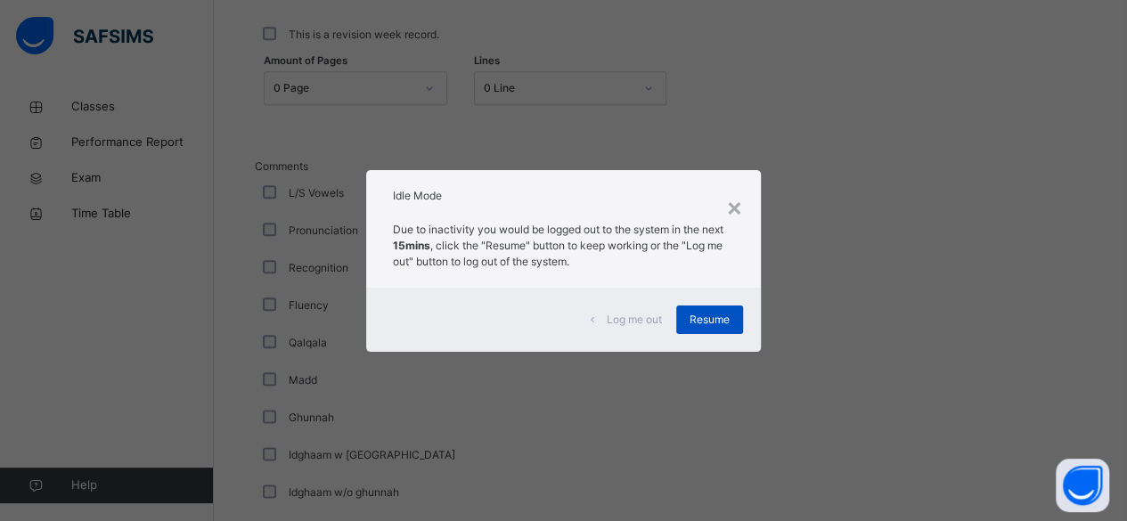
click at [699, 331] on div "Resume" at bounding box center [709, 320] width 67 height 29
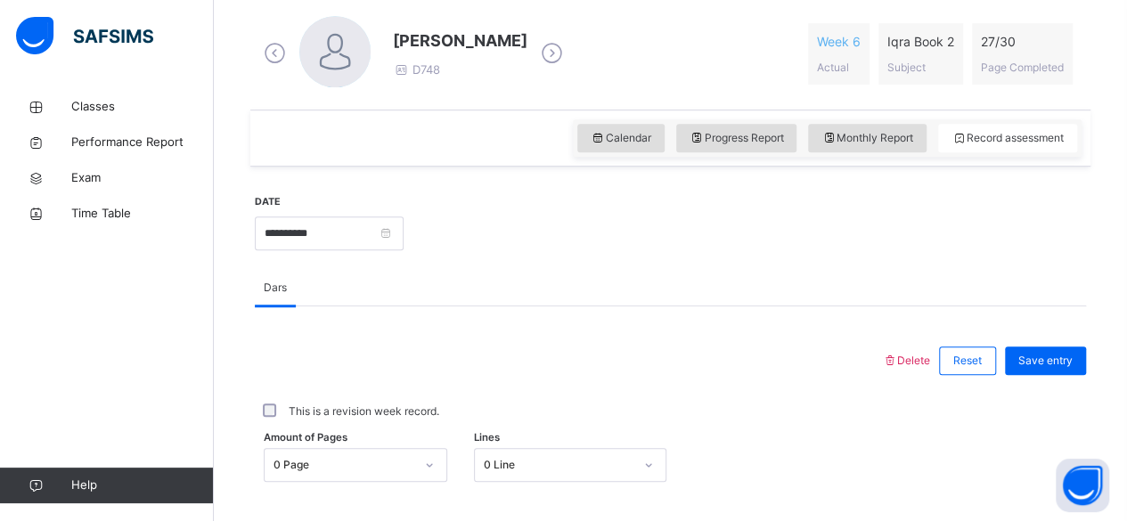
scroll to position [532, 0]
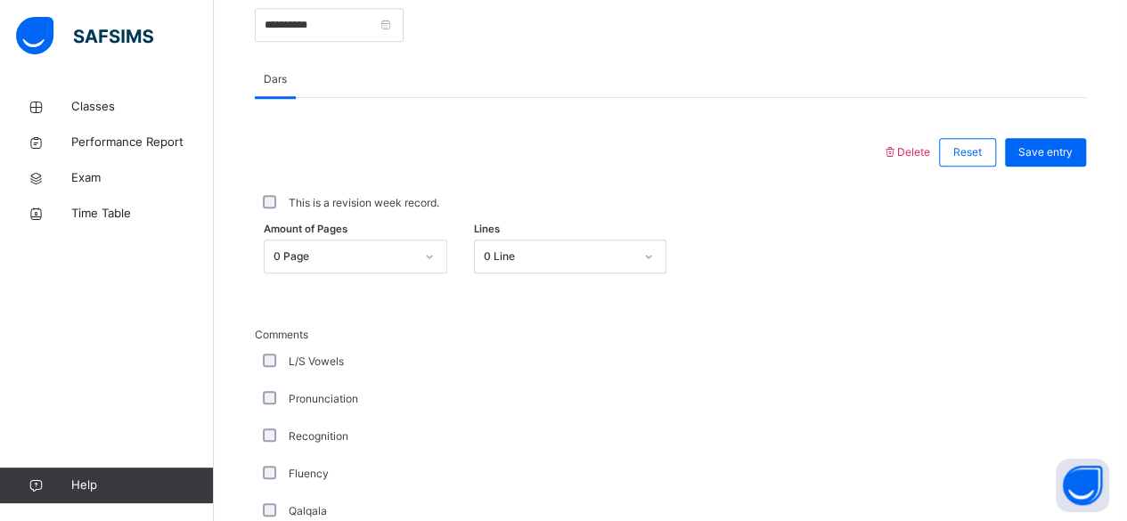
click at [426, 255] on div at bounding box center [430, 257] width 34 height 32
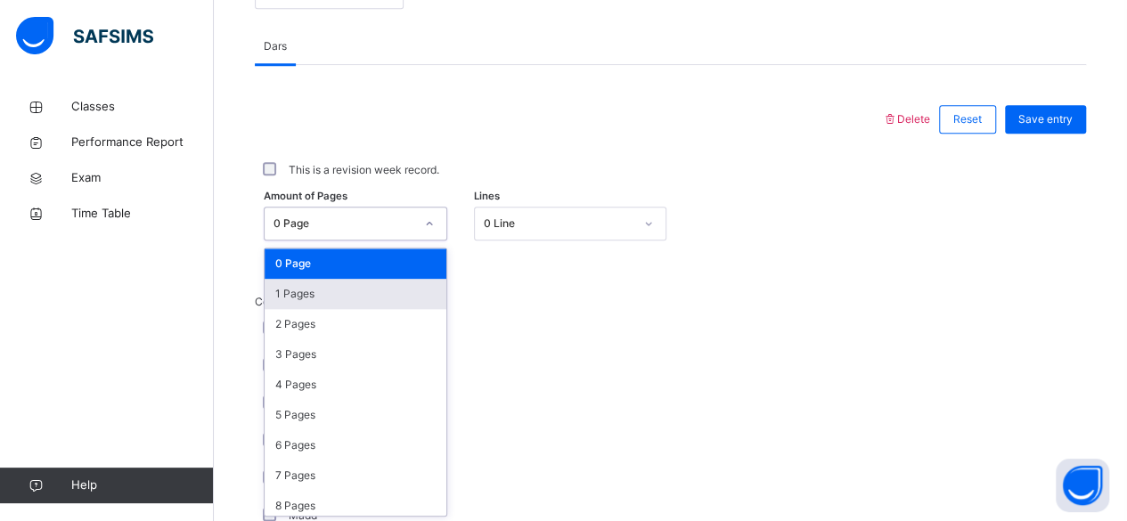
scroll to position [750, 0]
click at [380, 297] on div "1 Pages" at bounding box center [356, 294] width 182 height 30
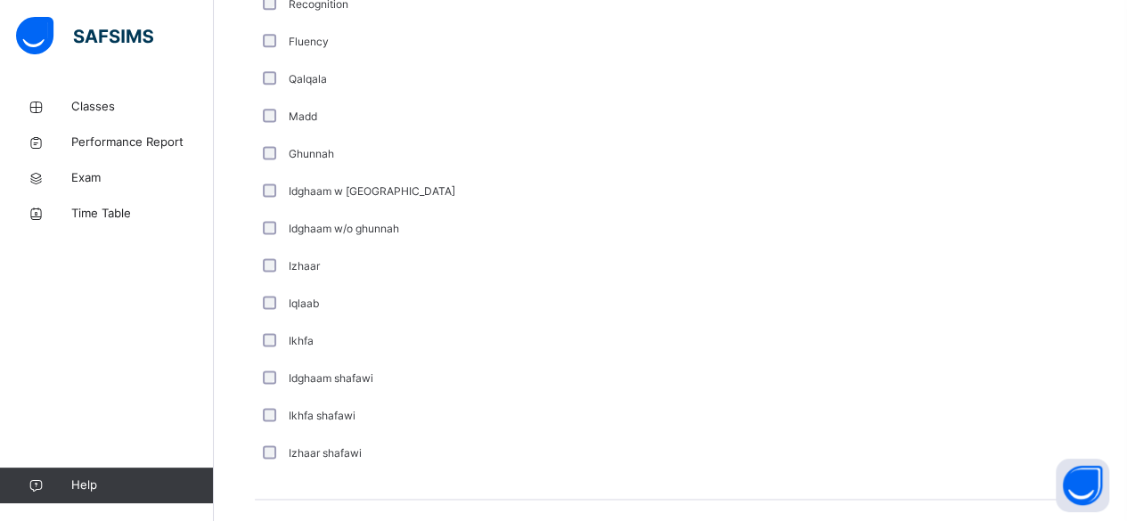
scroll to position [1348, 0]
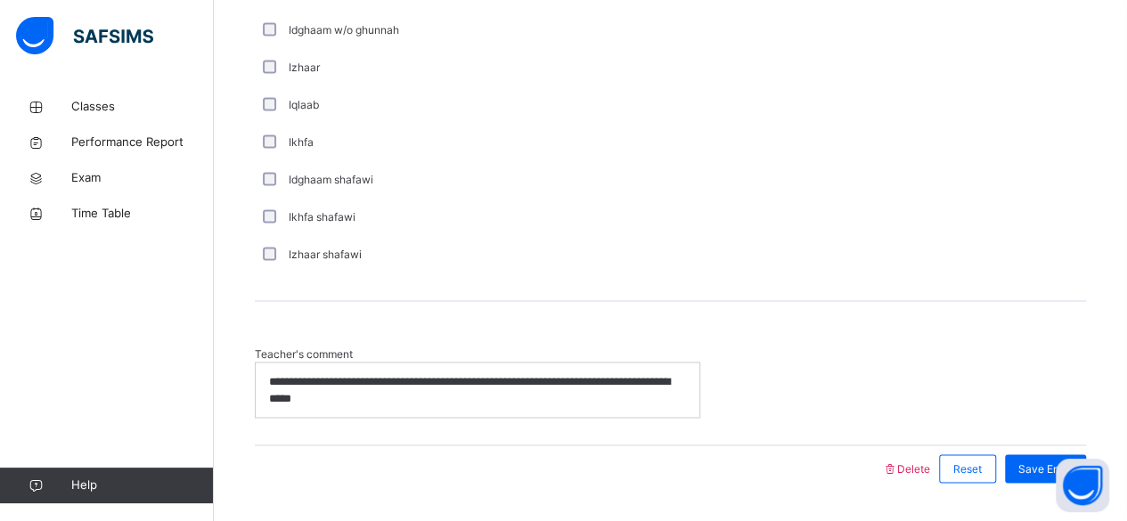
click at [476, 387] on p "**********" at bounding box center [478, 389] width 418 height 33
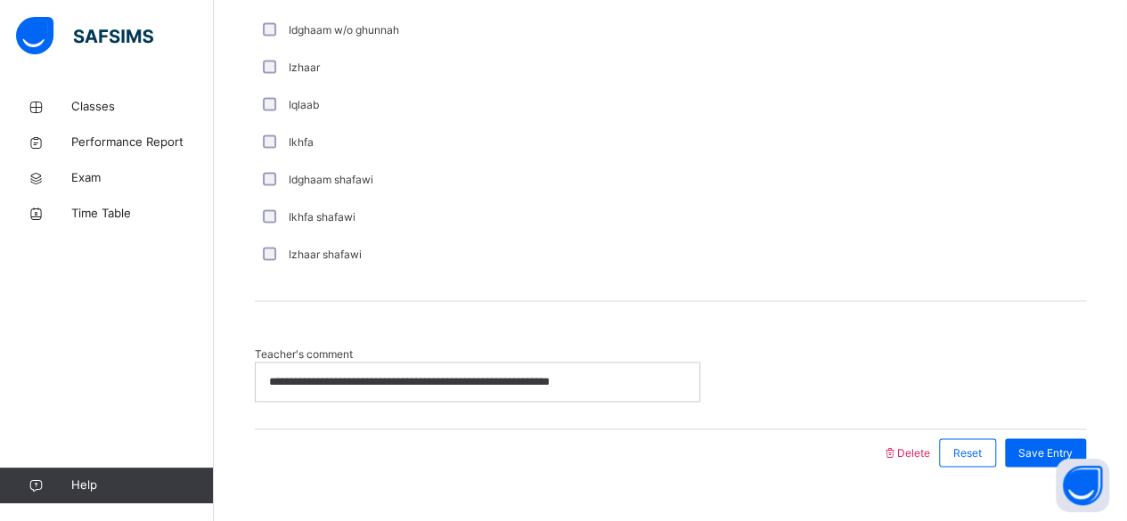
scroll to position [1379, 0]
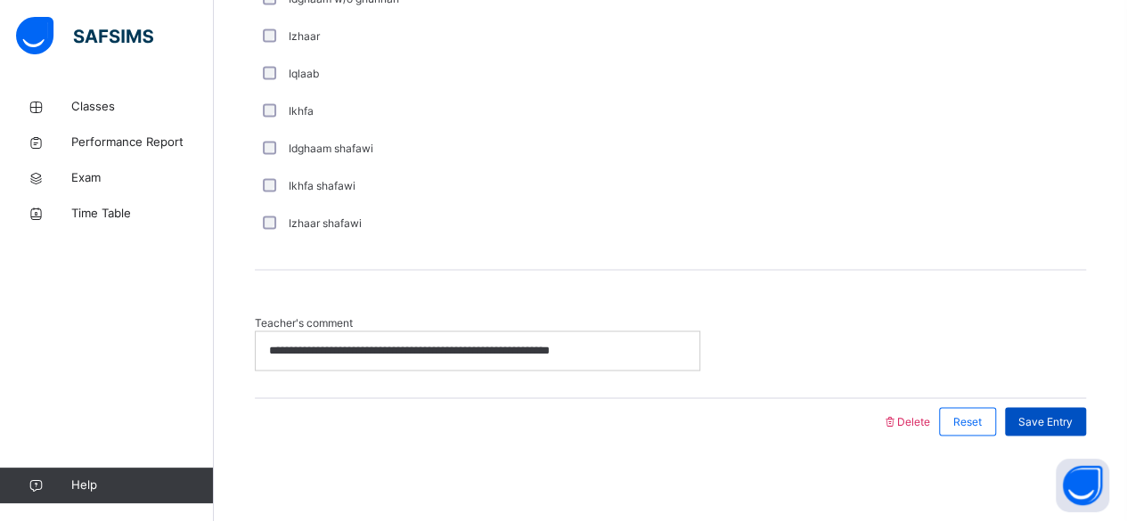
click at [1048, 416] on span "Save Entry" at bounding box center [1045, 421] width 54 height 16
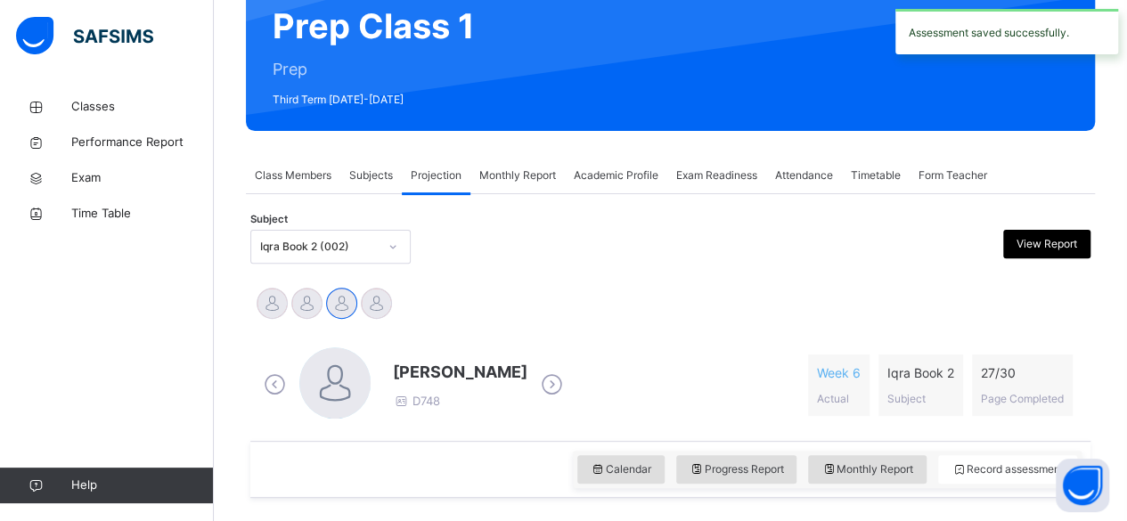
scroll to position [176, 0]
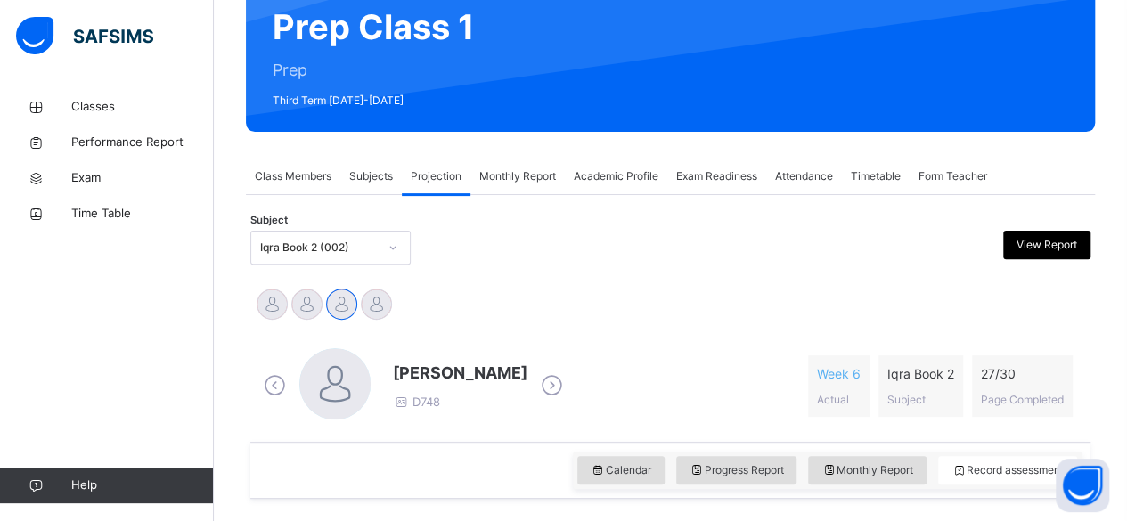
click at [354, 249] on div "Iqra Book 2 (002)" at bounding box center [319, 248] width 118 height 16
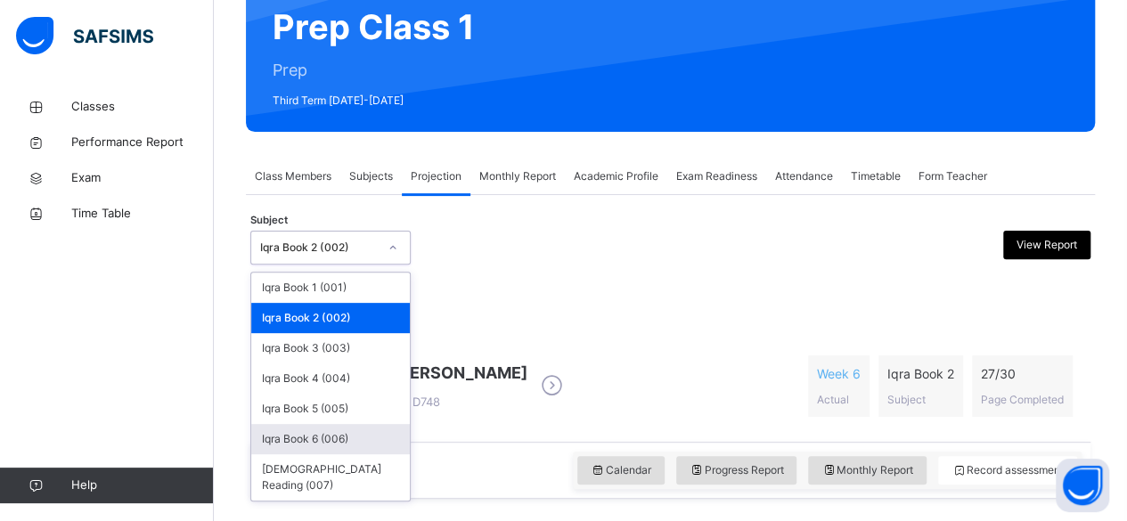
click at [307, 439] on div "Iqra Book 6 (006)" at bounding box center [330, 439] width 159 height 30
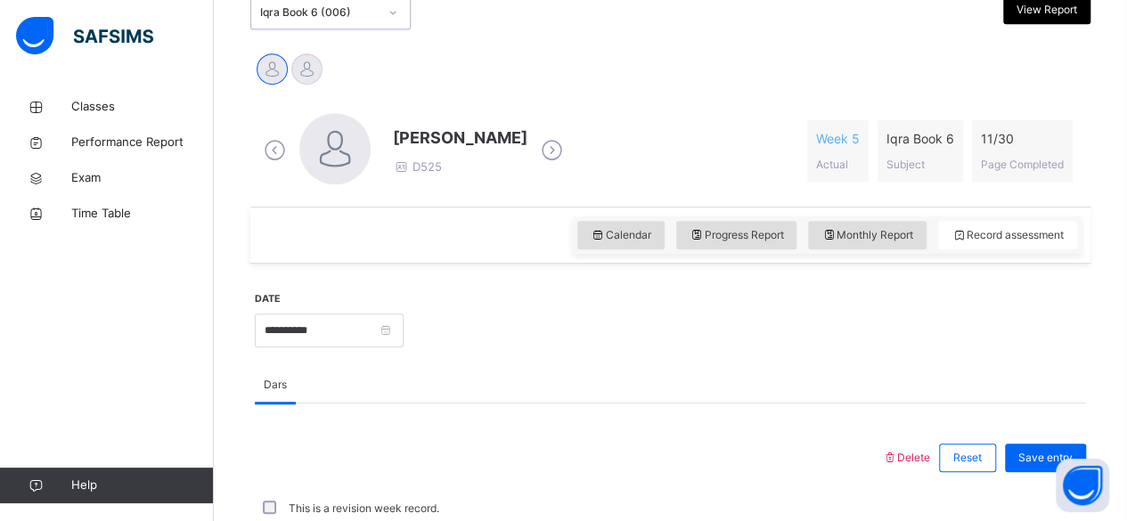
scroll to position [412, 0]
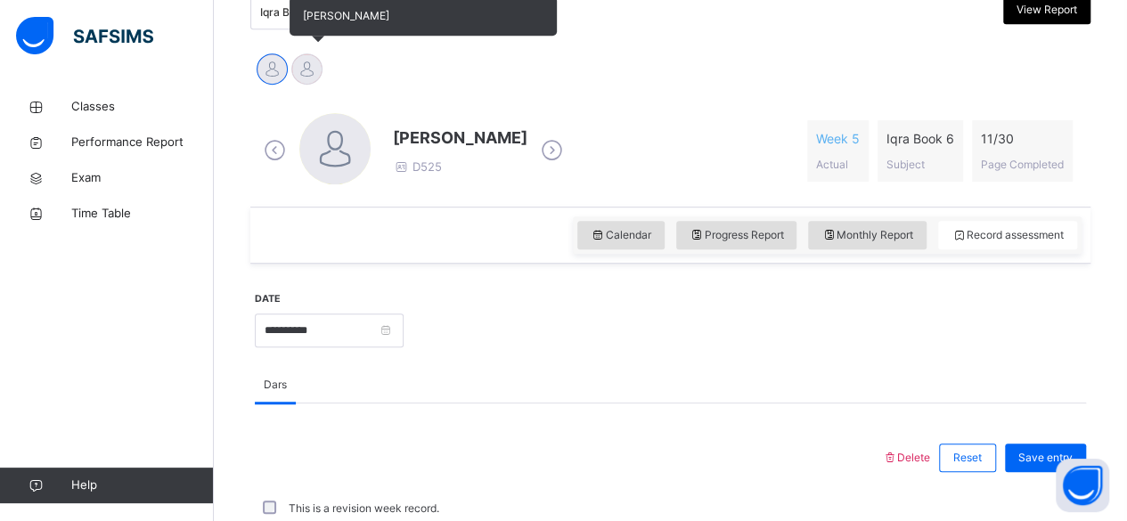
click at [315, 67] on div at bounding box center [306, 68] width 31 height 31
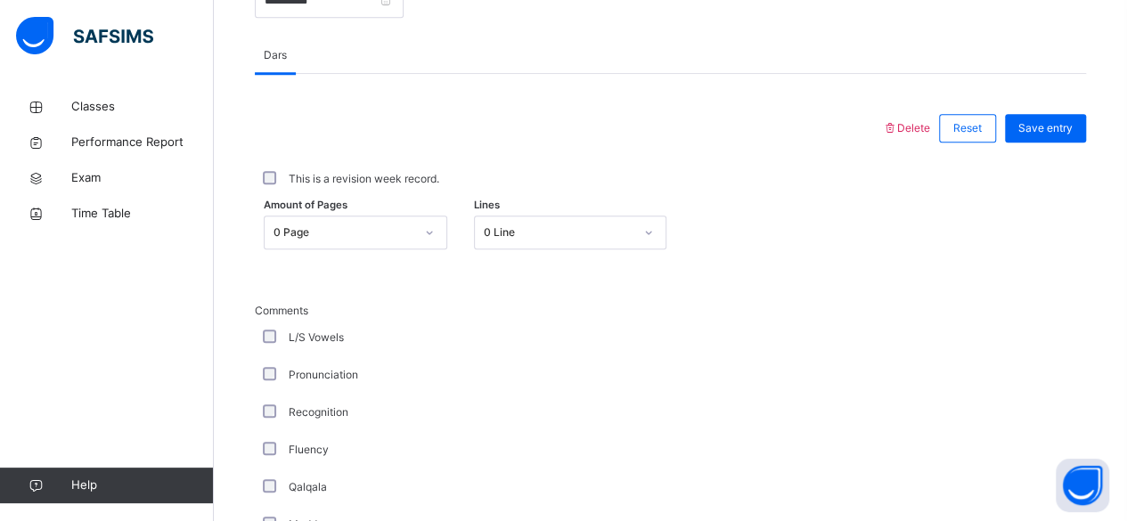
scroll to position [742, 0]
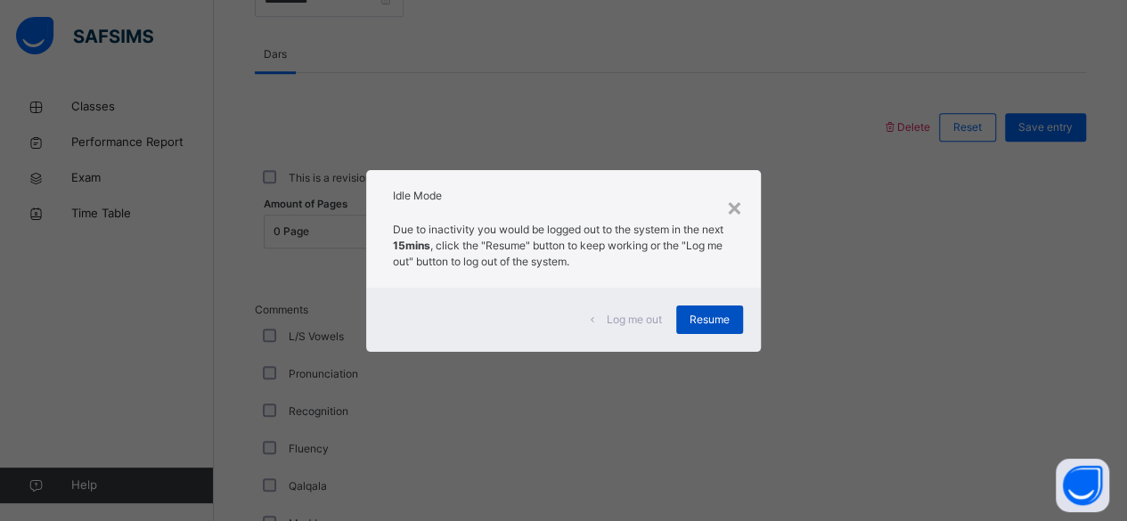
click at [708, 323] on span "Resume" at bounding box center [710, 320] width 40 height 16
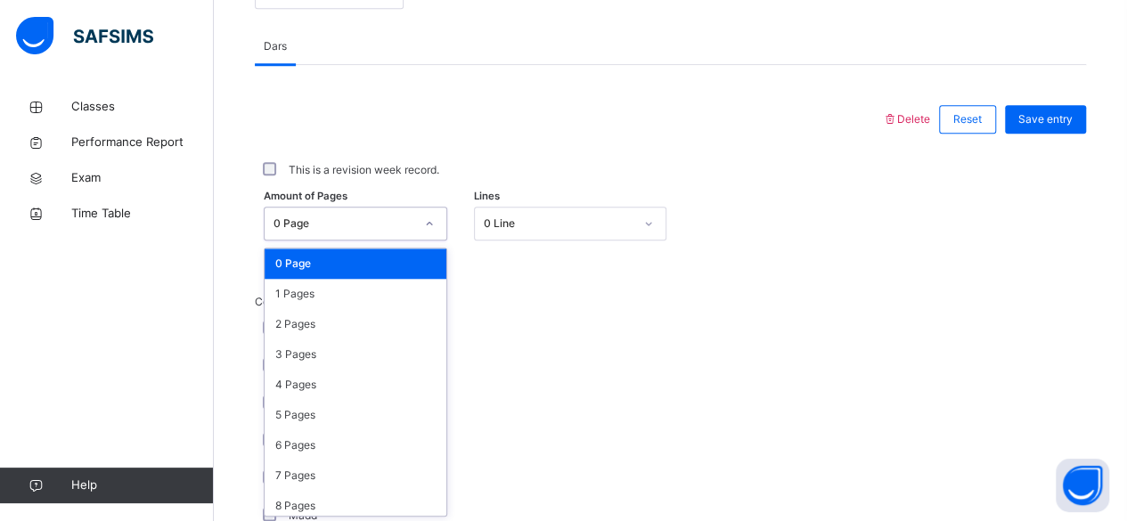
click at [421, 231] on div at bounding box center [429, 223] width 30 height 29
click at [376, 294] on div "1 Pages" at bounding box center [356, 294] width 182 height 30
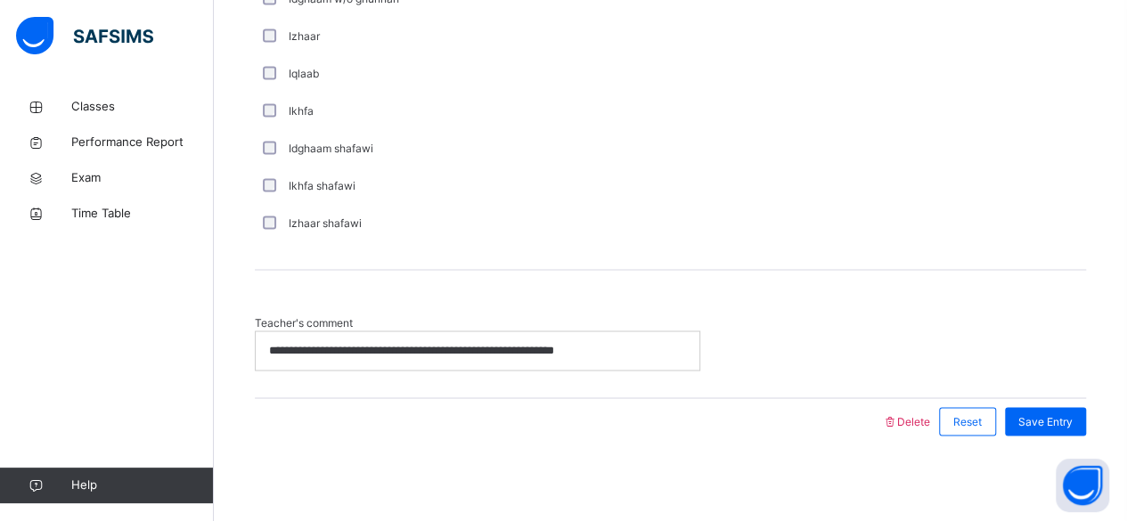
scroll to position [1354, 0]
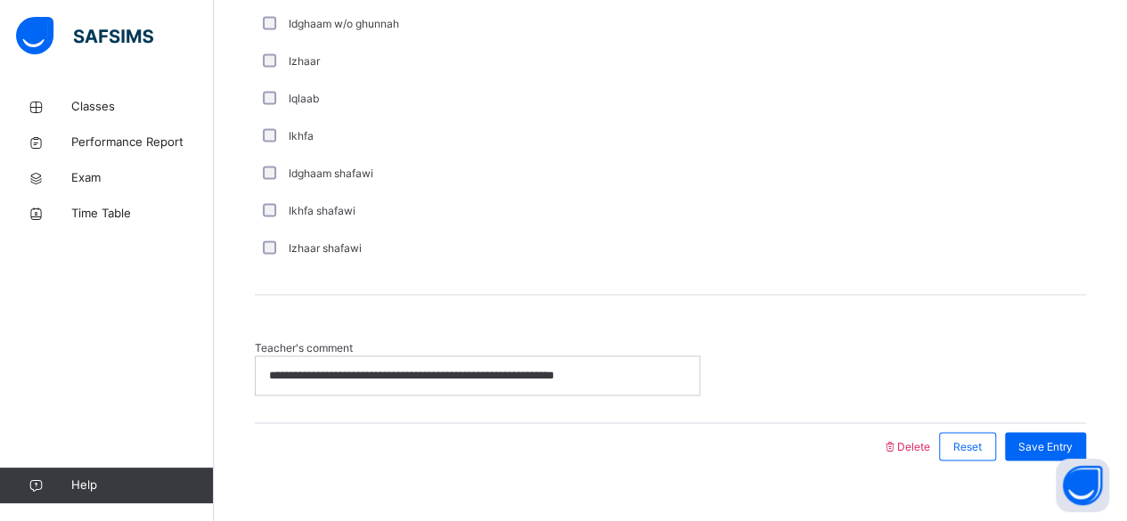
click at [376, 386] on div "**********" at bounding box center [478, 374] width 444 height 37
click at [1044, 445] on span "Save Entry" at bounding box center [1045, 446] width 54 height 16
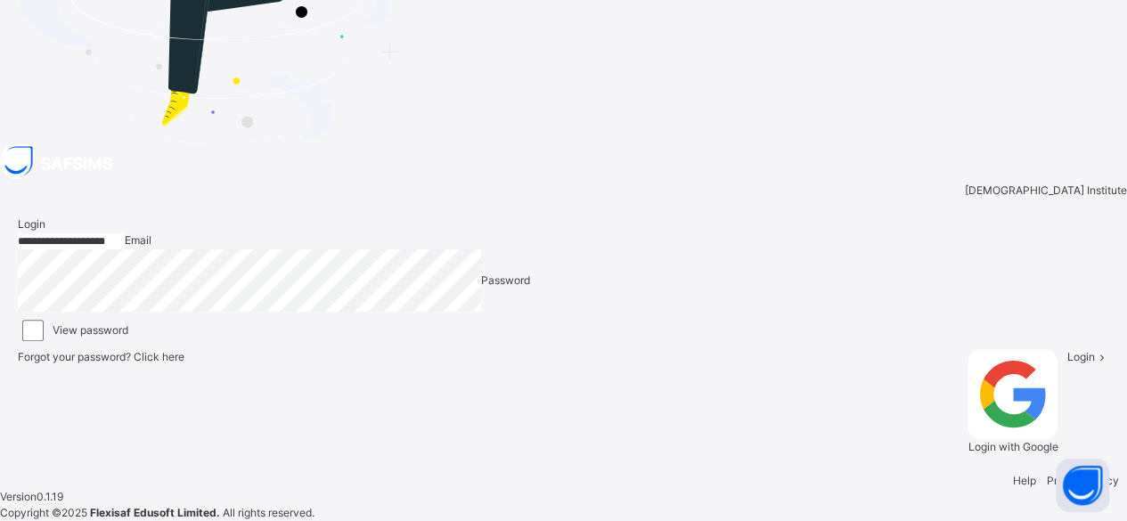
scroll to position [5, 0]
